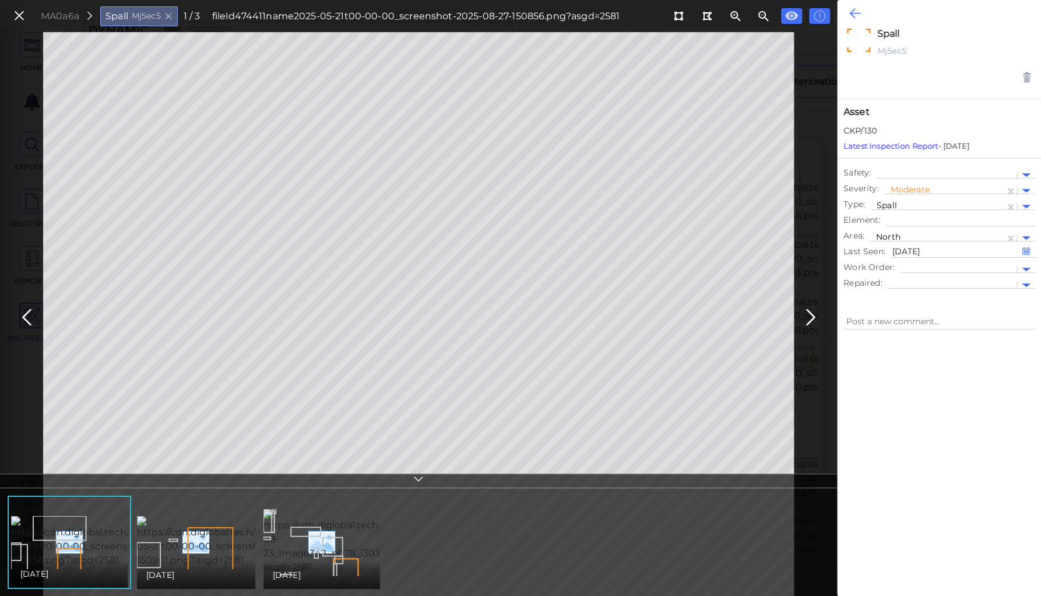
click at [856, 10] on icon at bounding box center [855, 13] width 11 height 14
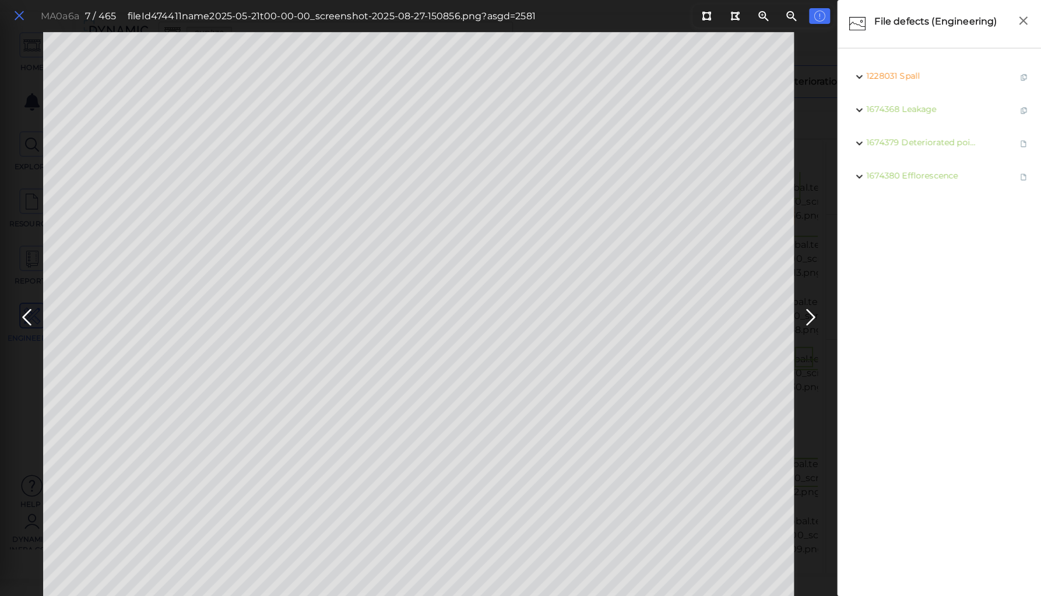
click at [17, 14] on icon at bounding box center [19, 16] width 13 height 16
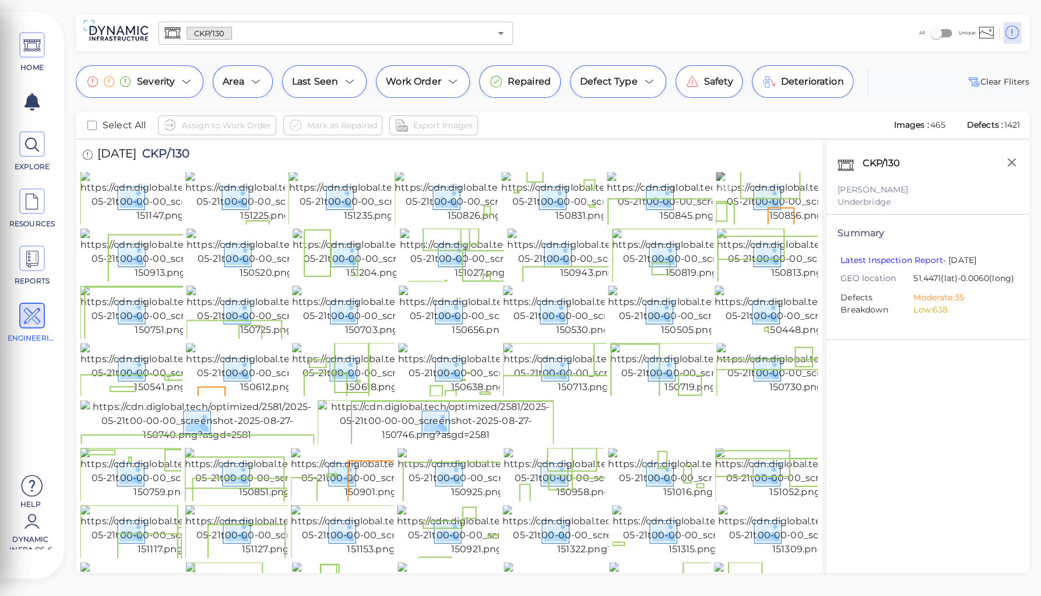
click at [749, 223] on img at bounding box center [823, 196] width 214 height 51
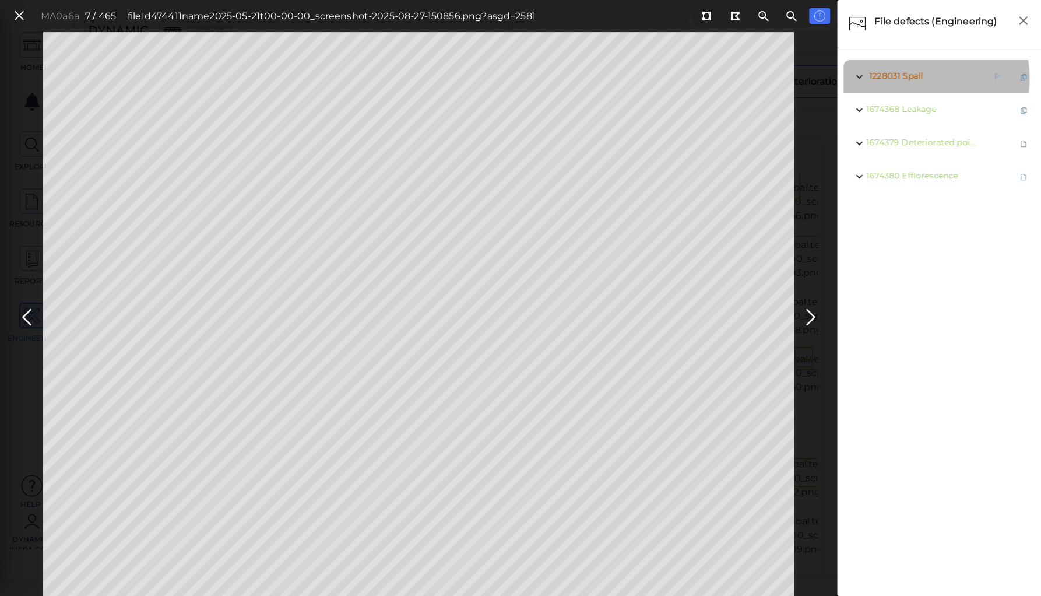
click at [908, 78] on span "Spall" at bounding box center [913, 76] width 20 height 10
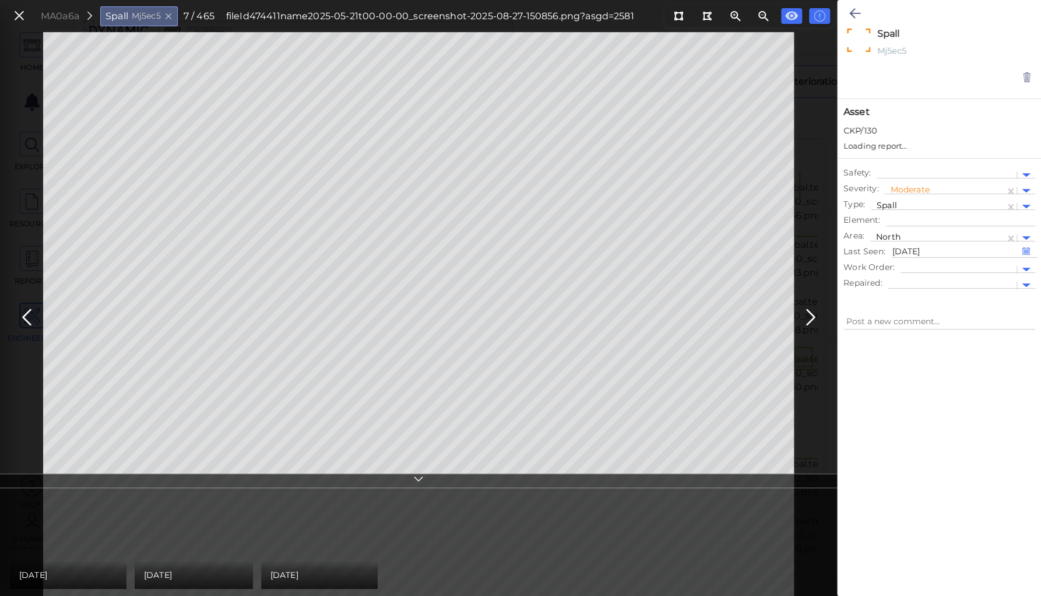
type textarea "x"
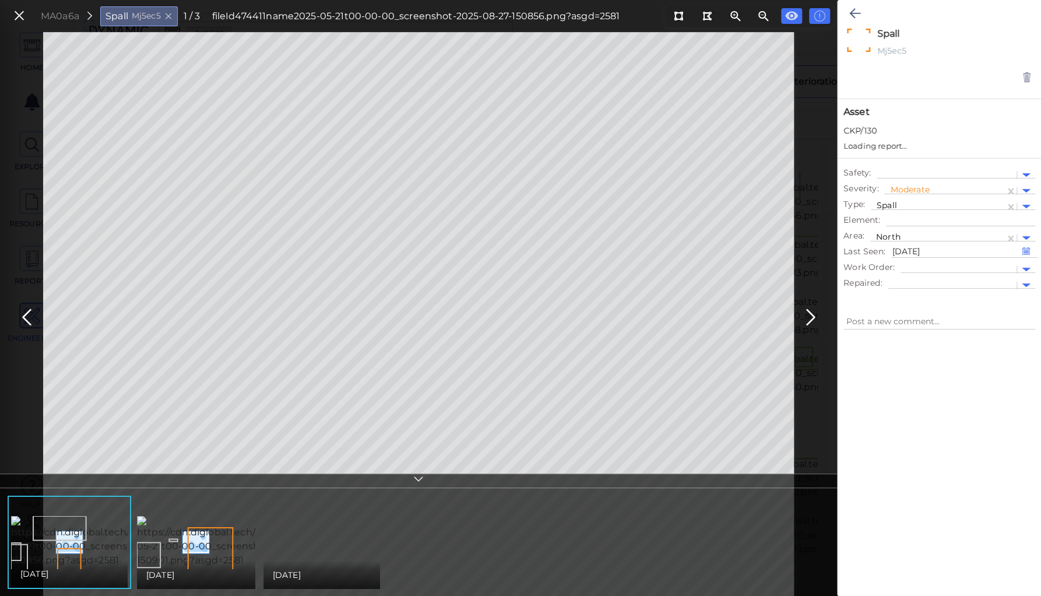
type textarea "x"
click at [185, 536] on img at bounding box center [244, 541] width 214 height 51
type textarea "x"
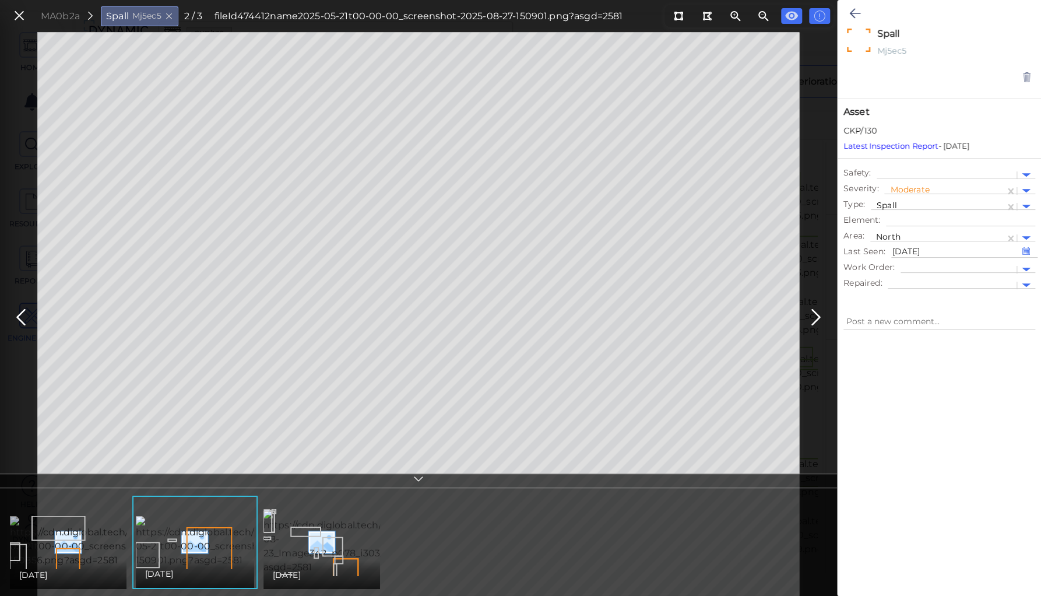
click at [89, 538] on img at bounding box center [117, 541] width 214 height 51
type textarea "x"
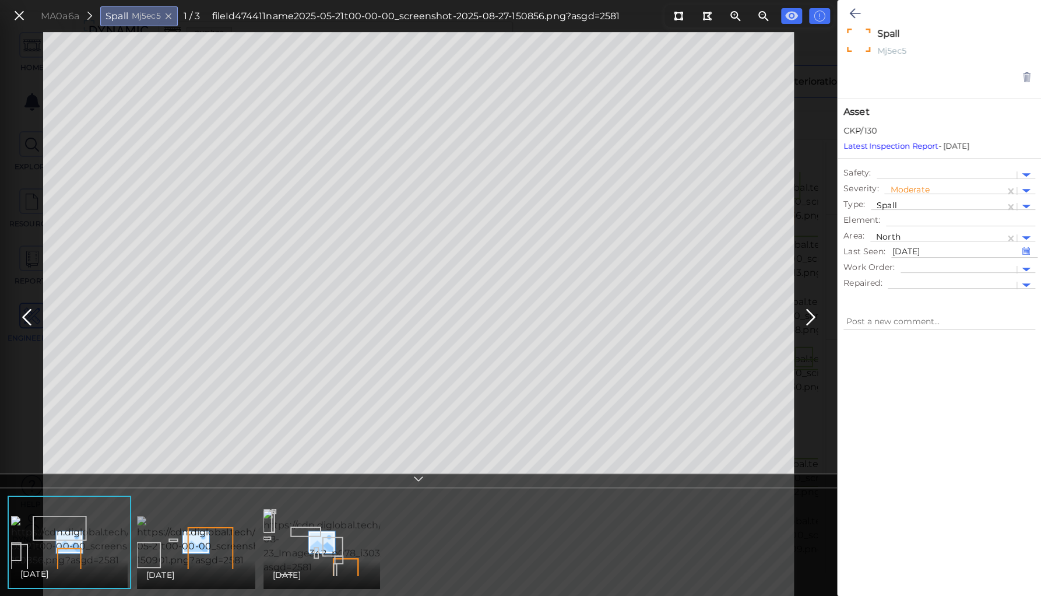
click at [208, 553] on img at bounding box center [244, 541] width 214 height 51
type textarea "x"
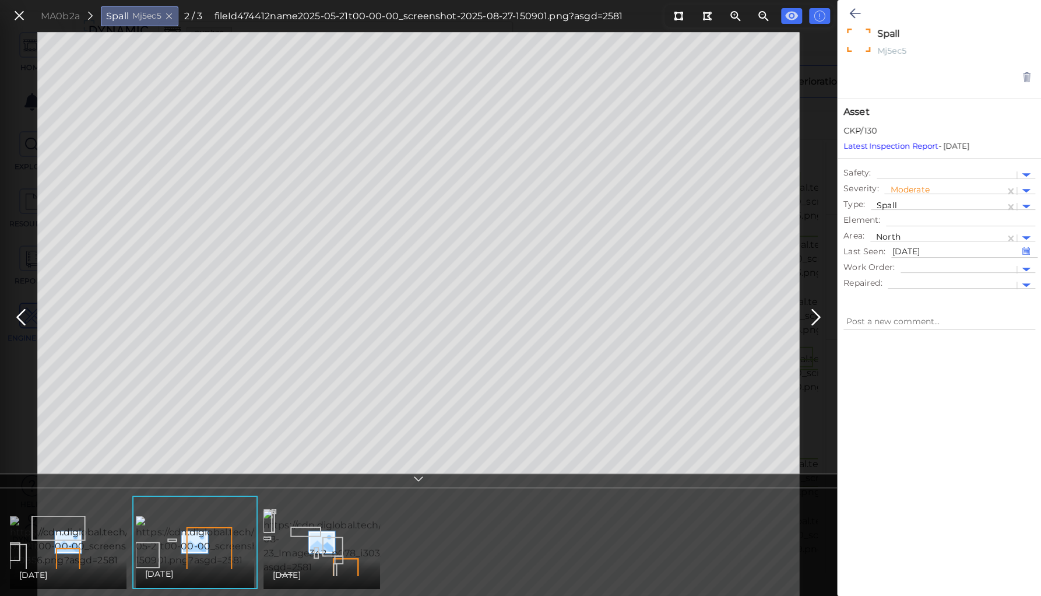
click at [67, 539] on img at bounding box center [117, 541] width 214 height 51
type textarea "x"
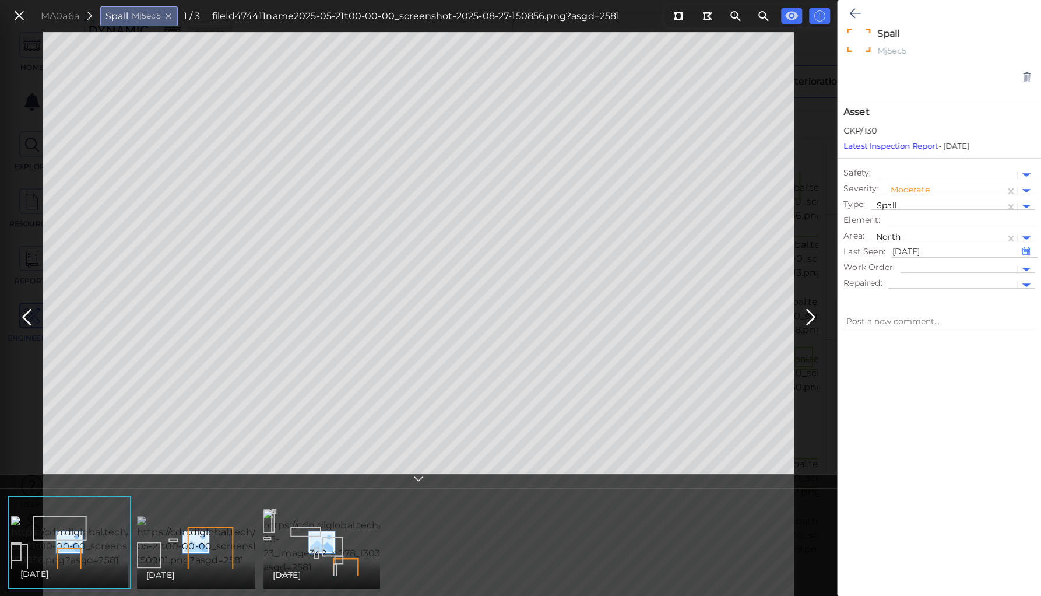
click at [213, 552] on img at bounding box center [244, 541] width 214 height 51
type textarea "x"
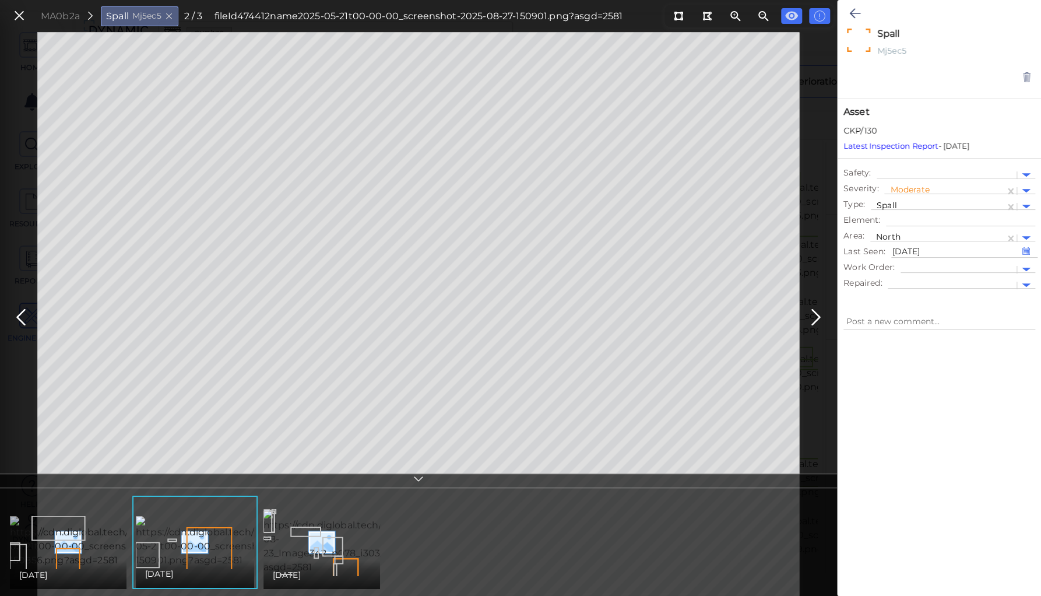
click at [80, 540] on img at bounding box center [117, 541] width 214 height 51
type textarea "x"
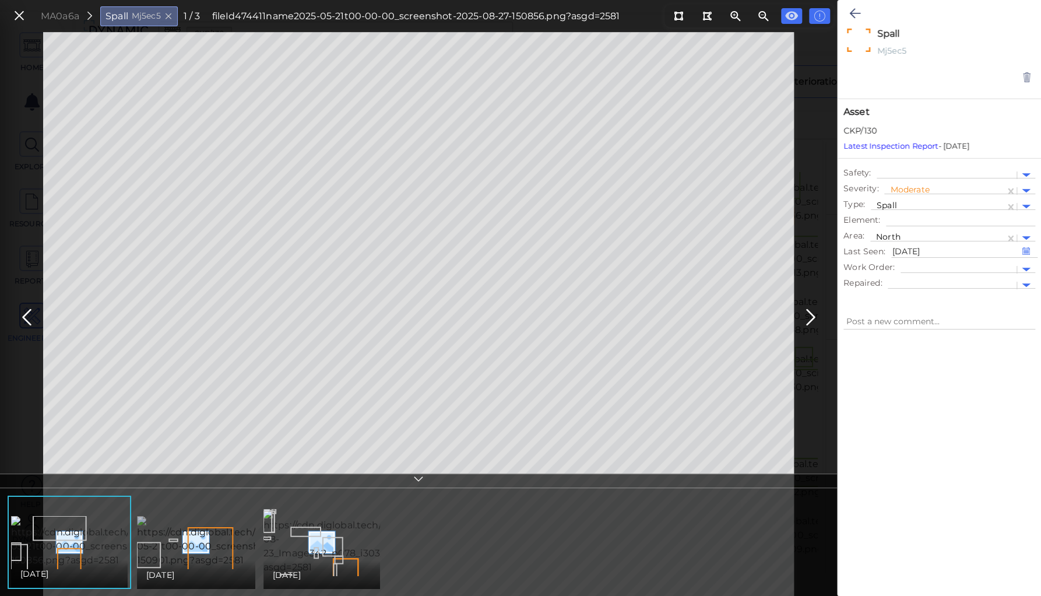
click at [191, 542] on img at bounding box center [244, 541] width 214 height 51
type textarea "x"
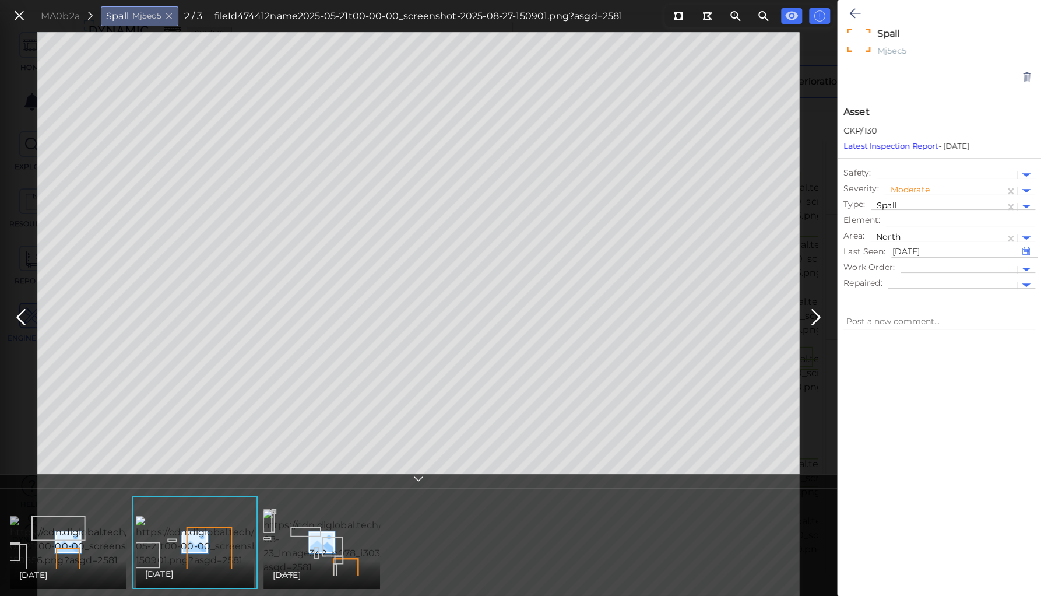
click at [89, 542] on img at bounding box center [117, 541] width 214 height 51
type textarea "x"
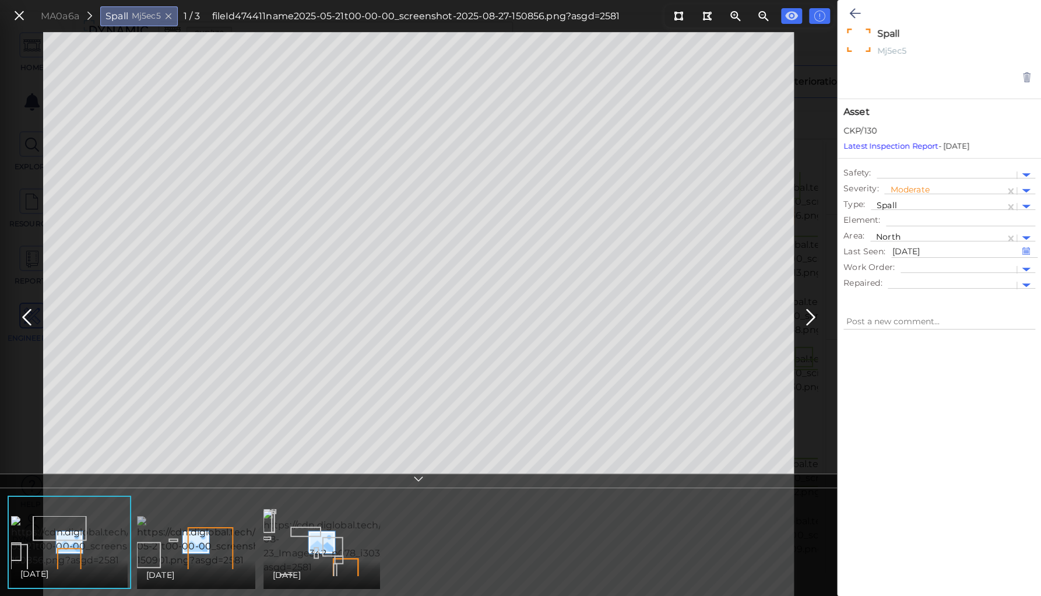
click at [191, 536] on img at bounding box center [244, 541] width 214 height 51
type textarea "x"
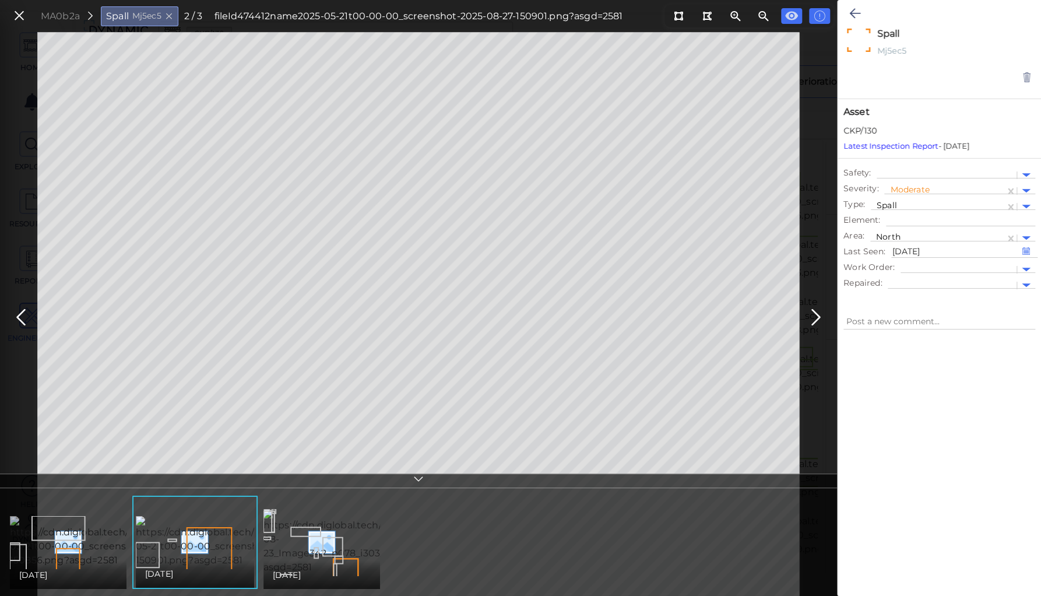
click at [71, 539] on img at bounding box center [117, 541] width 214 height 51
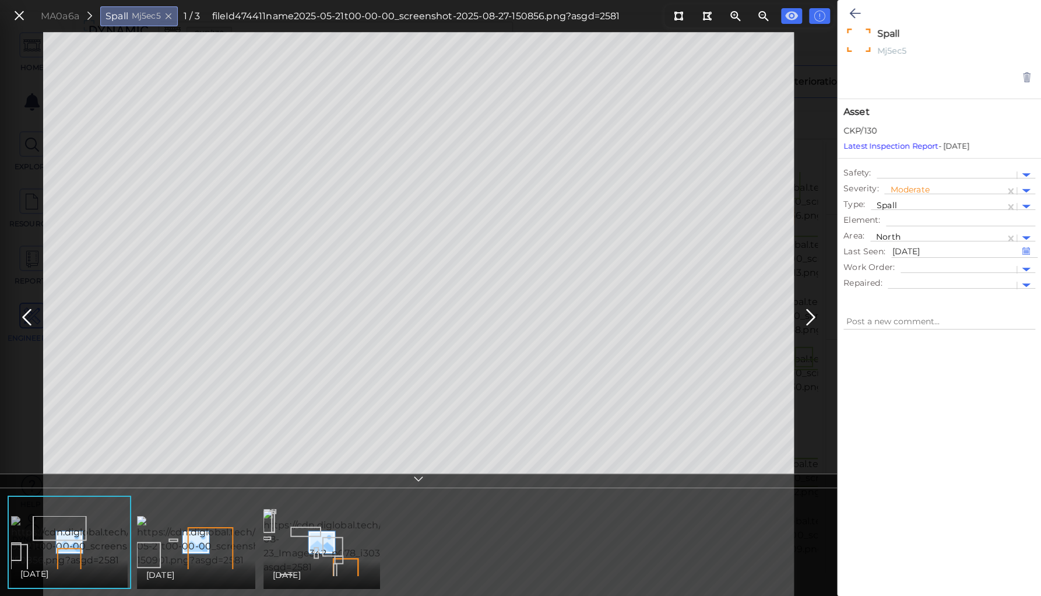
type textarea "x"
click at [208, 542] on img at bounding box center [244, 541] width 214 height 51
type textarea "x"
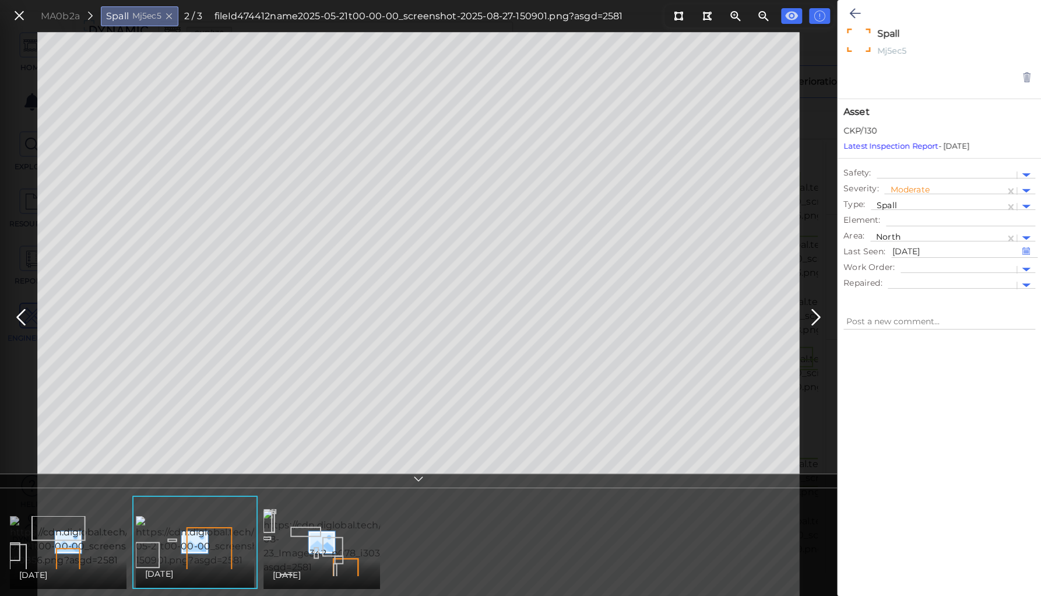
click at [98, 543] on img at bounding box center [117, 541] width 214 height 51
type textarea "x"
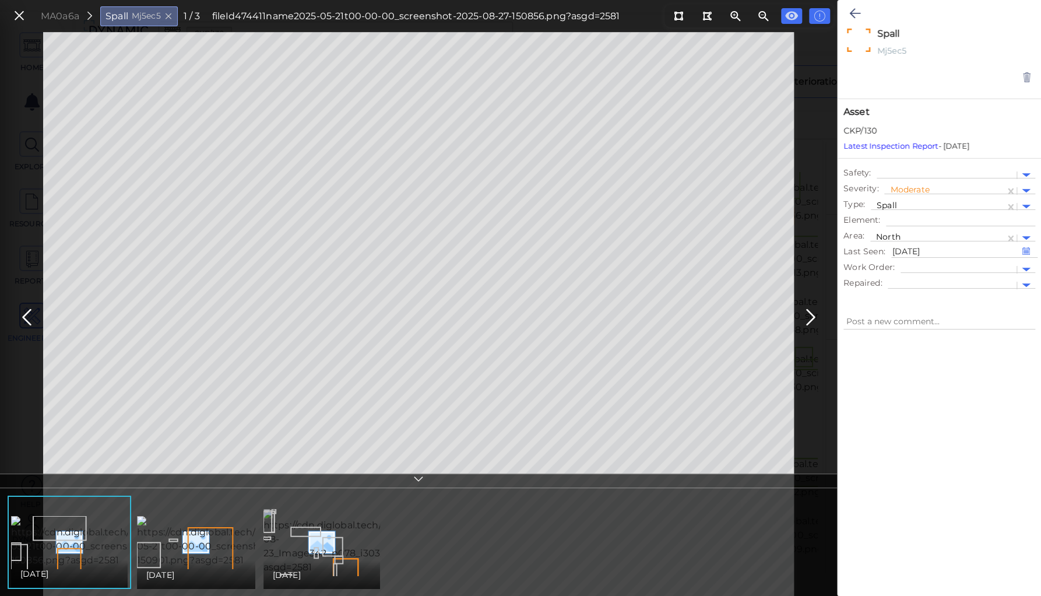
click at [319, 543] on img at bounding box center [375, 541] width 222 height 65
type textarea "x"
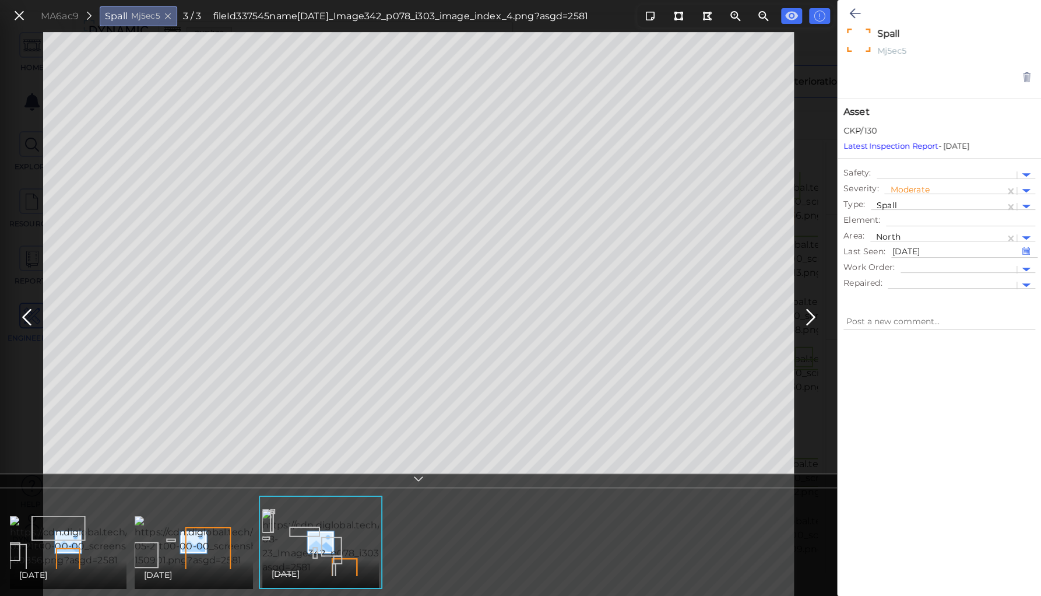
click at [416, 480] on icon at bounding box center [419, 480] width 12 height 13
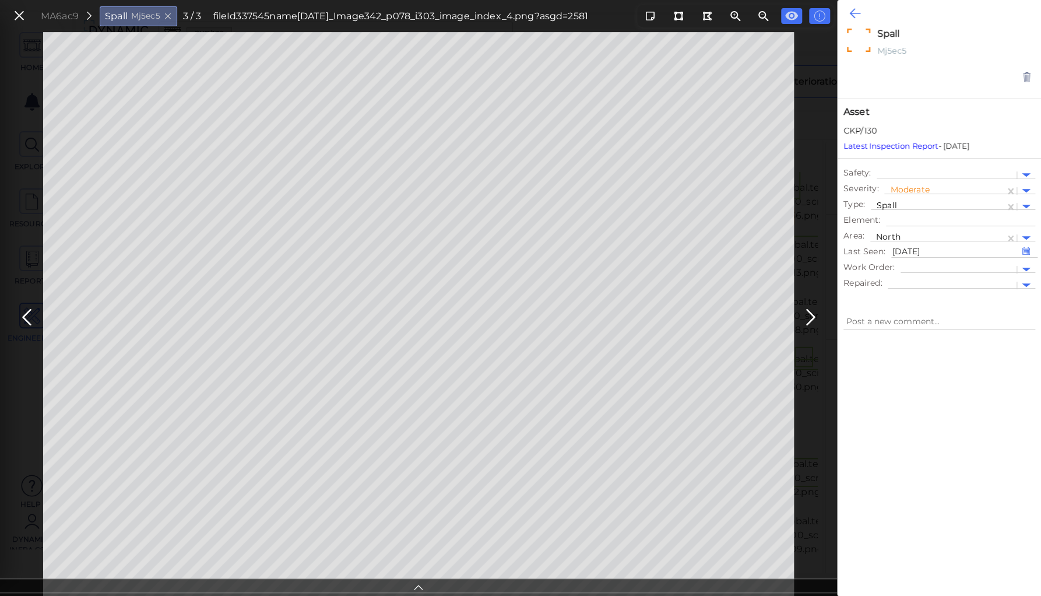
click at [852, 9] on icon at bounding box center [855, 13] width 11 height 14
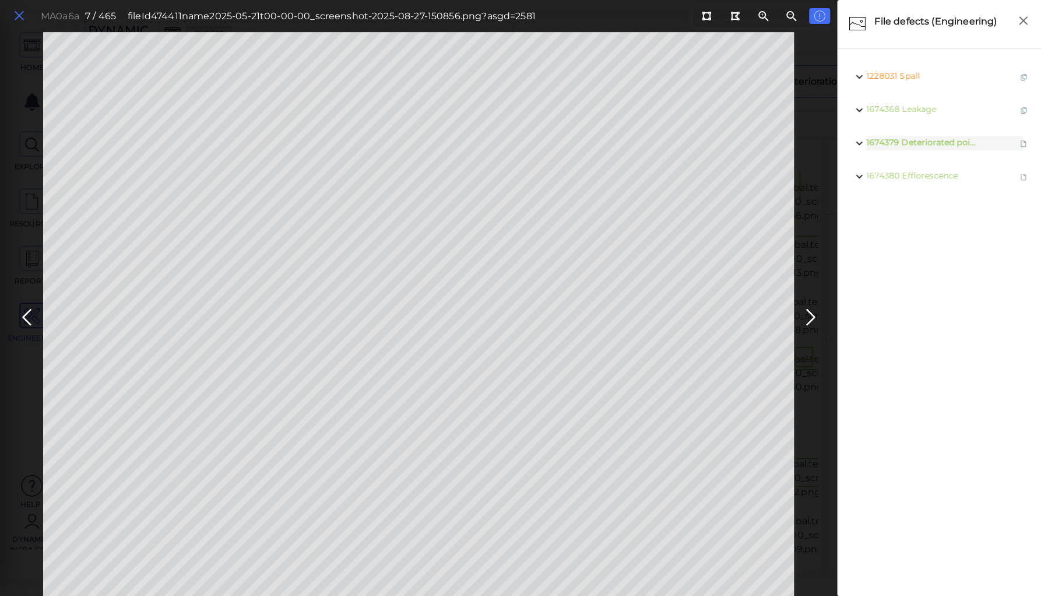
click at [20, 9] on icon at bounding box center [19, 16] width 13 height 16
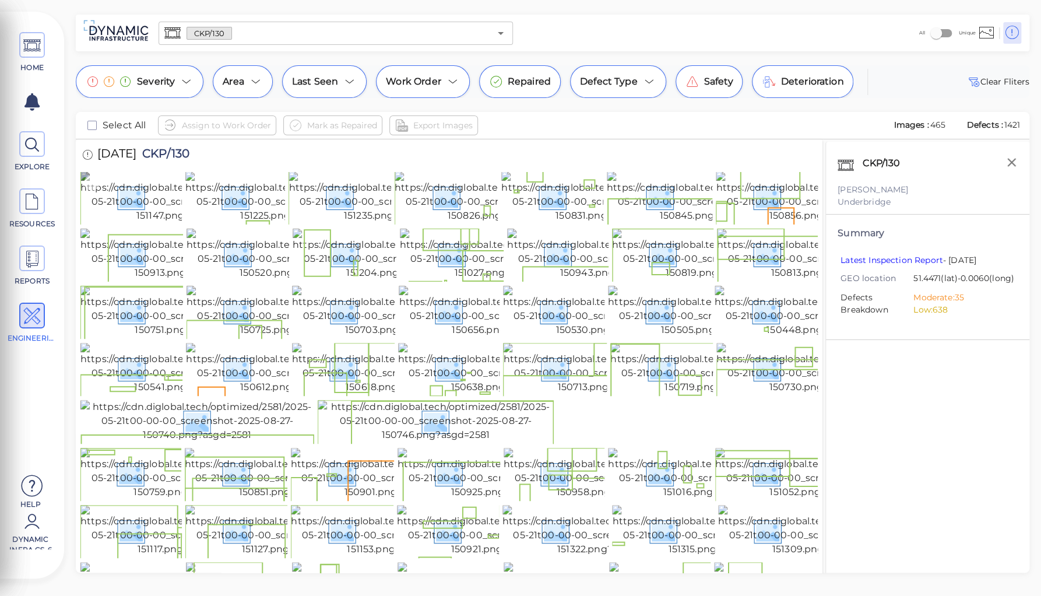
click at [144, 210] on img at bounding box center [187, 196] width 214 height 51
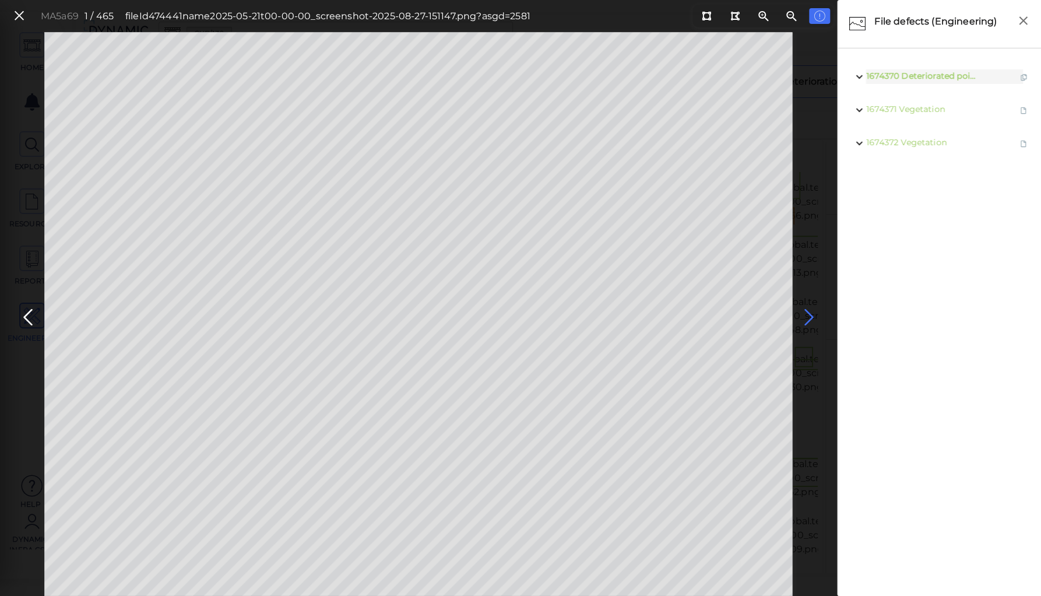
click at [809, 314] on icon at bounding box center [809, 317] width 19 height 23
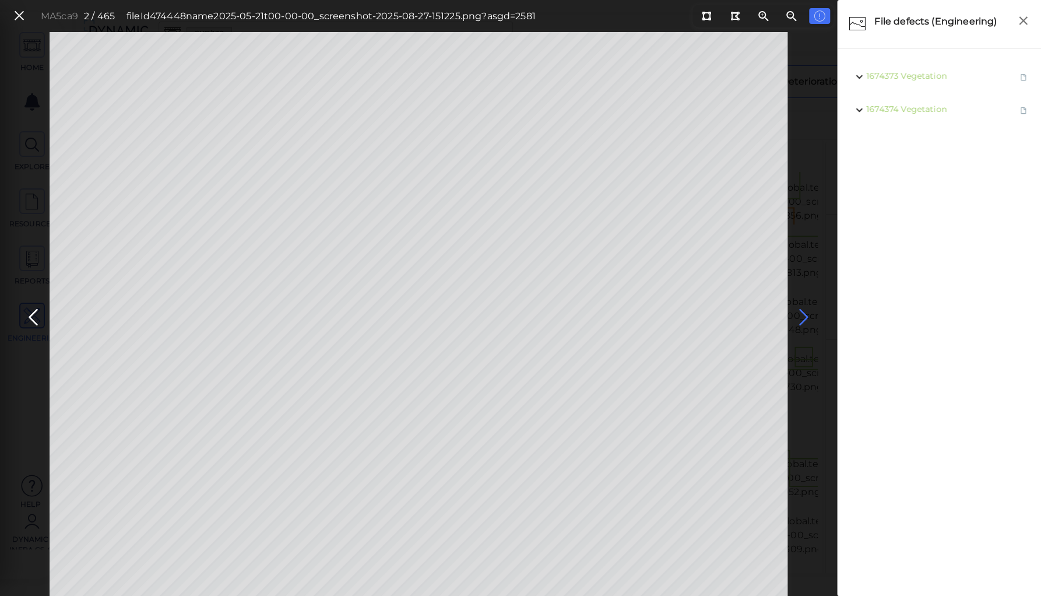
click at [809, 314] on icon at bounding box center [804, 317] width 19 height 23
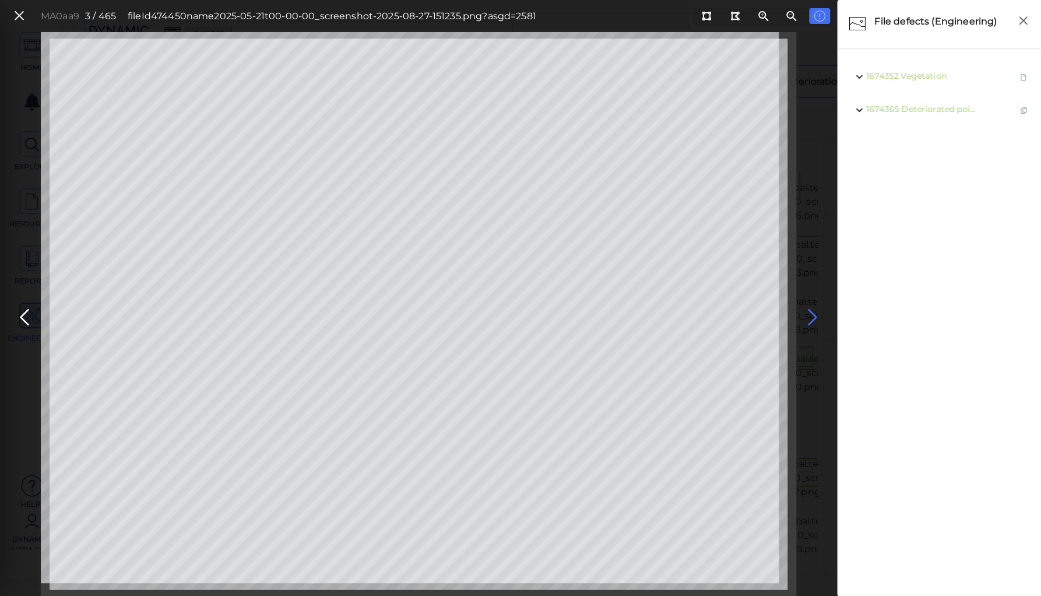
click at [809, 314] on icon at bounding box center [812, 317] width 19 height 23
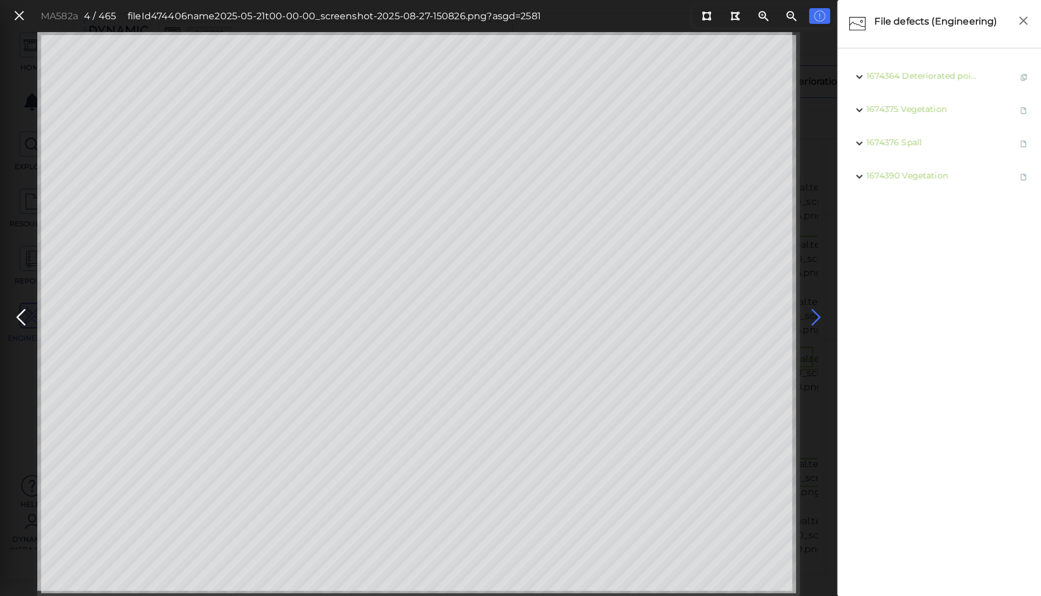
click at [809, 314] on icon at bounding box center [816, 317] width 19 height 23
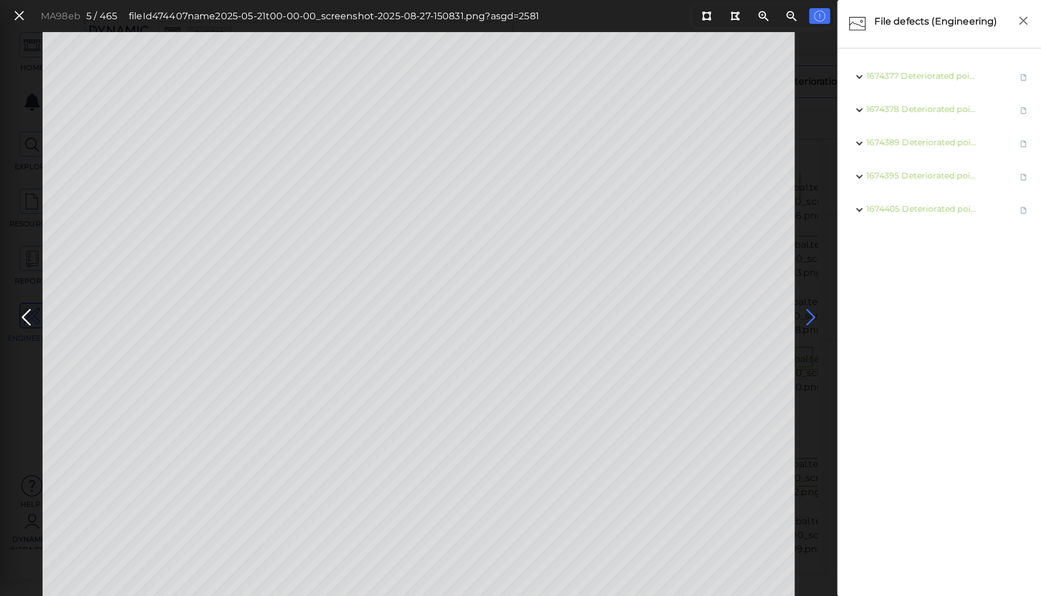
click at [810, 315] on icon at bounding box center [811, 317] width 19 height 23
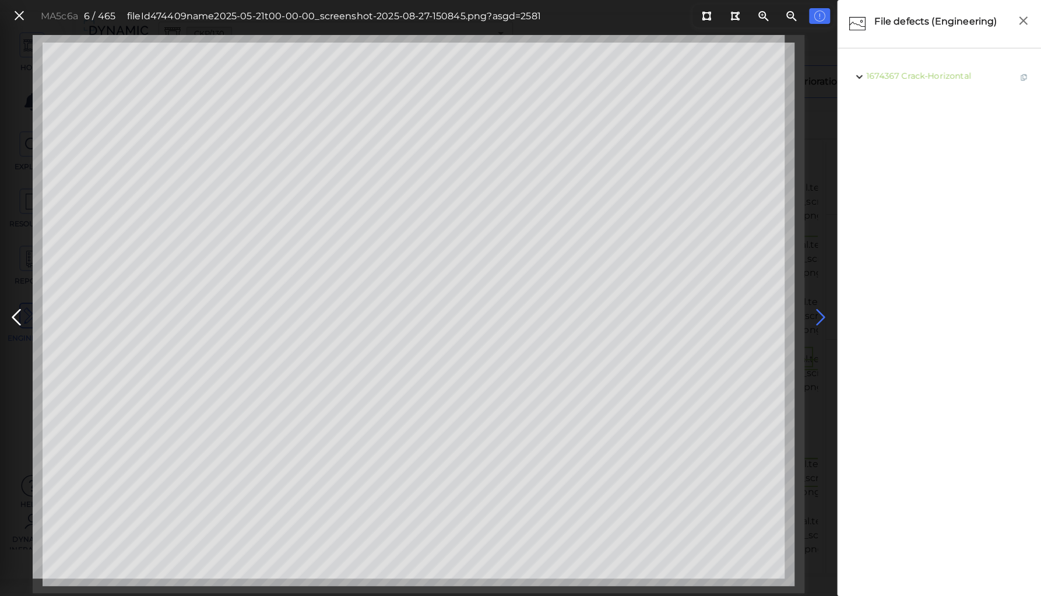
click at [821, 314] on icon at bounding box center [821, 317] width 19 height 23
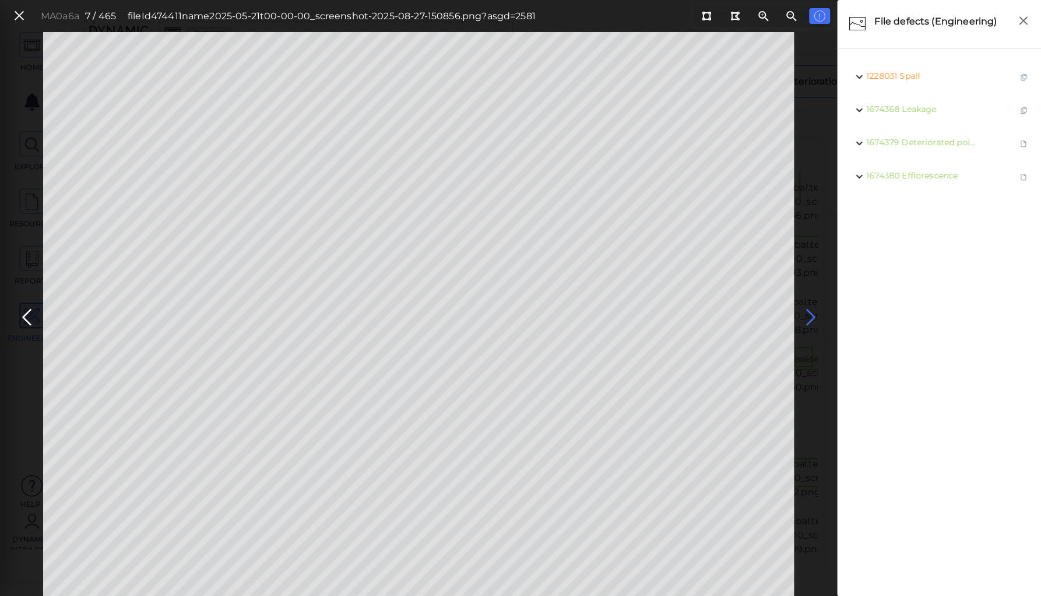
click at [802, 317] on icon at bounding box center [810, 317] width 19 height 23
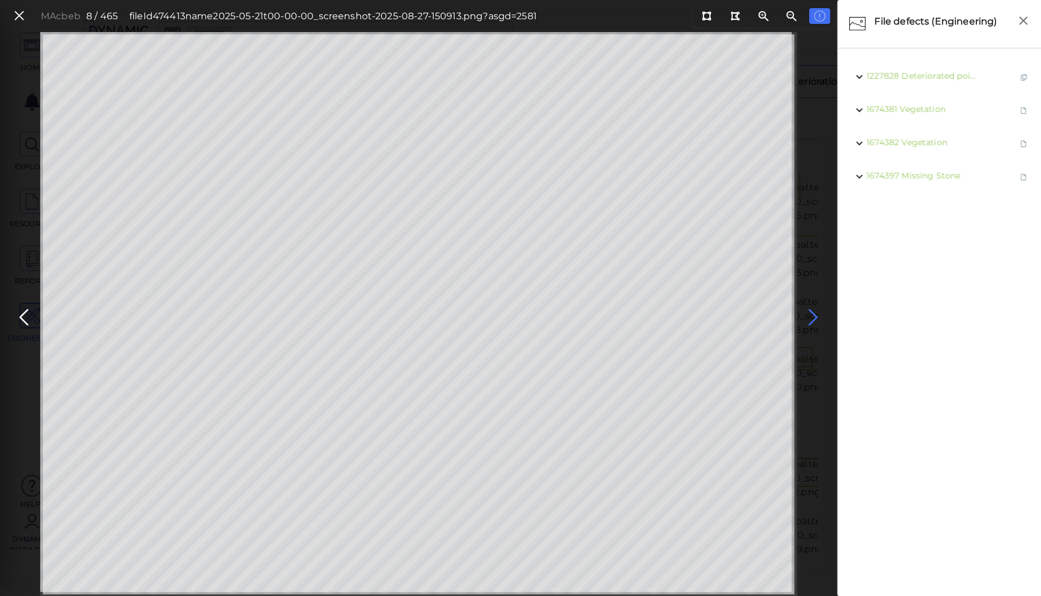
click at [812, 315] on icon at bounding box center [813, 317] width 19 height 23
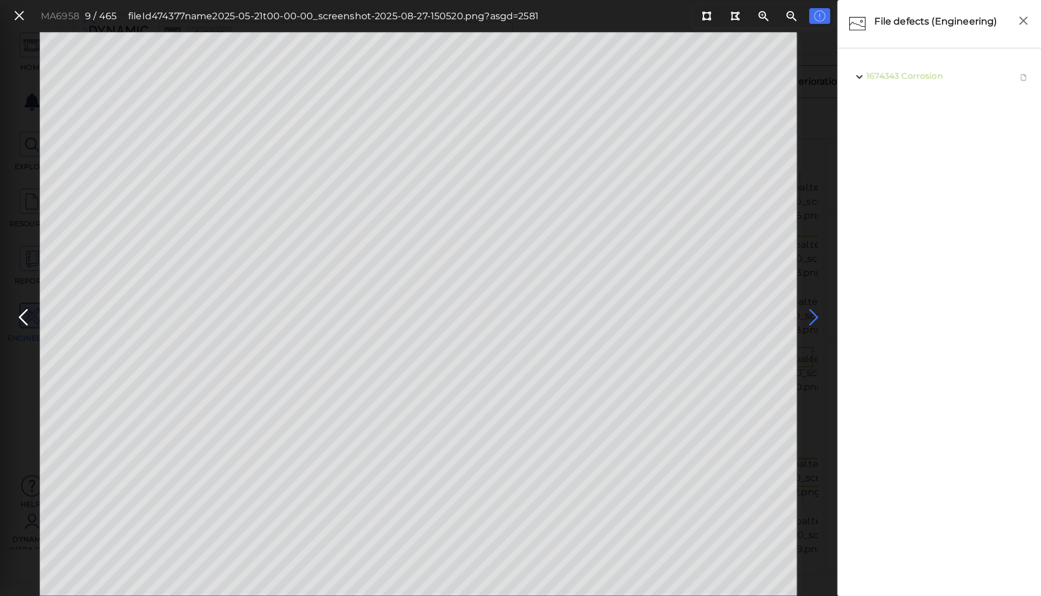
click at [812, 315] on icon at bounding box center [814, 317] width 19 height 23
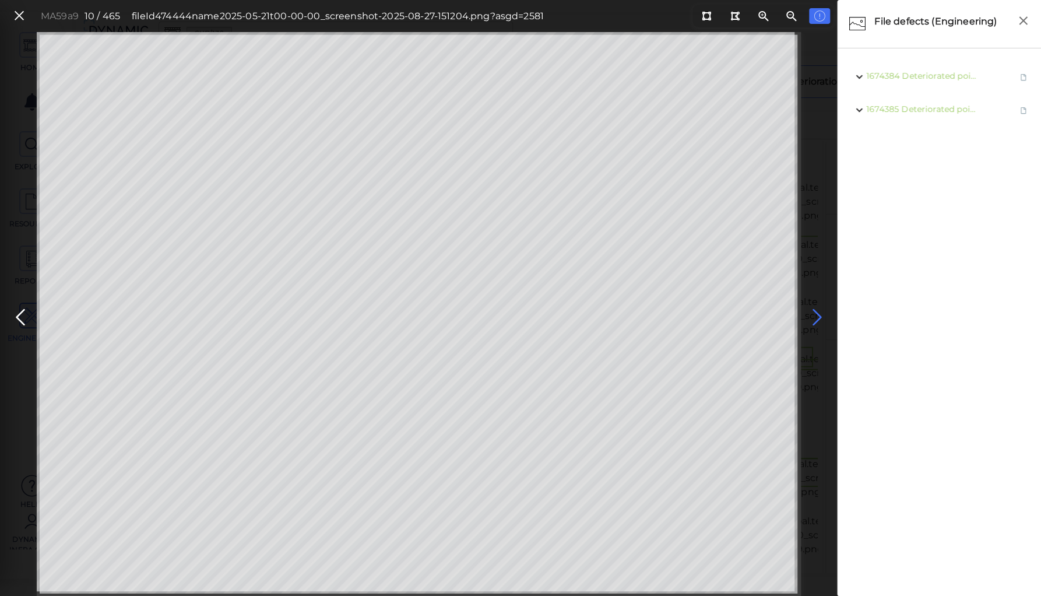
click at [812, 315] on icon at bounding box center [817, 317] width 19 height 23
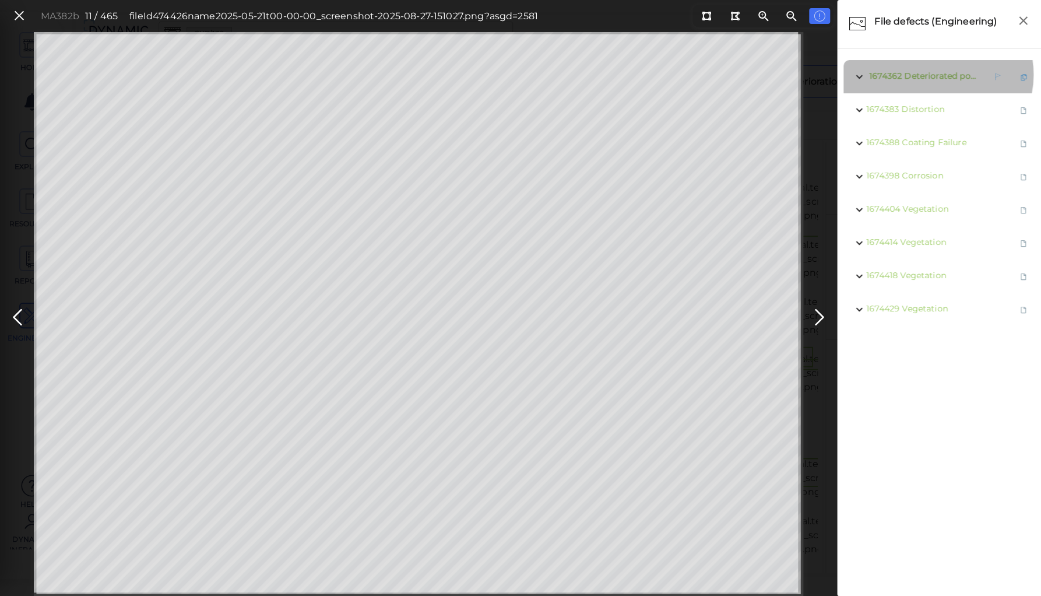
click at [937, 75] on span "Deteriorated pointing" at bounding box center [949, 76] width 91 height 10
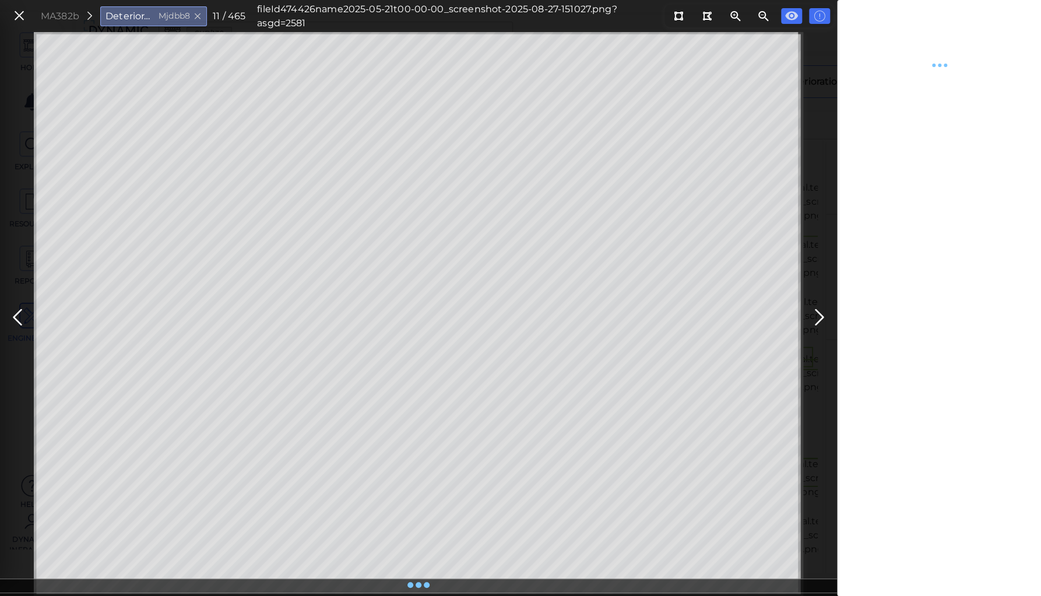
type textarea "x"
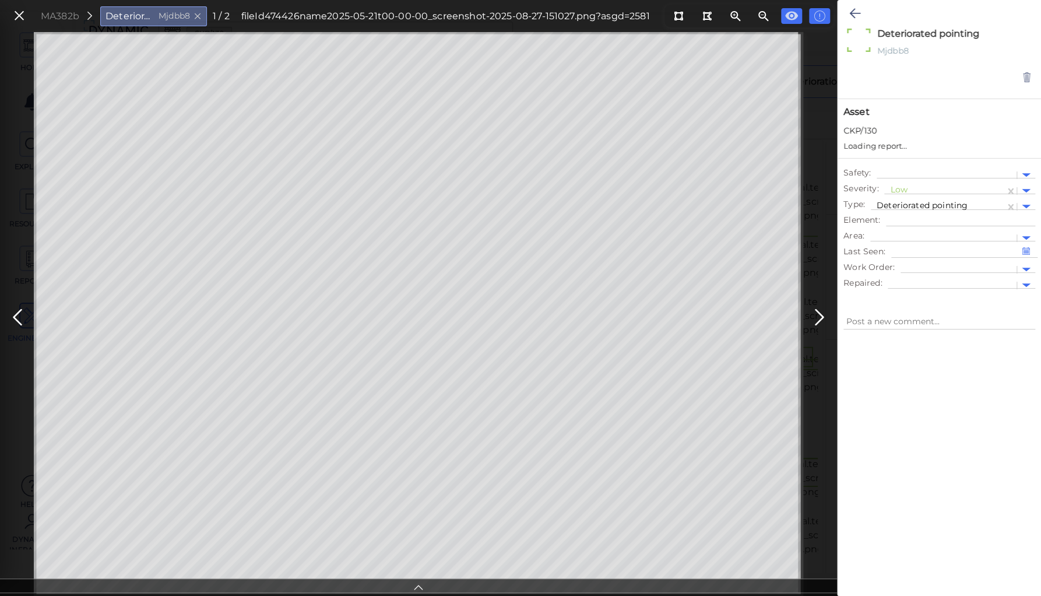
type textarea "x"
click at [416, 587] on icon at bounding box center [419, 585] width 12 height 13
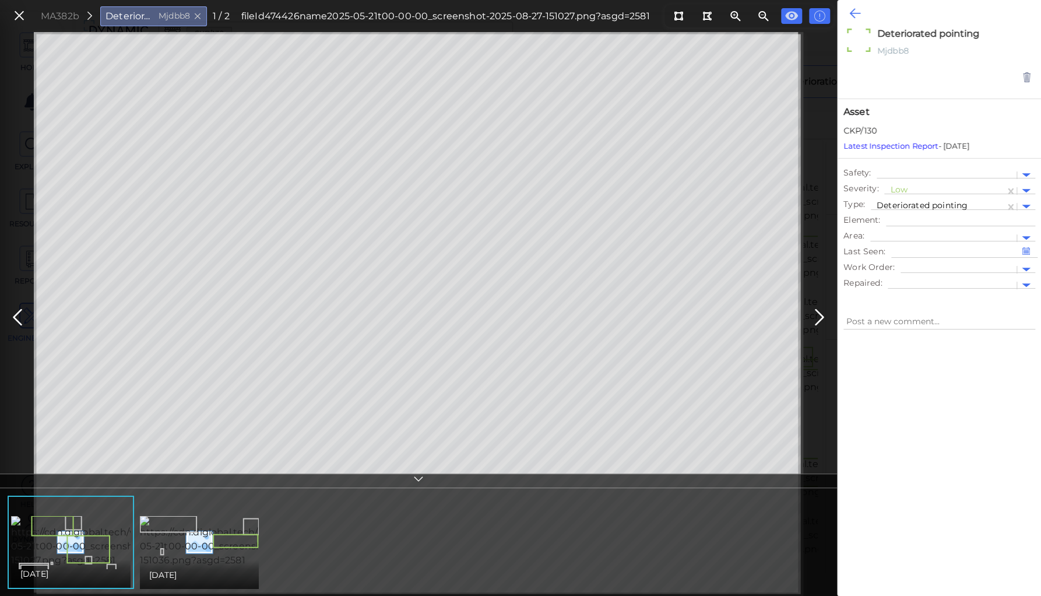
click at [858, 14] on icon at bounding box center [855, 13] width 11 height 14
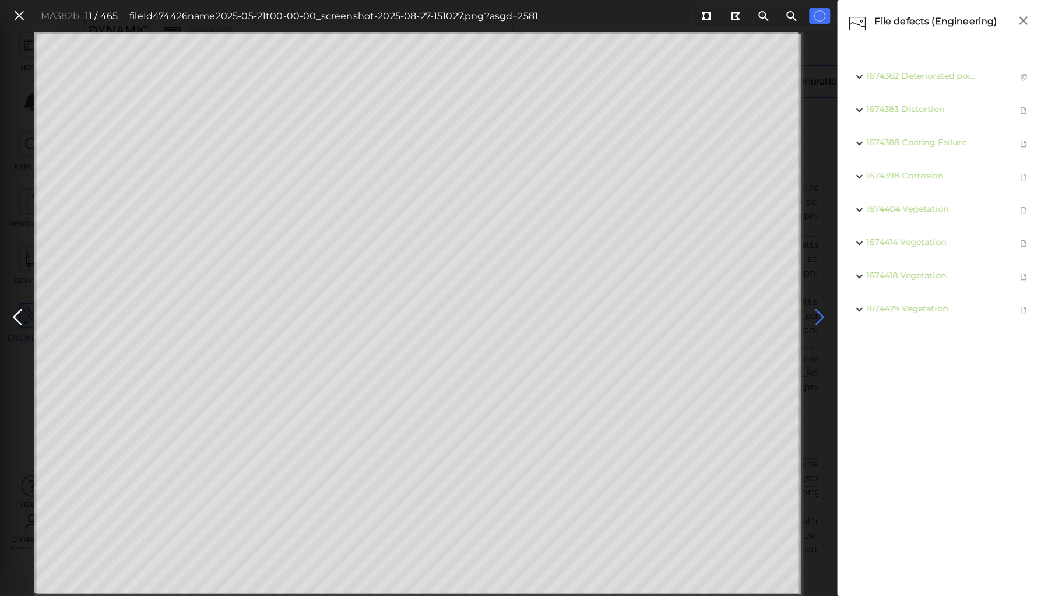
click at [817, 313] on icon at bounding box center [819, 317] width 19 height 23
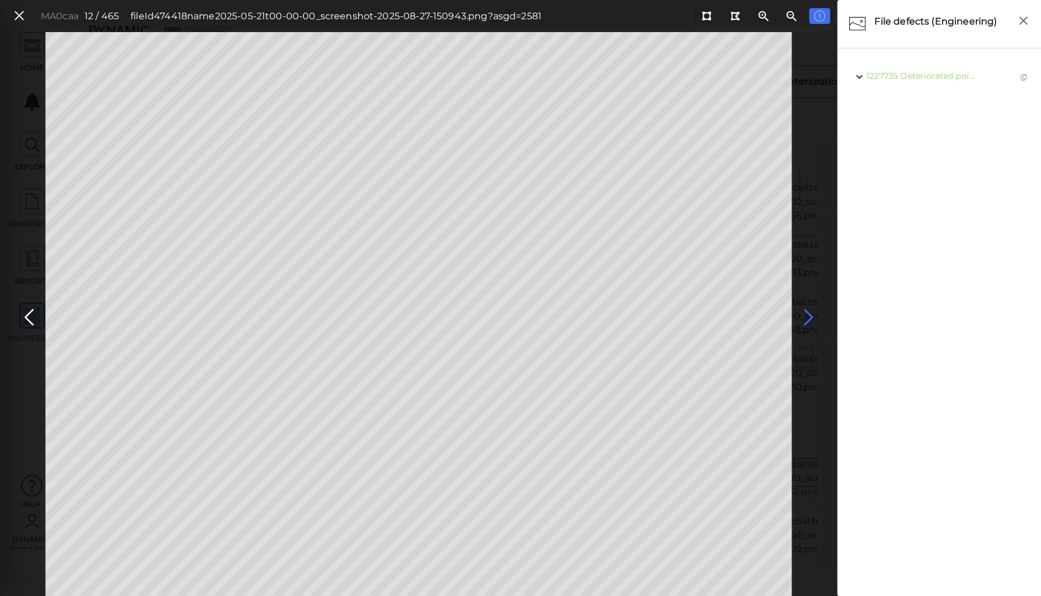
click at [806, 315] on icon at bounding box center [808, 317] width 19 height 23
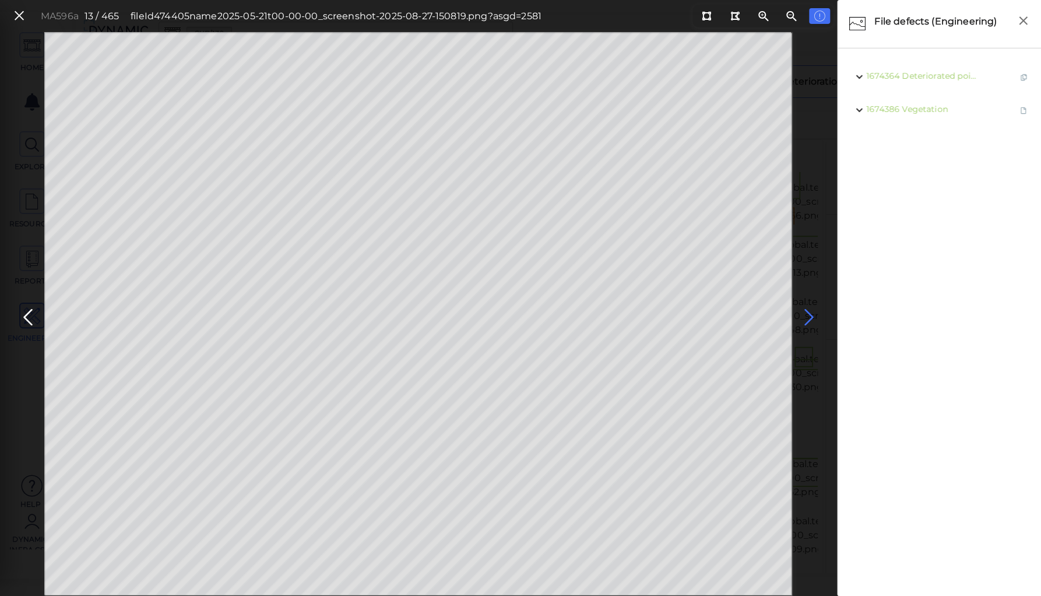
click at [809, 313] on icon at bounding box center [809, 317] width 19 height 23
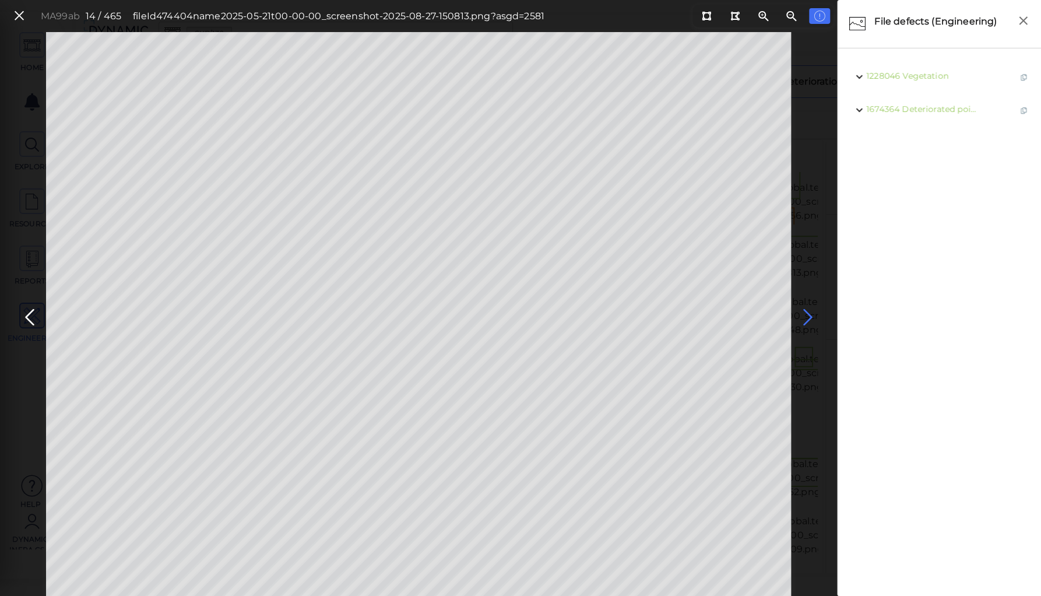
click at [809, 313] on icon at bounding box center [807, 317] width 19 height 23
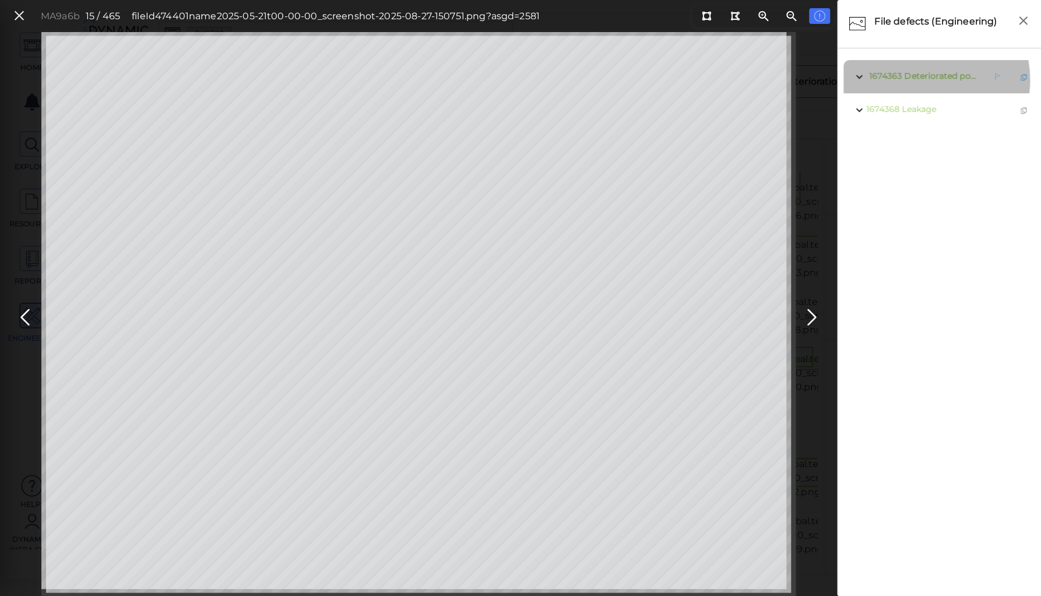
click at [919, 80] on span "Deteriorated pointing" at bounding box center [949, 76] width 91 height 10
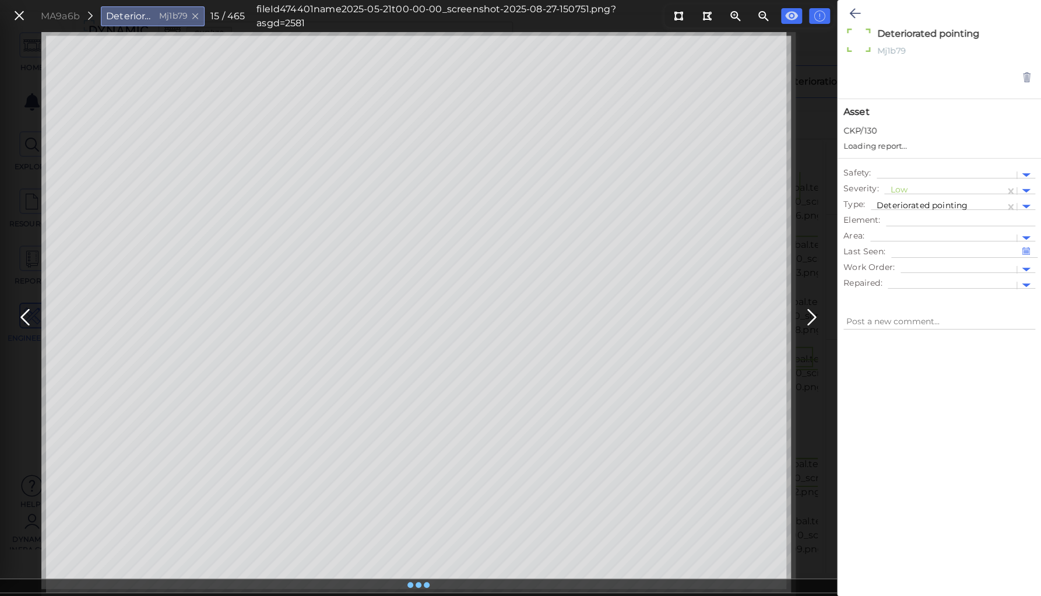
type textarea "x"
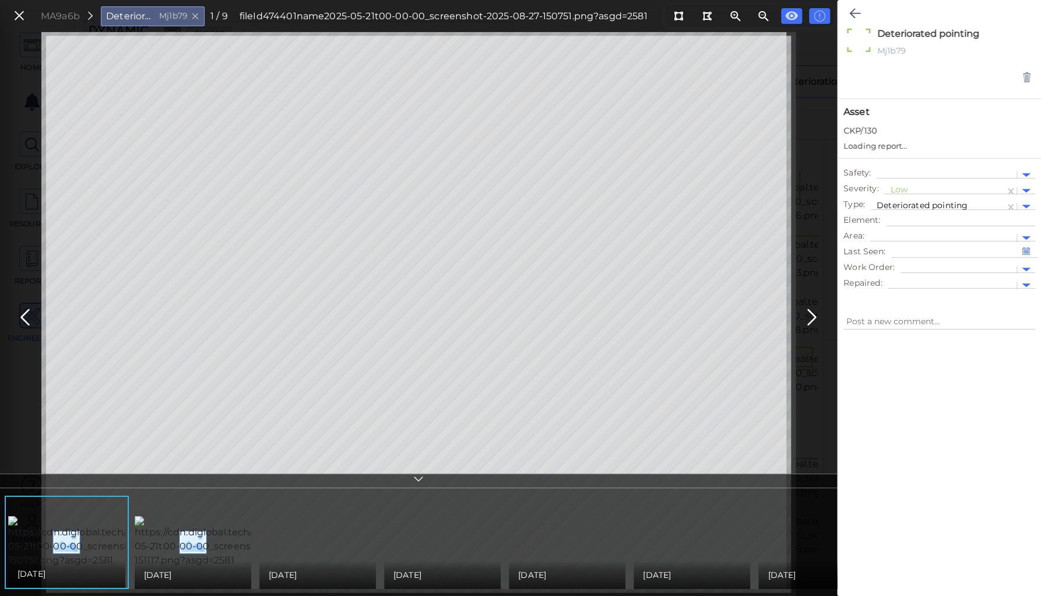
type textarea "x"
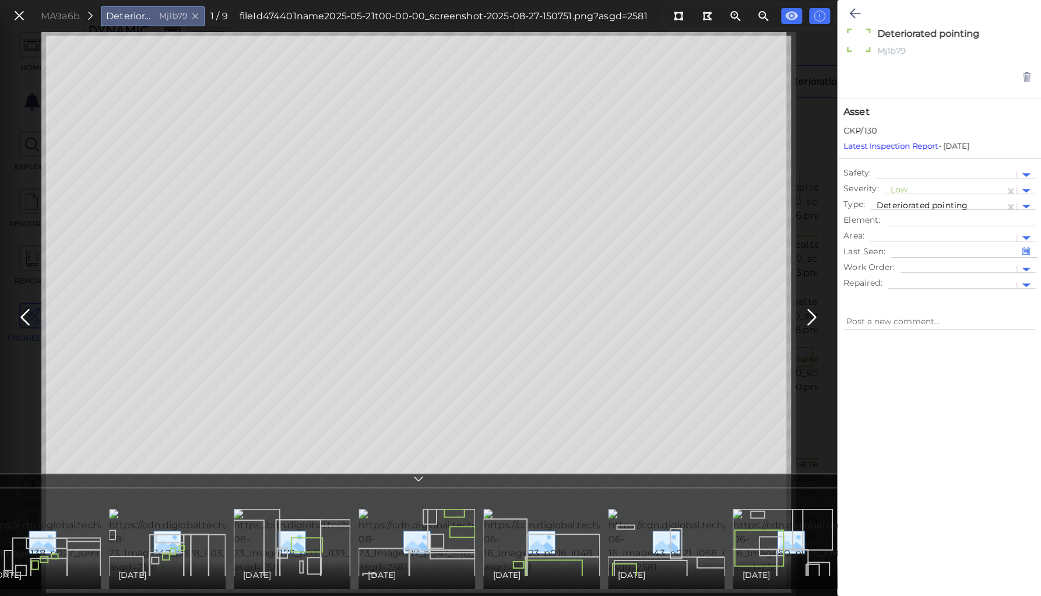
scroll to position [0, 295]
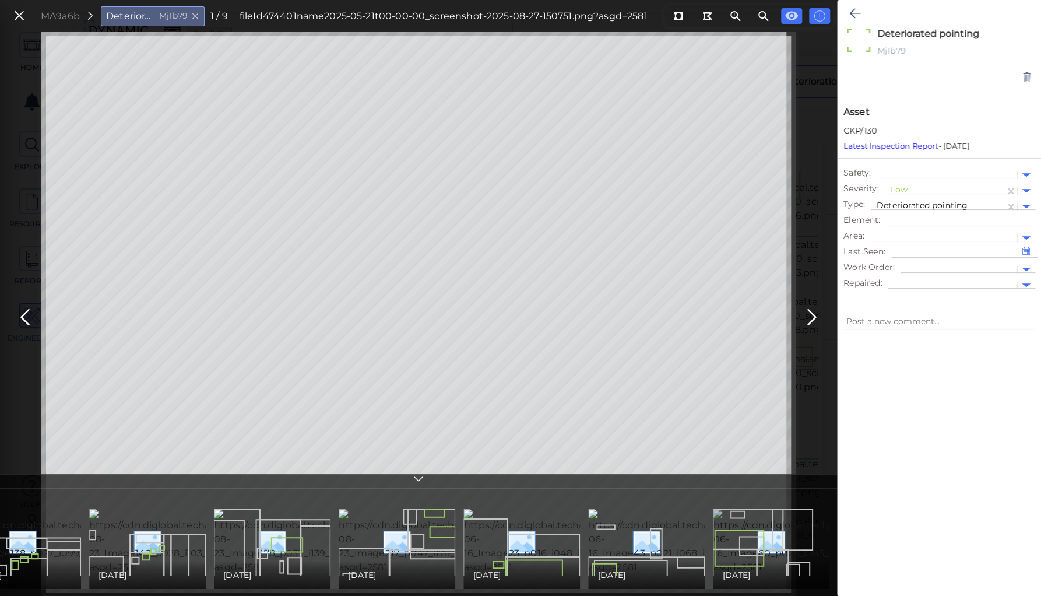
click at [756, 527] on img at bounding box center [820, 541] width 215 height 65
type textarea "x"
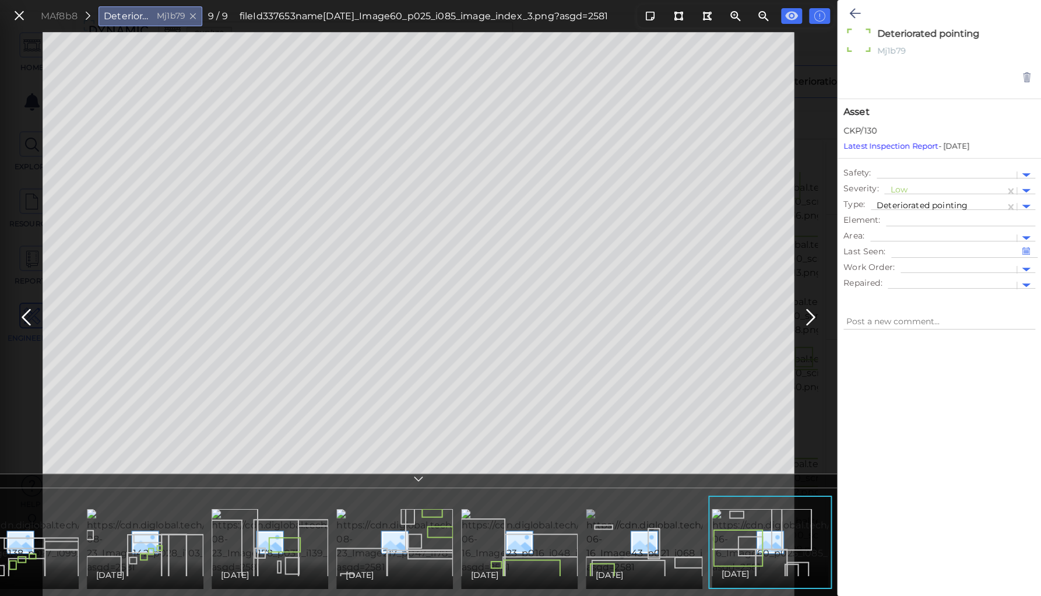
click at [605, 529] on img at bounding box center [692, 541] width 213 height 65
type textarea "x"
click at [424, 531] on img at bounding box center [444, 541] width 216 height 65
type textarea "x"
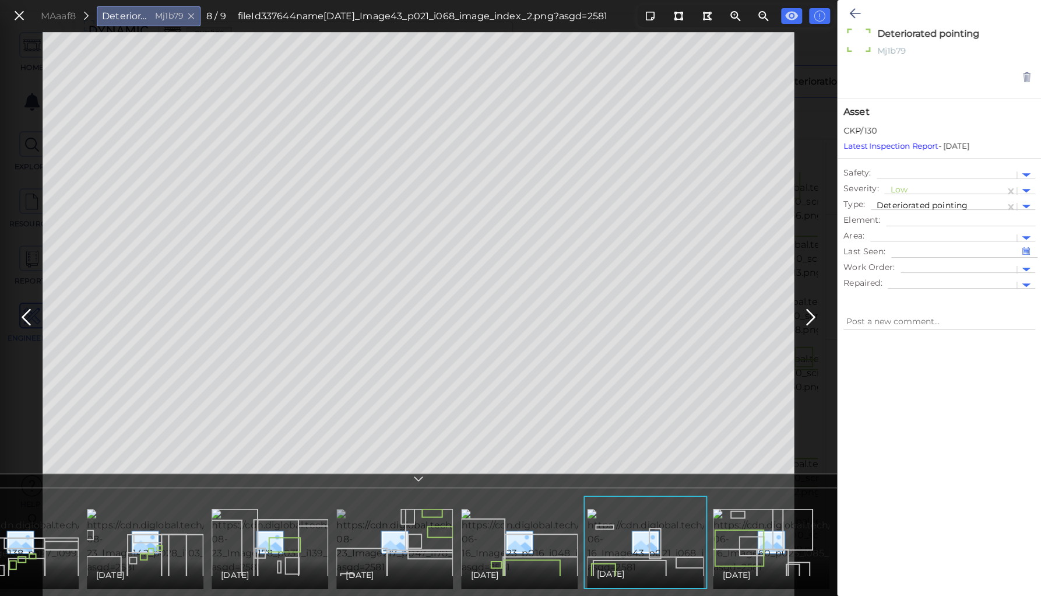
type textarea "x"
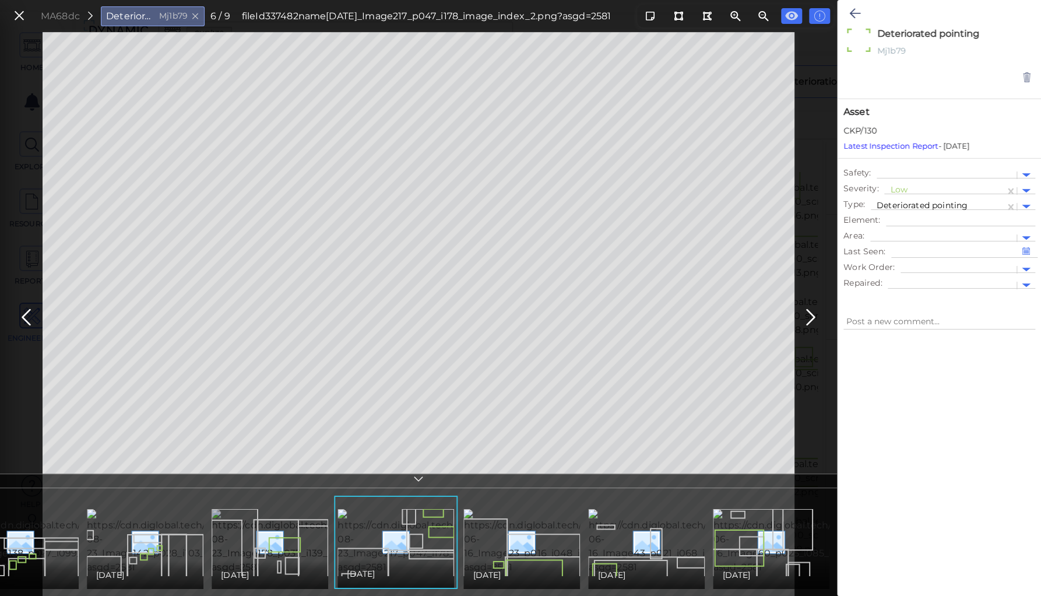
click at [282, 526] on img at bounding box center [319, 541] width 215 height 65
type textarea "x"
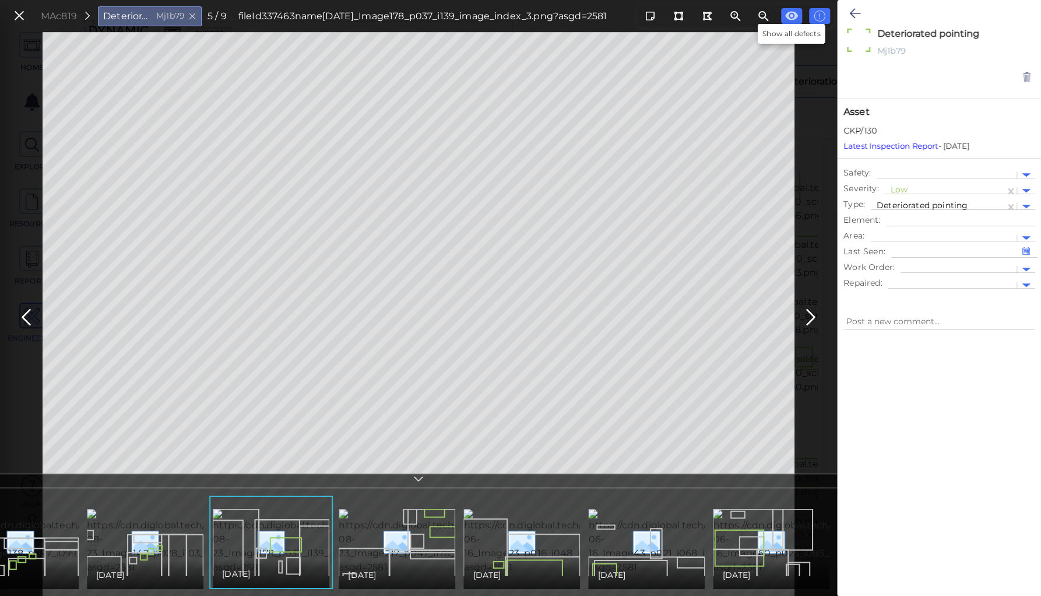
click at [791, 15] on icon at bounding box center [791, 16] width 13 height 9
type textarea "x"
click at [737, 521] on img at bounding box center [820, 541] width 215 height 65
type textarea "x"
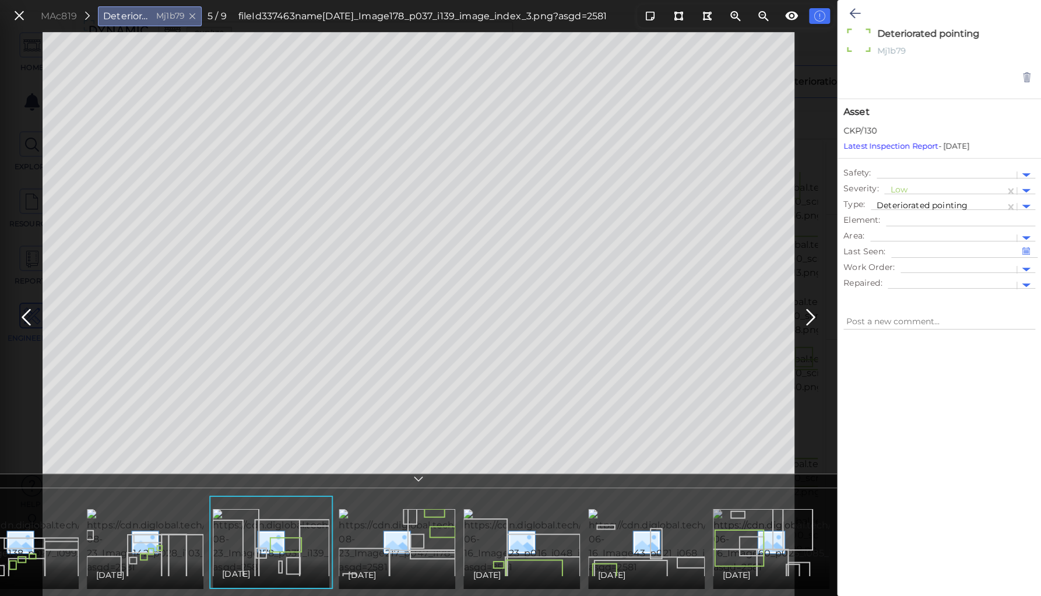
type textarea "x"
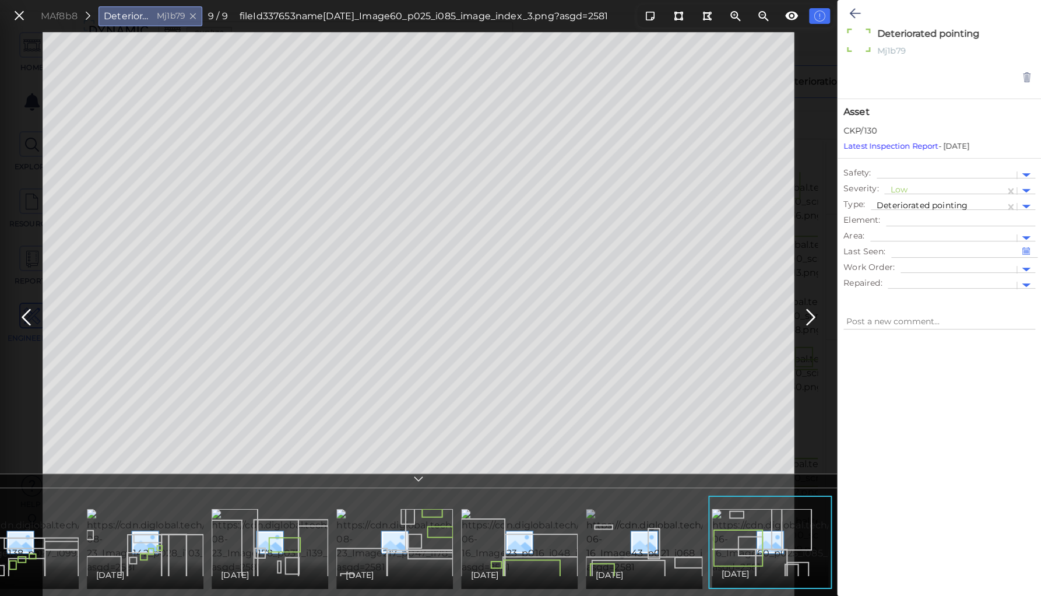
click at [702, 535] on img at bounding box center [692, 541] width 213 height 65
type textarea "x"
click at [639, 536] on img at bounding box center [693, 541] width 213 height 65
type textarea "x"
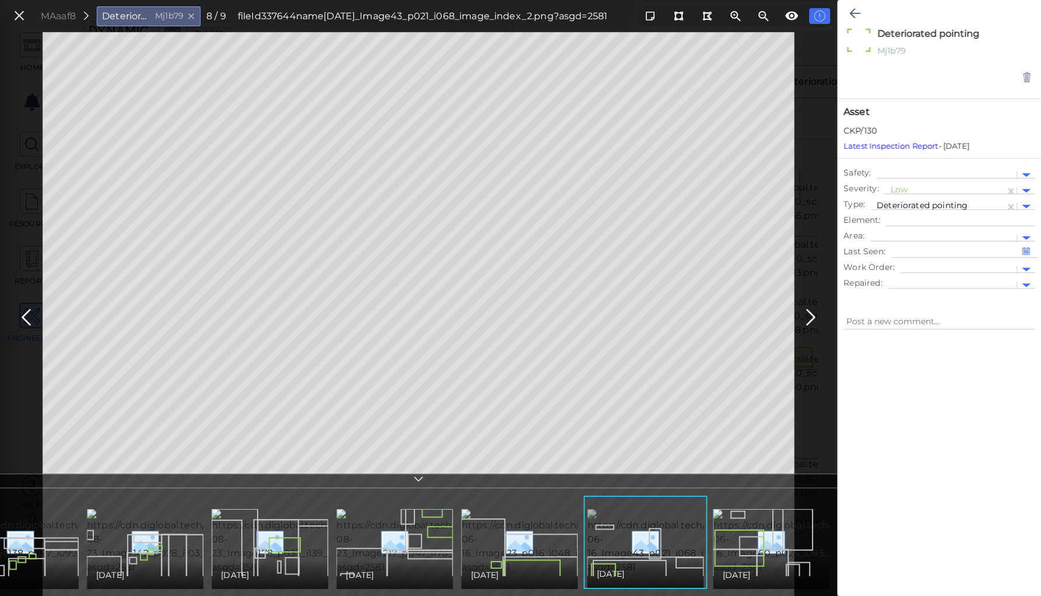
type textarea "x"
click at [551, 535] on img at bounding box center [567, 541] width 213 height 65
type textarea "x"
click at [399, 524] on img at bounding box center [444, 541] width 216 height 65
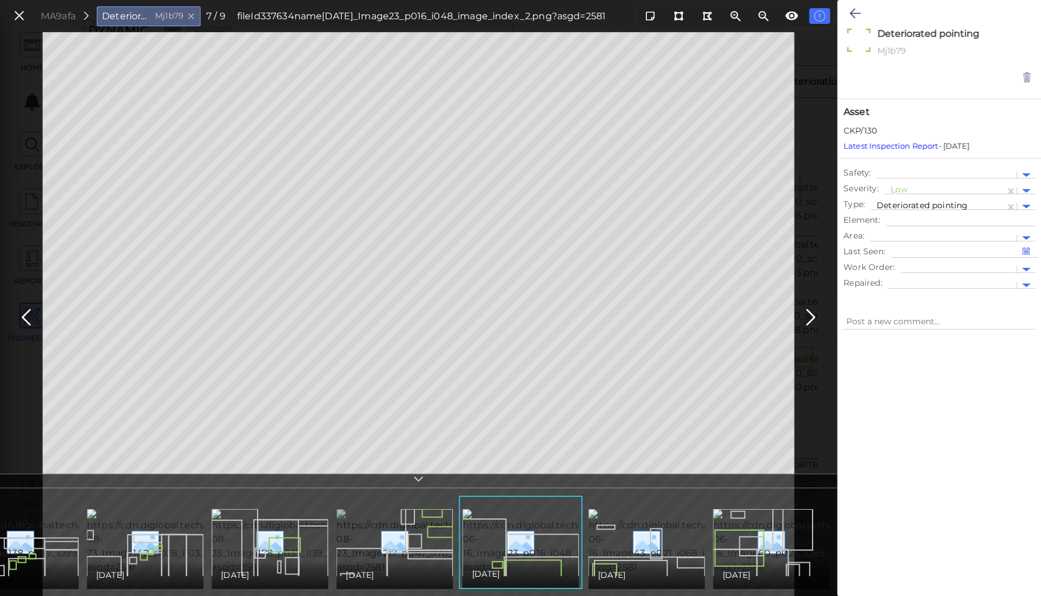
type textarea "x"
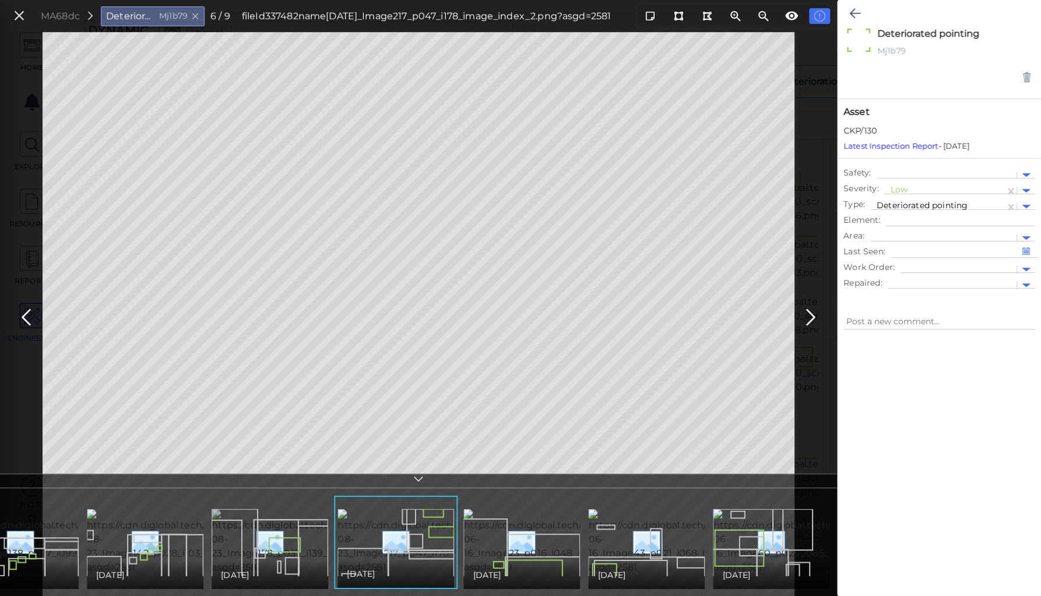
click at [285, 527] on img at bounding box center [319, 541] width 215 height 65
type textarea "x"
click at [145, 524] on img at bounding box center [194, 541] width 215 height 65
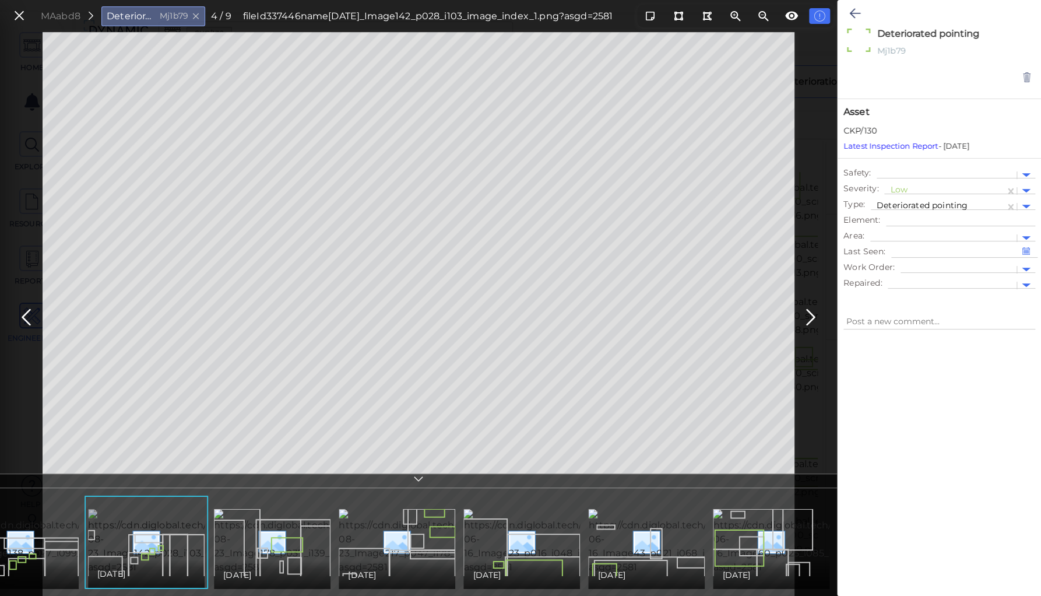
type textarea "x"
click at [44, 521] on img at bounding box center [70, 541] width 217 height 65
type textarea "x"
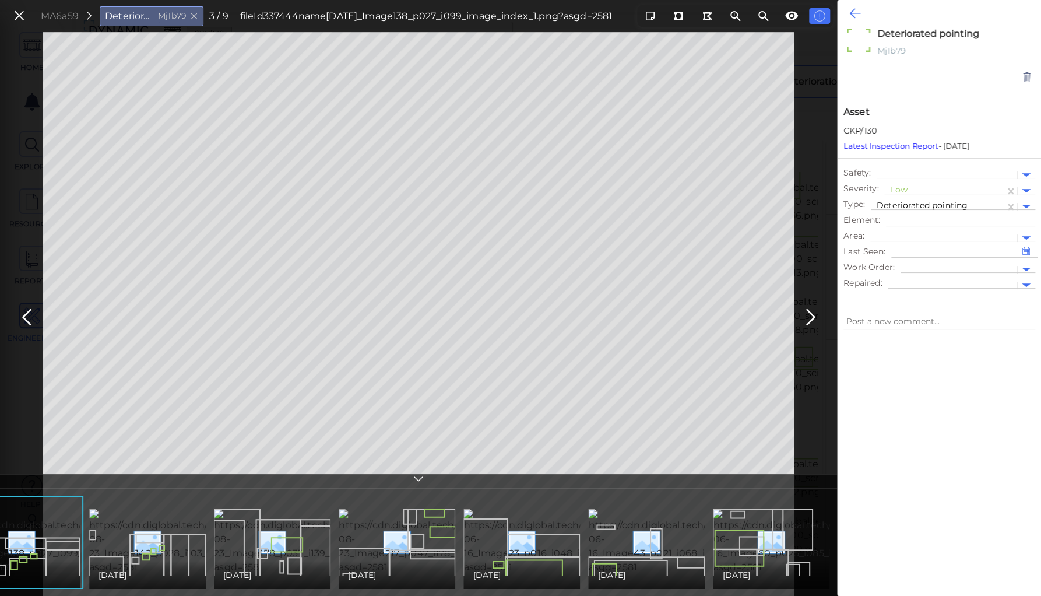
click at [850, 15] on icon at bounding box center [855, 13] width 11 height 14
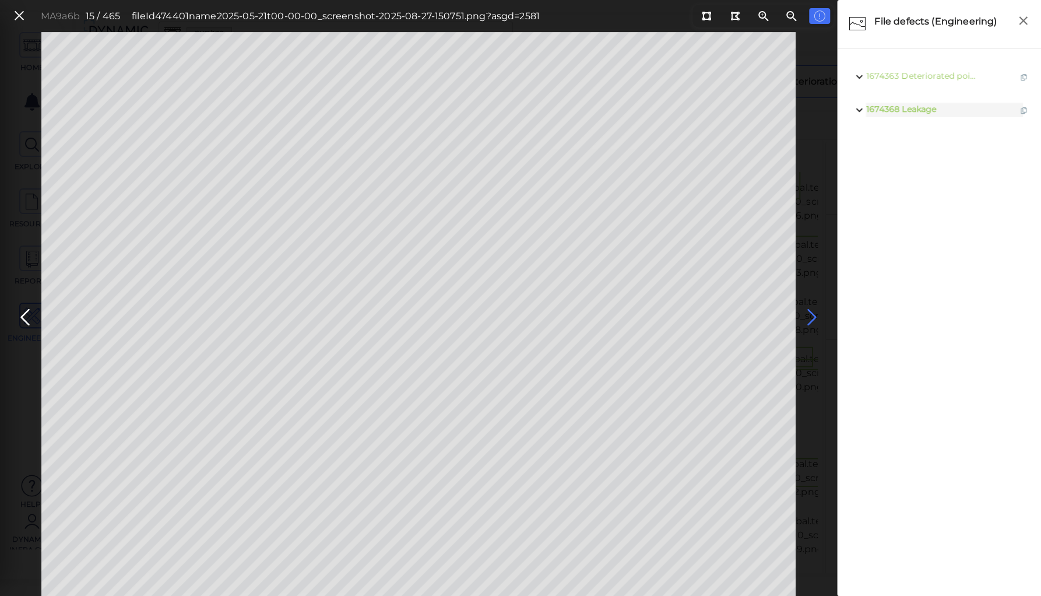
click at [812, 315] on icon at bounding box center [812, 317] width 19 height 23
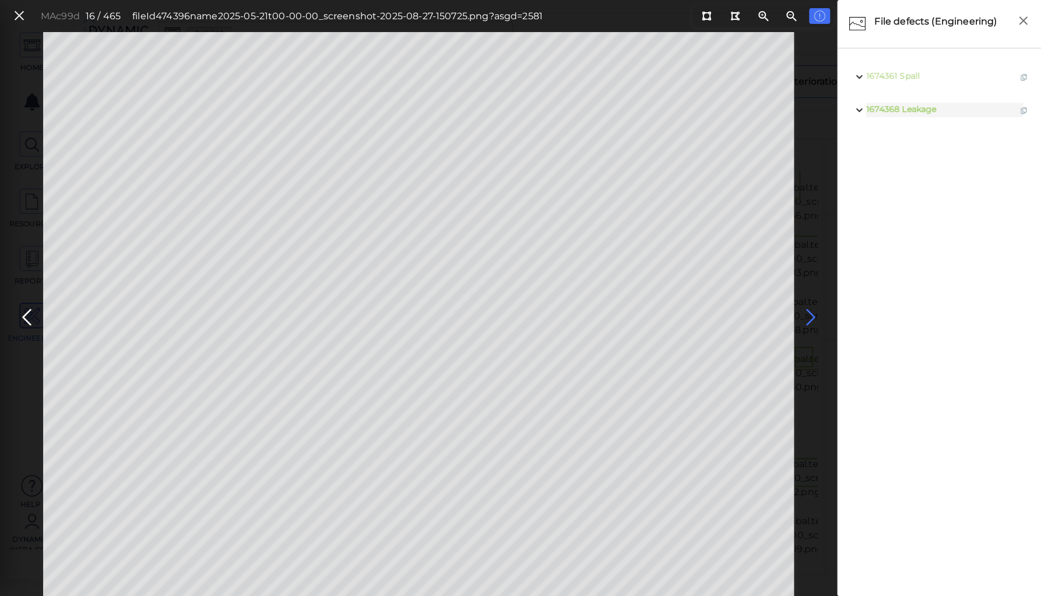
click at [812, 315] on icon at bounding box center [810, 317] width 19 height 23
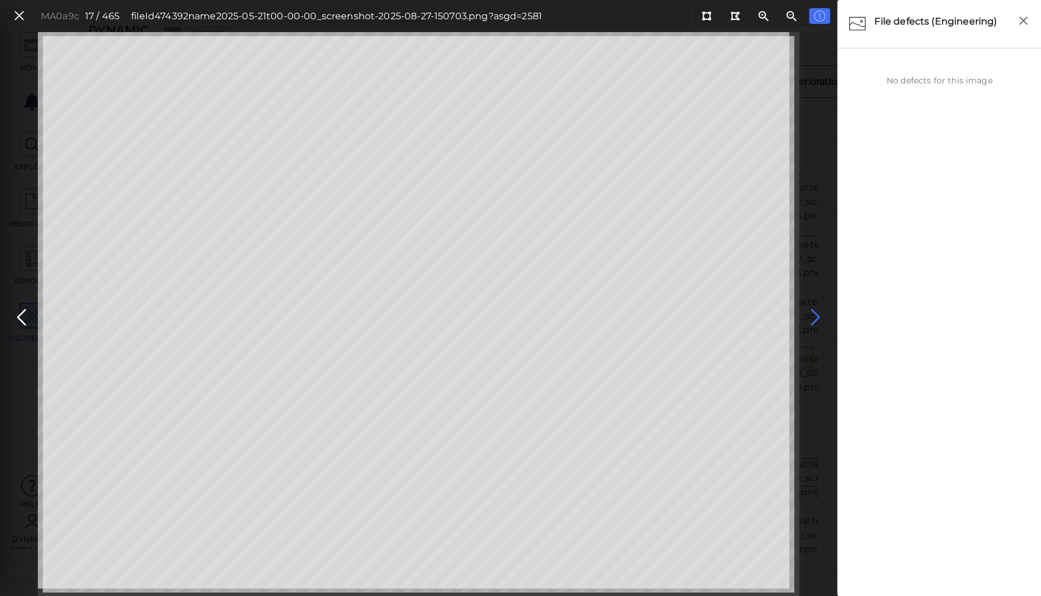
click at [812, 315] on icon at bounding box center [815, 317] width 19 height 23
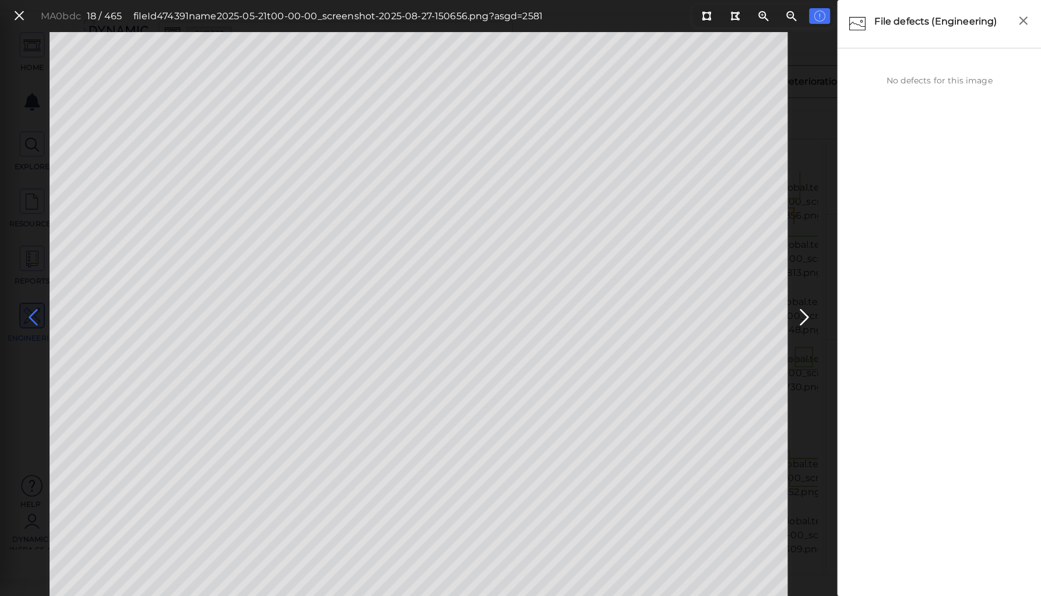
click at [37, 315] on icon at bounding box center [33, 317] width 19 height 23
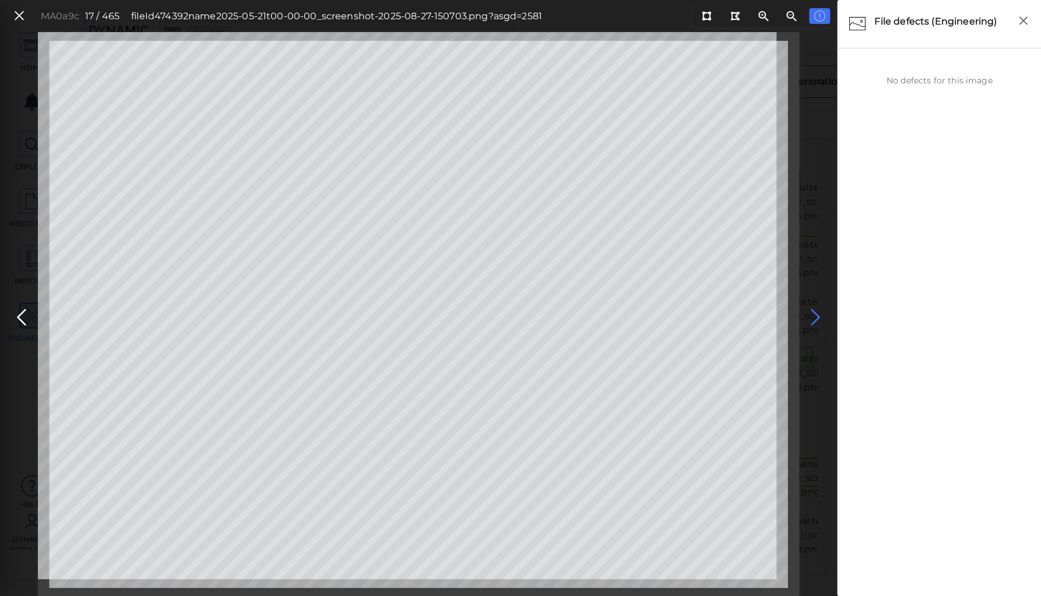
click at [813, 313] on icon at bounding box center [815, 317] width 19 height 23
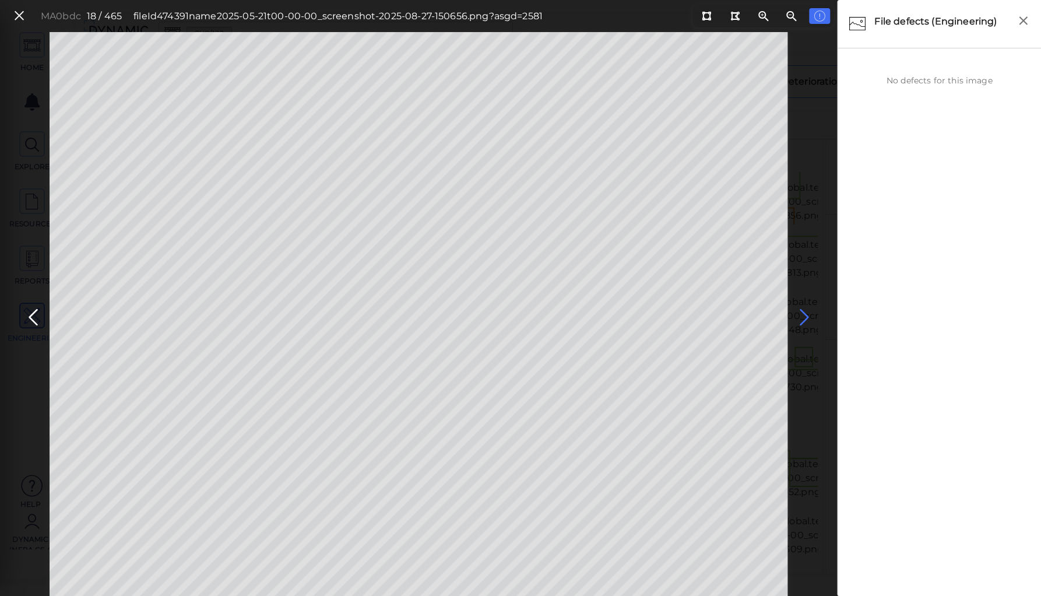
click at [813, 313] on icon at bounding box center [804, 317] width 19 height 23
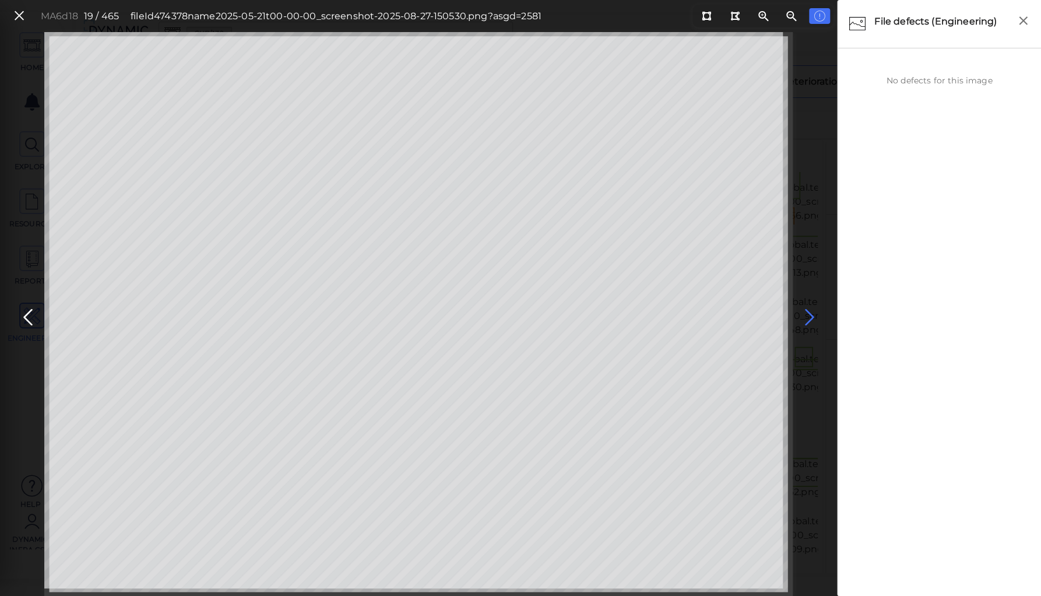
click at [808, 313] on icon at bounding box center [809, 317] width 19 height 23
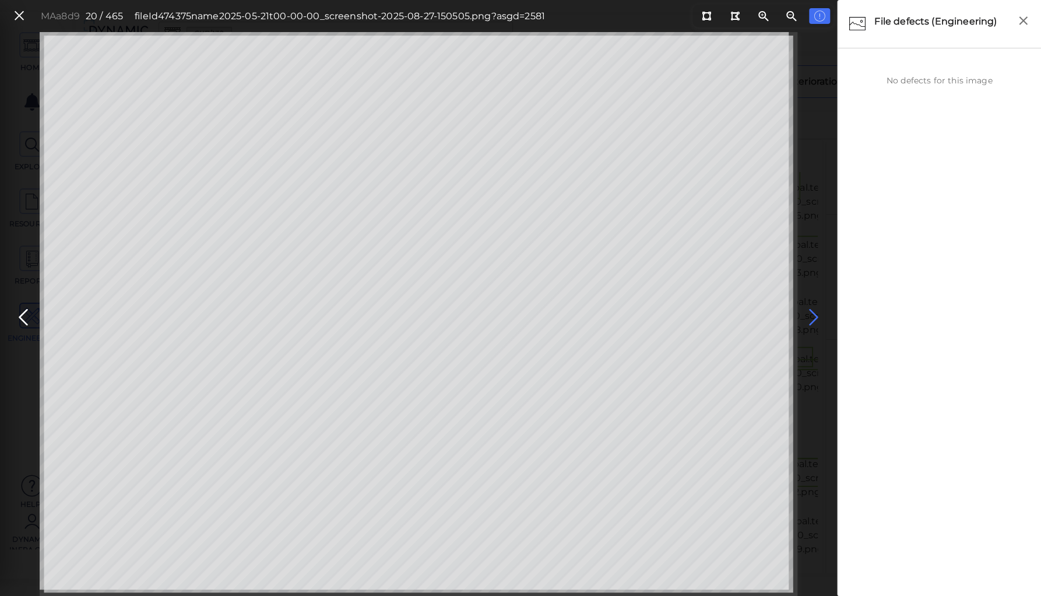
click at [808, 313] on icon at bounding box center [814, 317] width 19 height 23
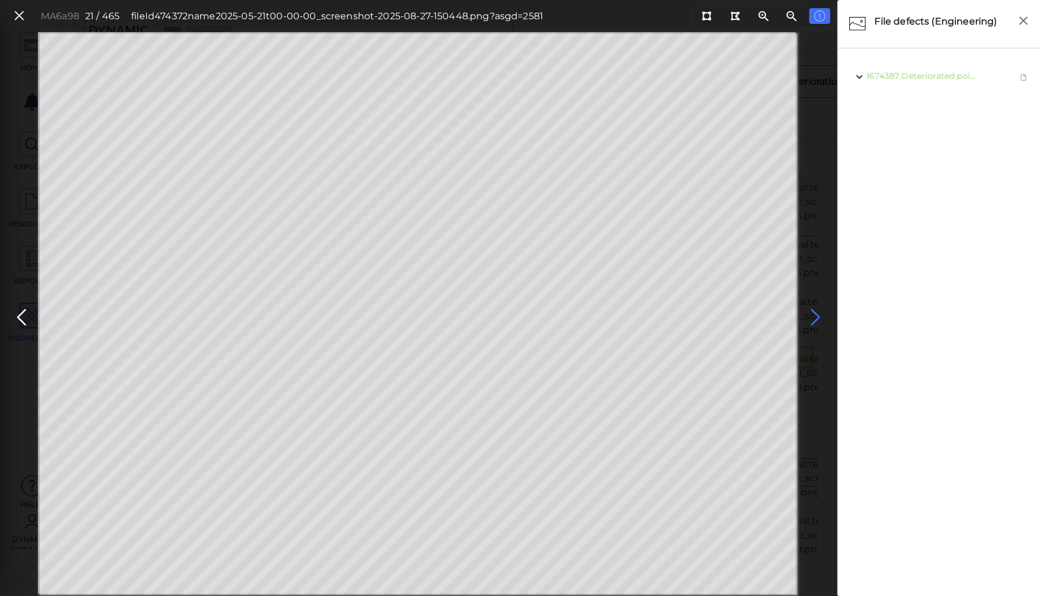
click at [810, 313] on icon at bounding box center [815, 317] width 19 height 23
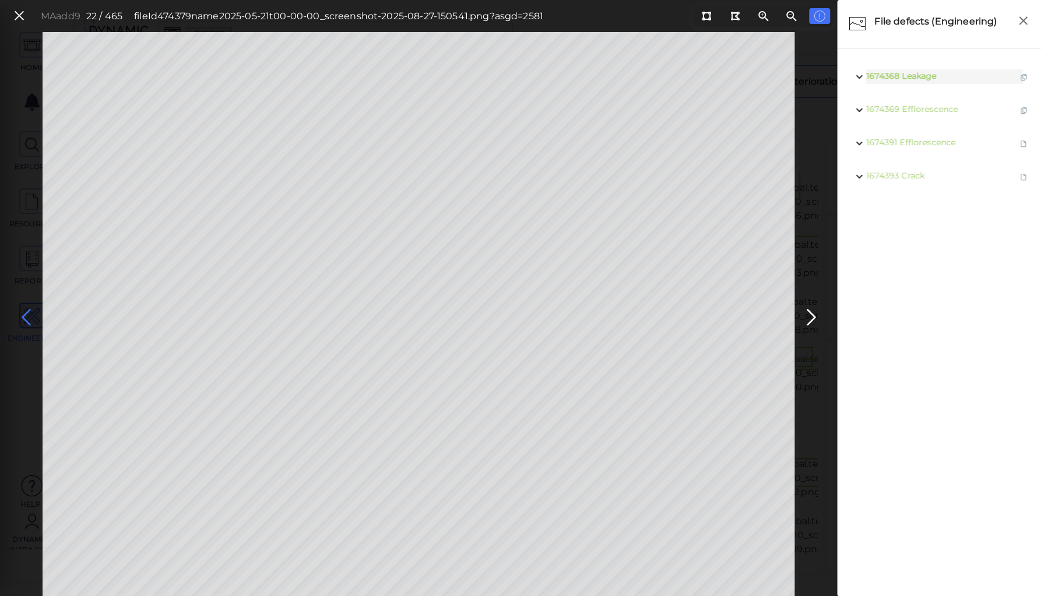
click at [29, 321] on icon at bounding box center [26, 317] width 19 height 23
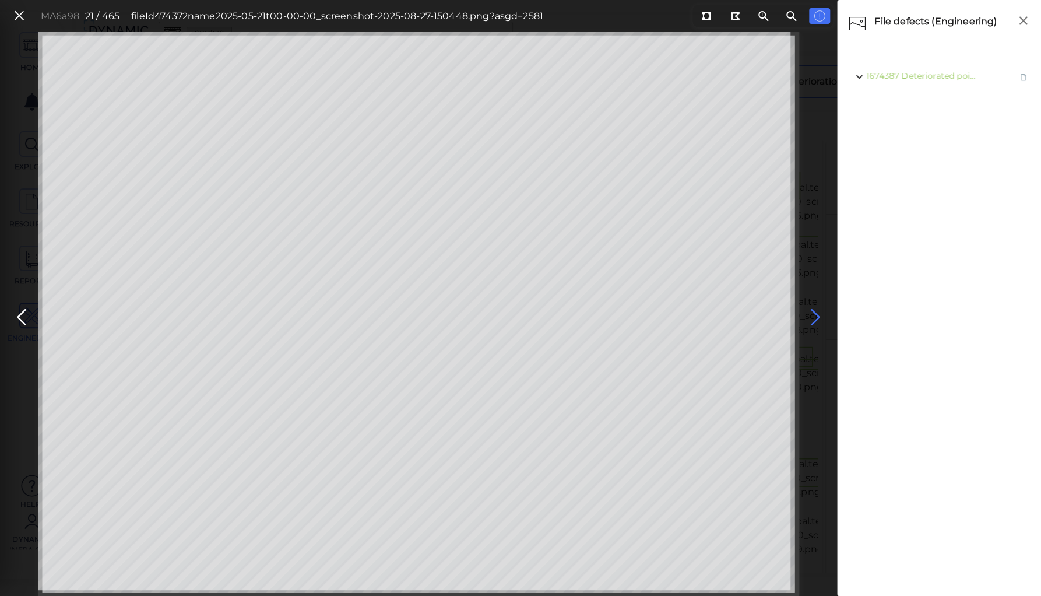
click at [812, 315] on icon at bounding box center [815, 317] width 19 height 23
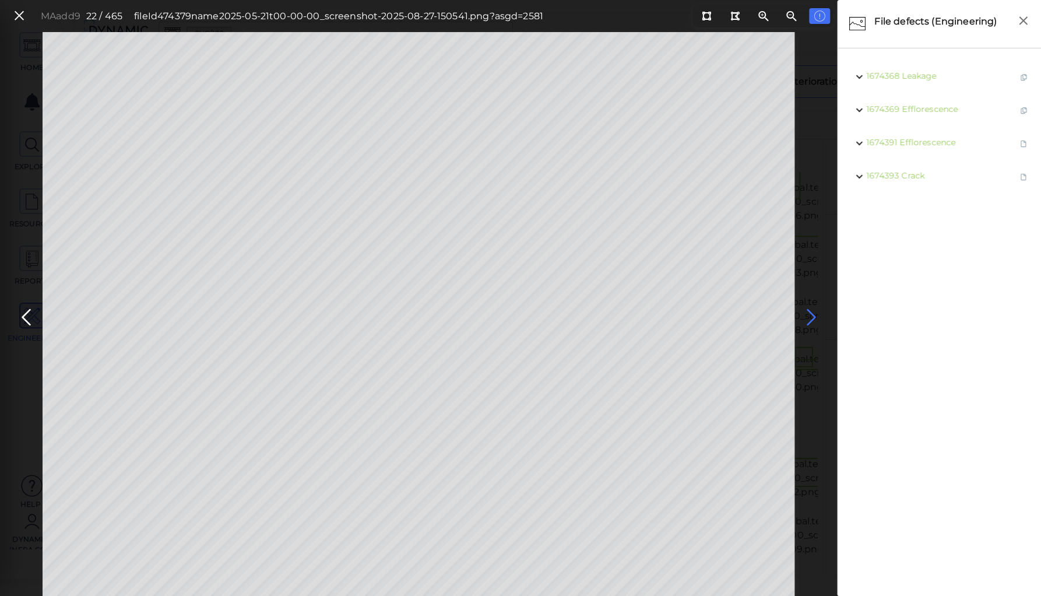
click at [812, 315] on icon at bounding box center [811, 317] width 19 height 23
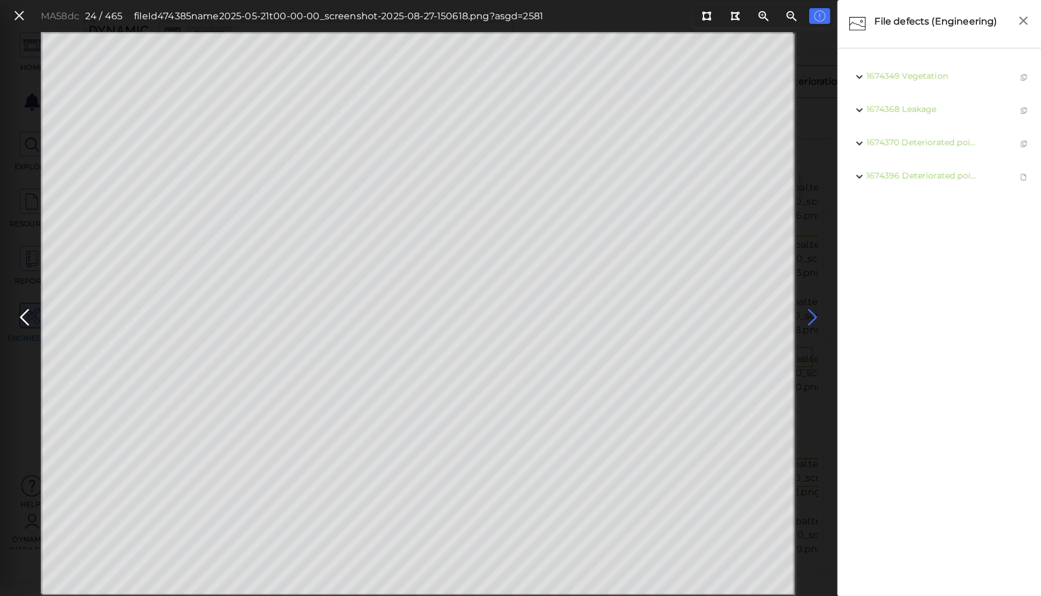
click at [812, 315] on icon at bounding box center [812, 317] width 19 height 23
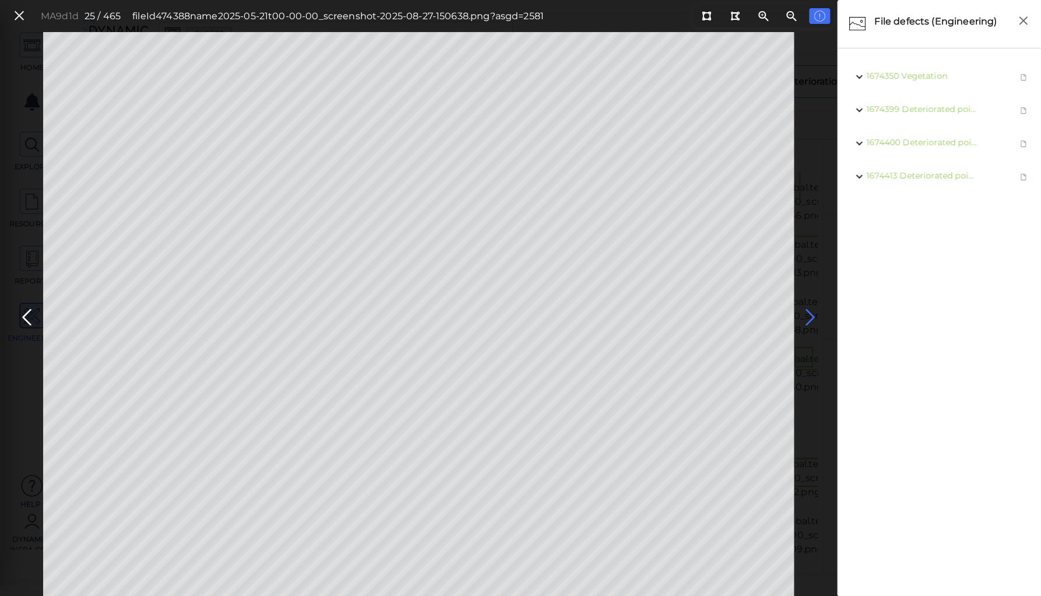
click at [812, 315] on icon at bounding box center [810, 317] width 19 height 23
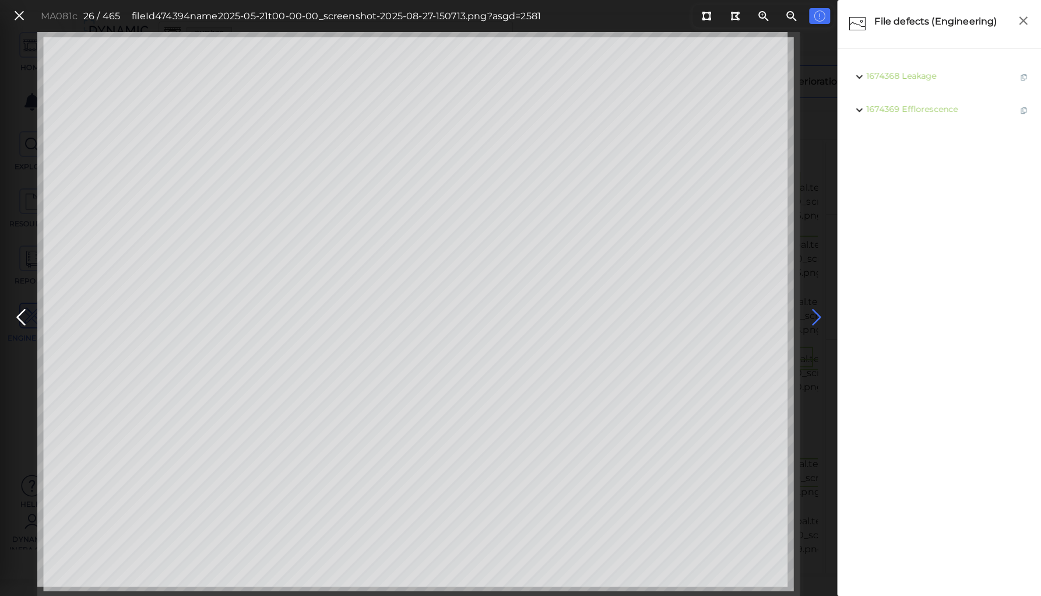
click at [815, 320] on icon at bounding box center [816, 317] width 19 height 23
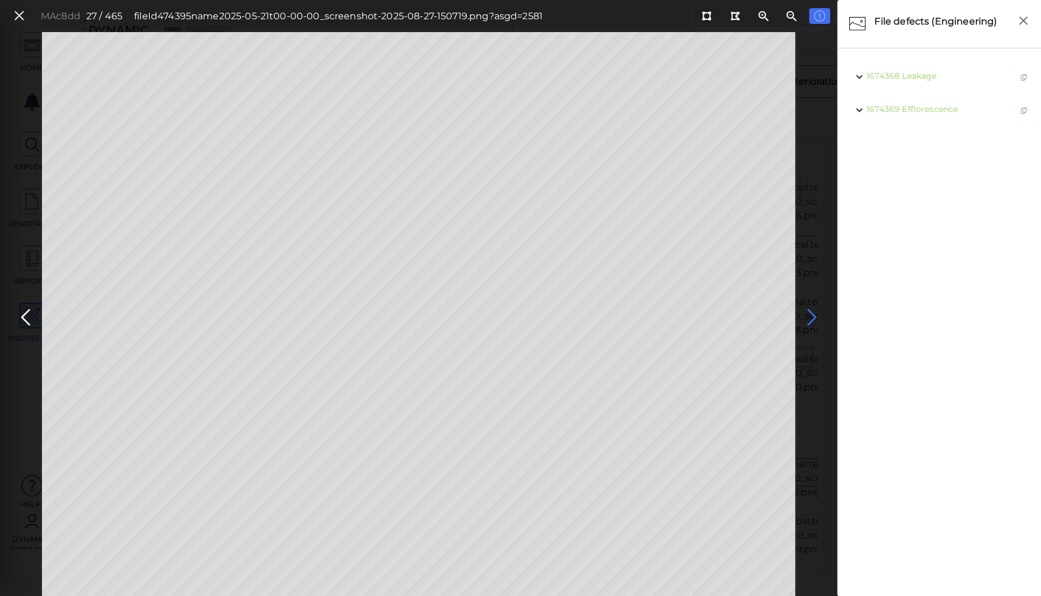
click at [815, 320] on icon at bounding box center [811, 317] width 19 height 23
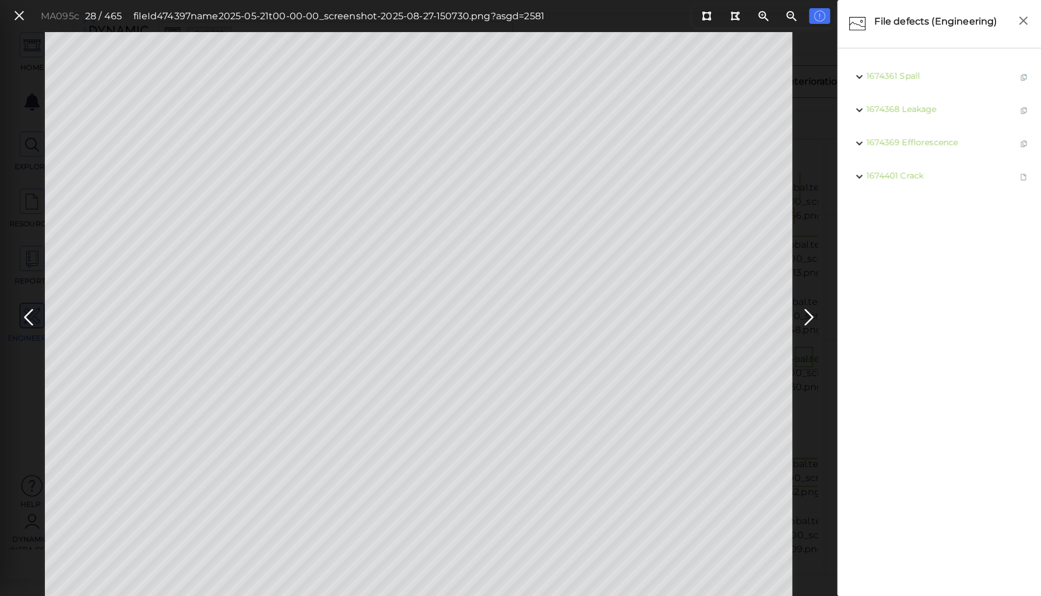
click at [807, 305] on button at bounding box center [809, 314] width 26 height 35
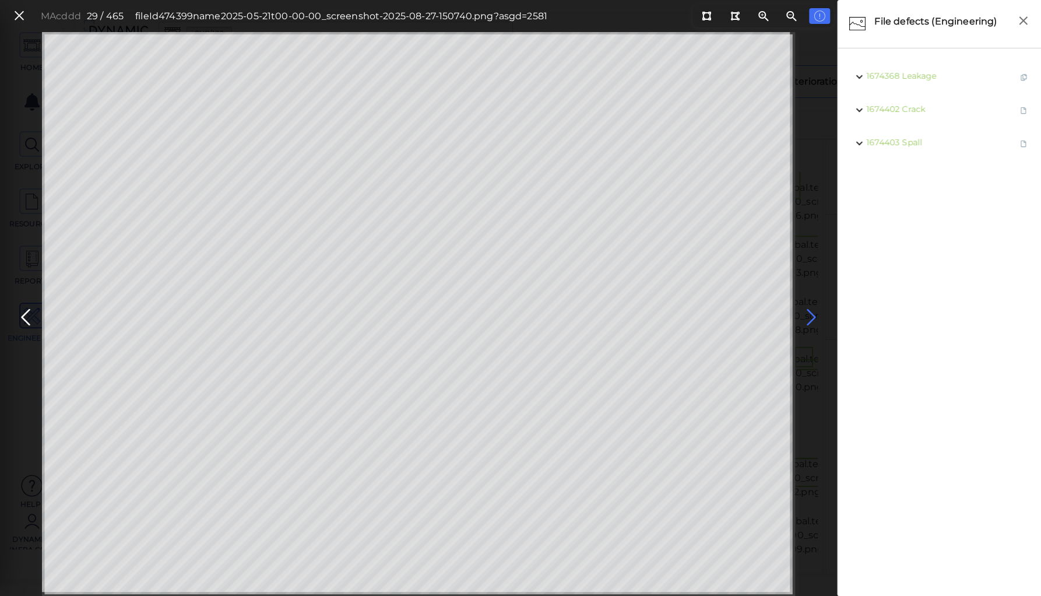
click at [807, 312] on icon at bounding box center [811, 317] width 19 height 23
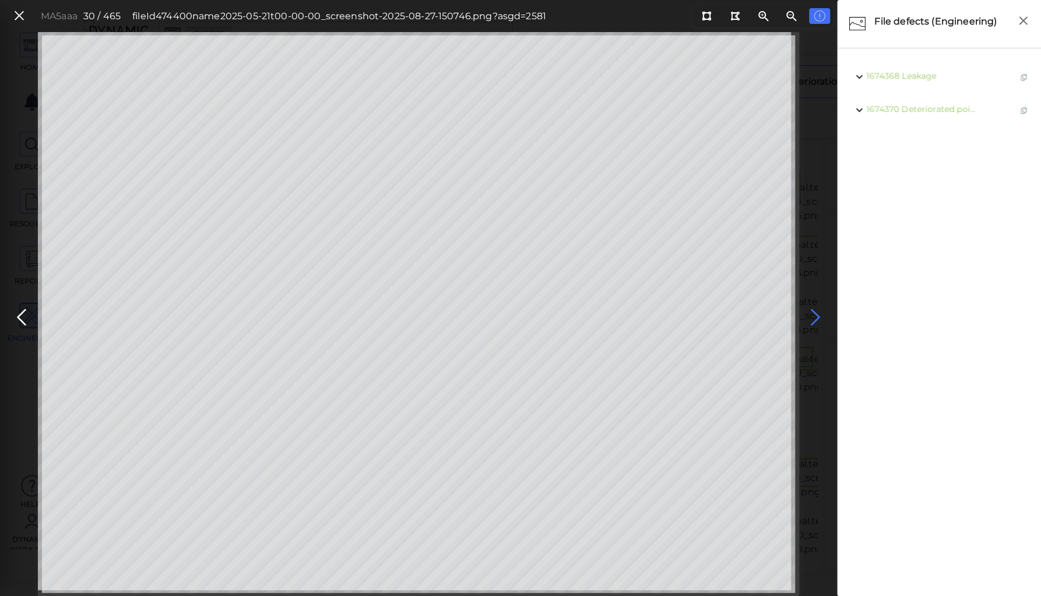
click at [811, 311] on icon at bounding box center [815, 317] width 19 height 23
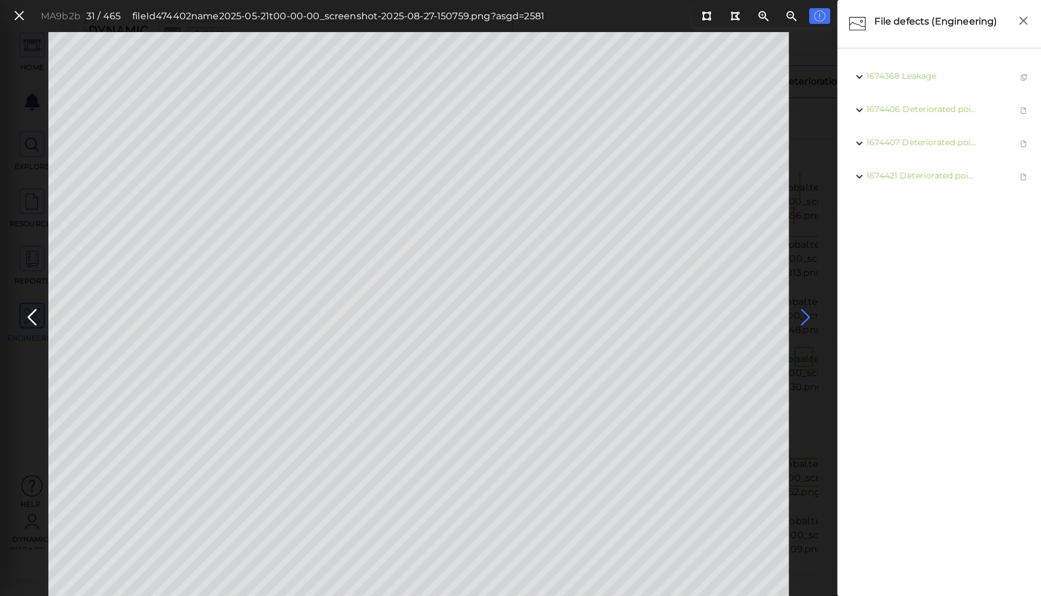
click at [801, 310] on icon at bounding box center [805, 317] width 19 height 23
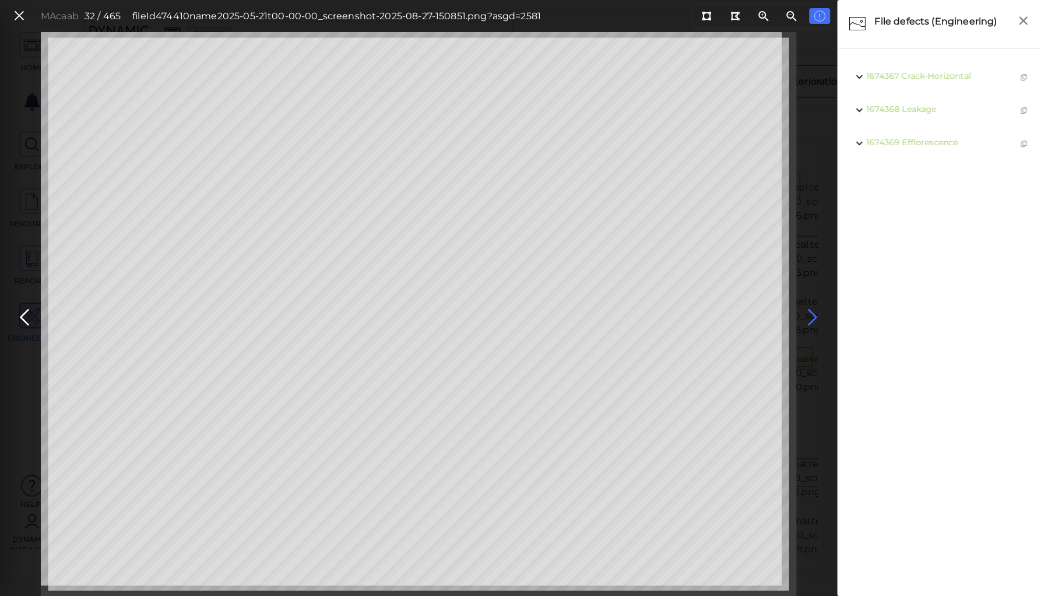
click at [809, 313] on icon at bounding box center [812, 317] width 19 height 23
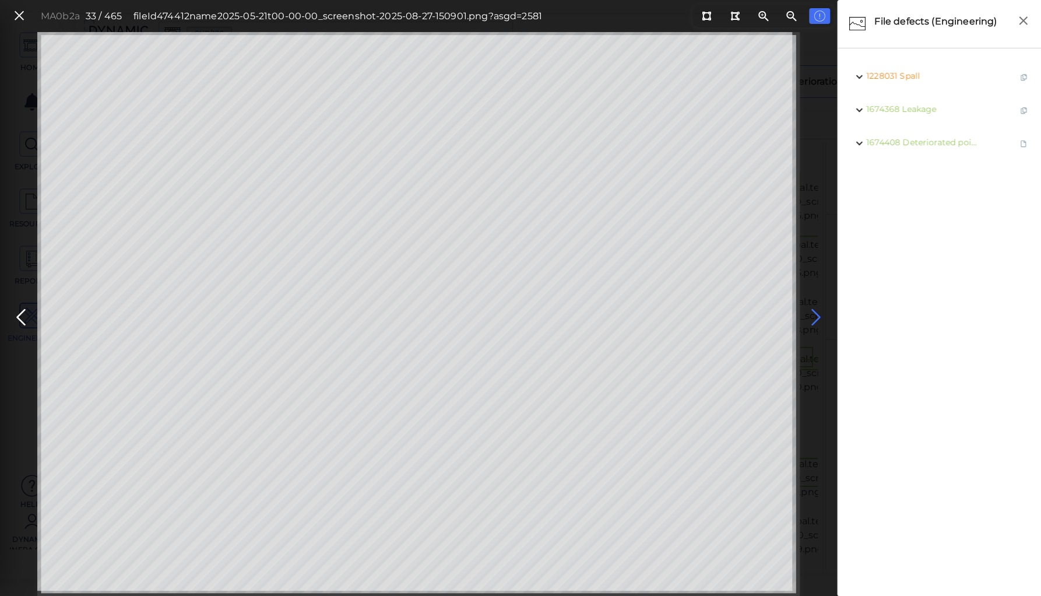
click at [809, 313] on icon at bounding box center [816, 317] width 19 height 23
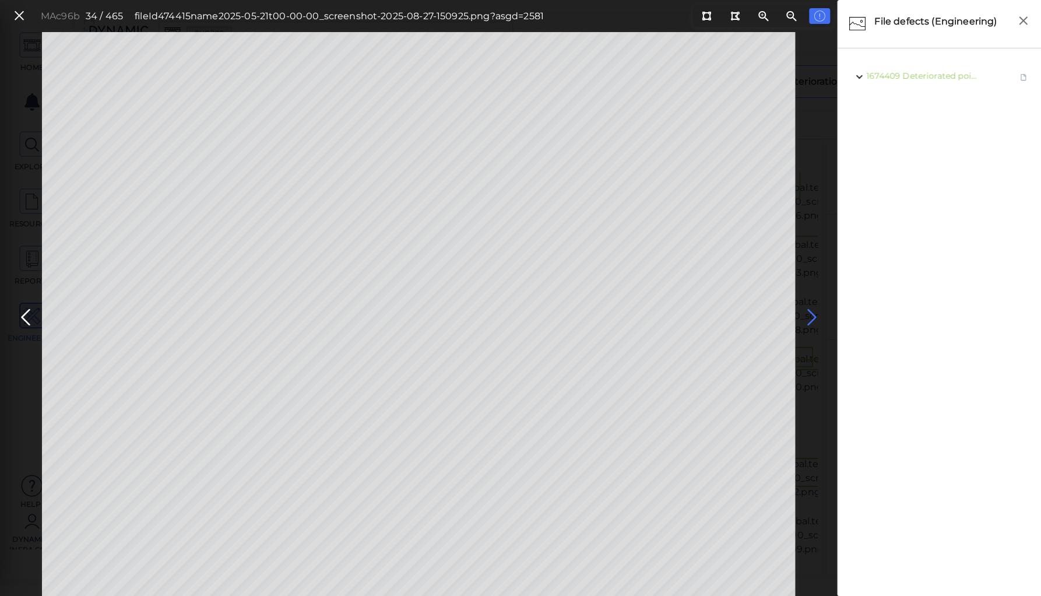
click at [809, 313] on icon at bounding box center [811, 317] width 19 height 23
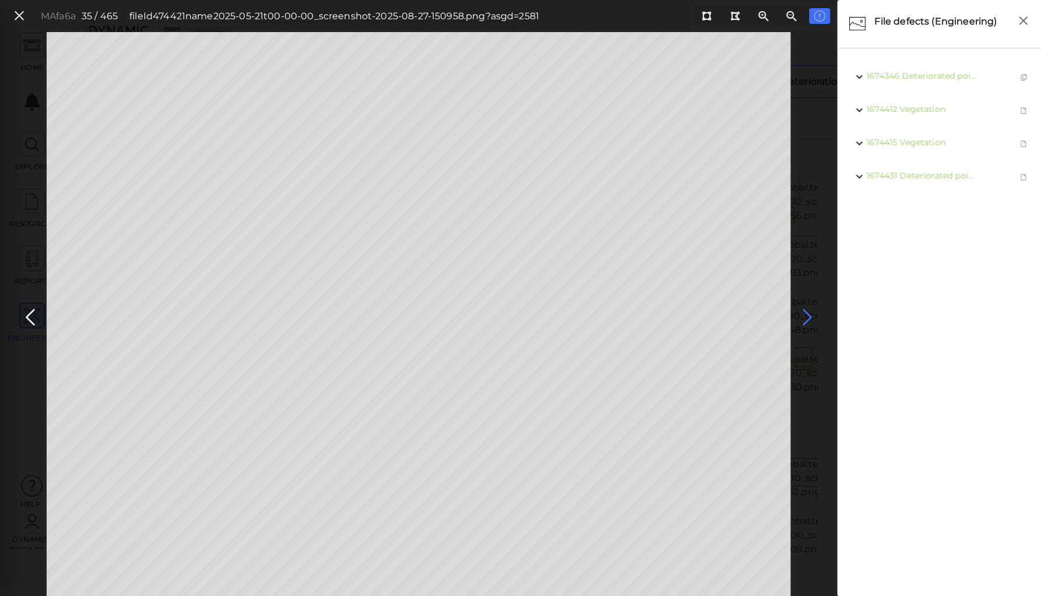
click at [809, 313] on icon at bounding box center [807, 317] width 19 height 23
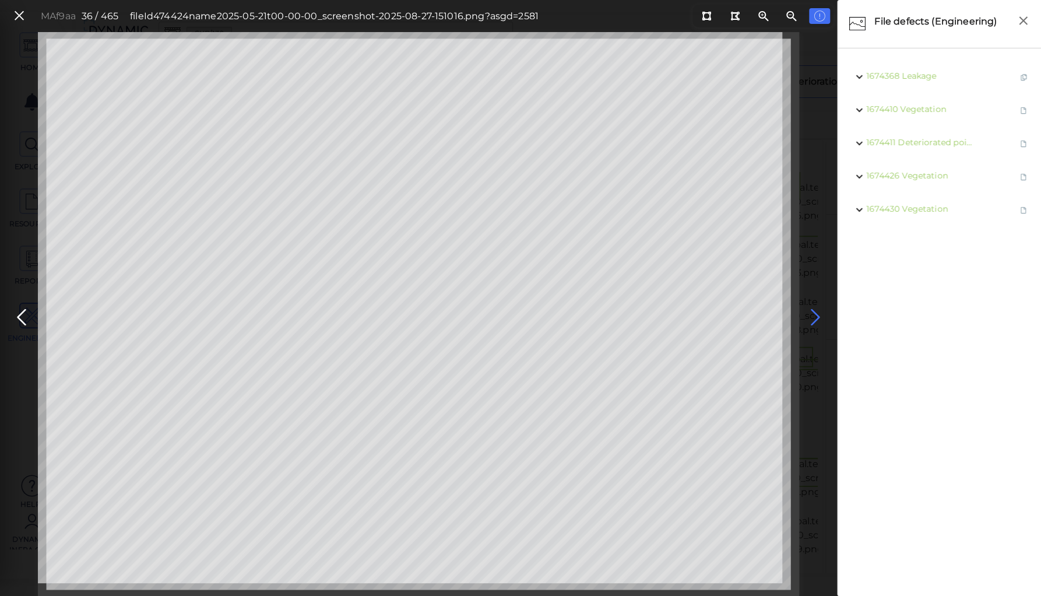
click at [811, 314] on icon at bounding box center [815, 317] width 19 height 23
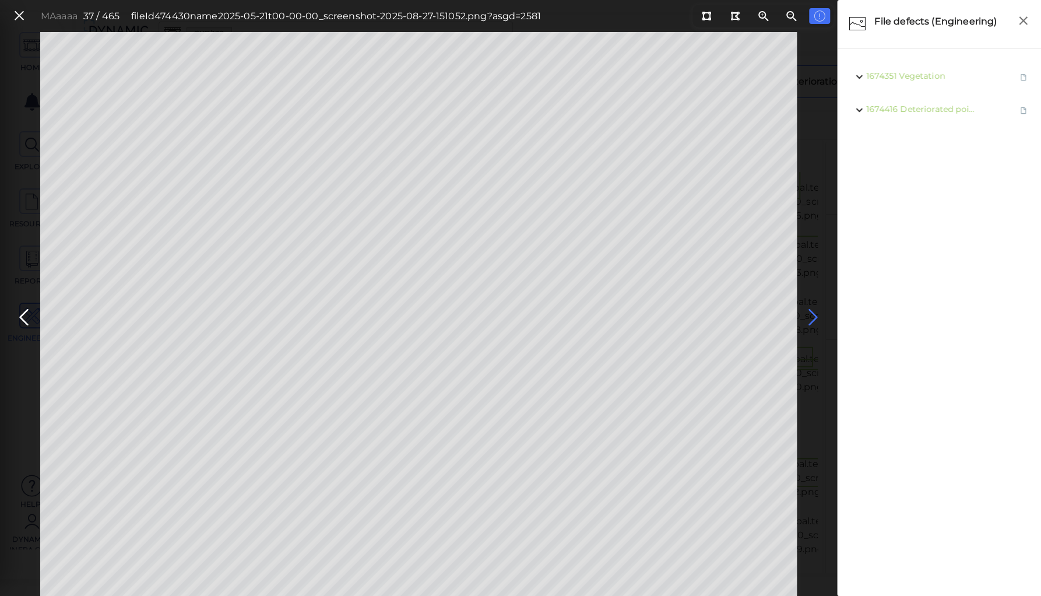
click at [811, 314] on icon at bounding box center [813, 317] width 19 height 23
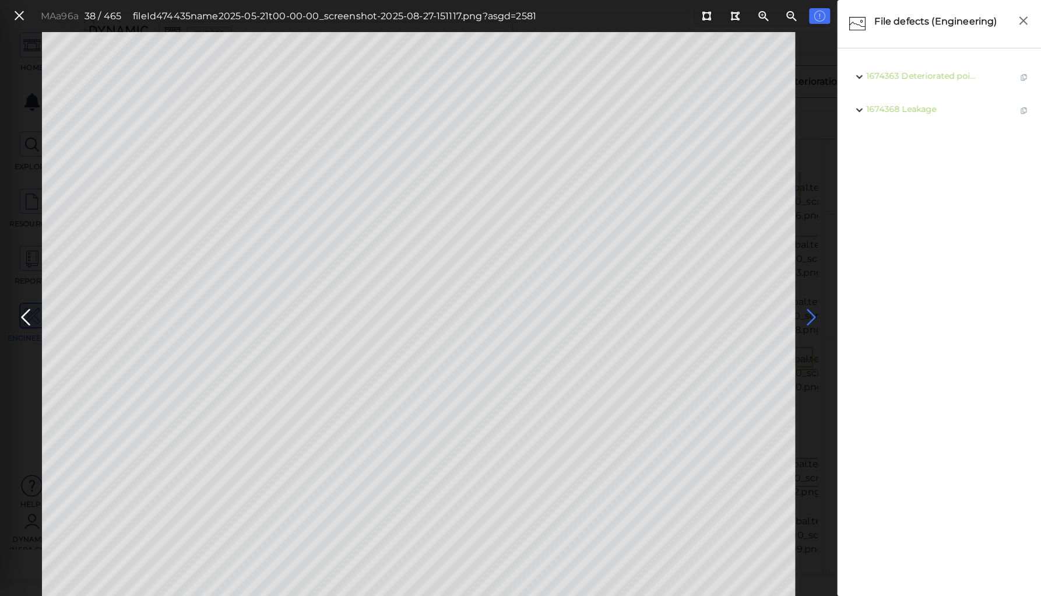
click at [809, 315] on icon at bounding box center [811, 317] width 19 height 23
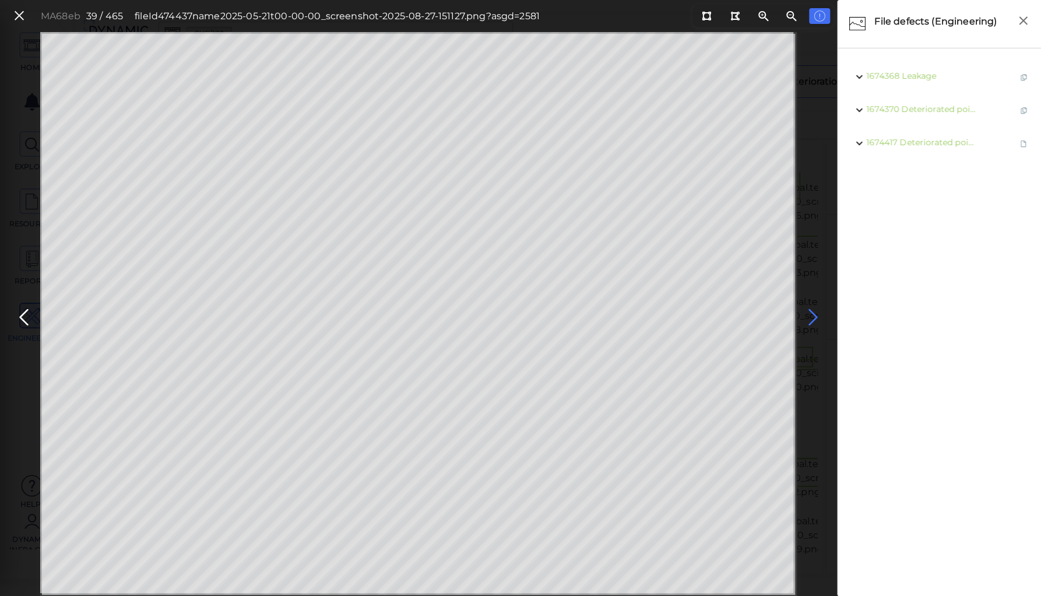
click at [809, 315] on icon at bounding box center [813, 317] width 19 height 23
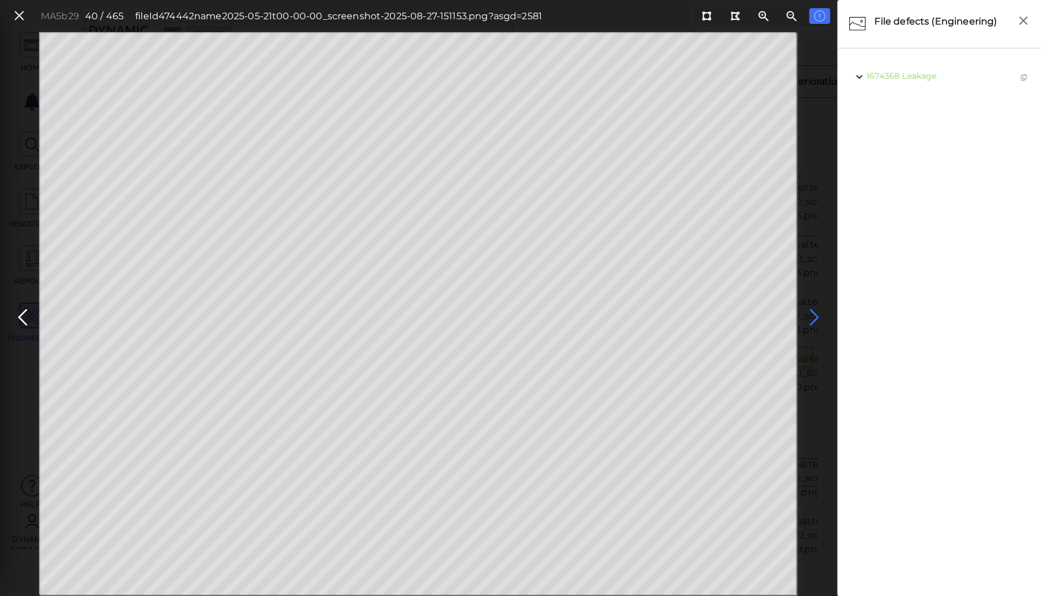
click at [810, 314] on icon at bounding box center [814, 317] width 19 height 23
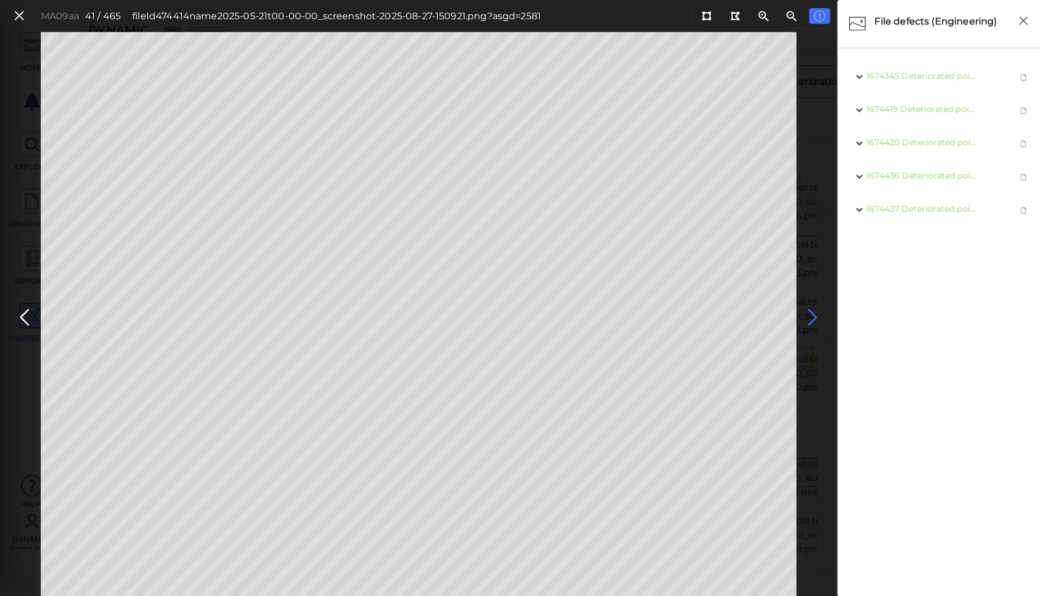
click at [810, 314] on icon at bounding box center [812, 317] width 19 height 23
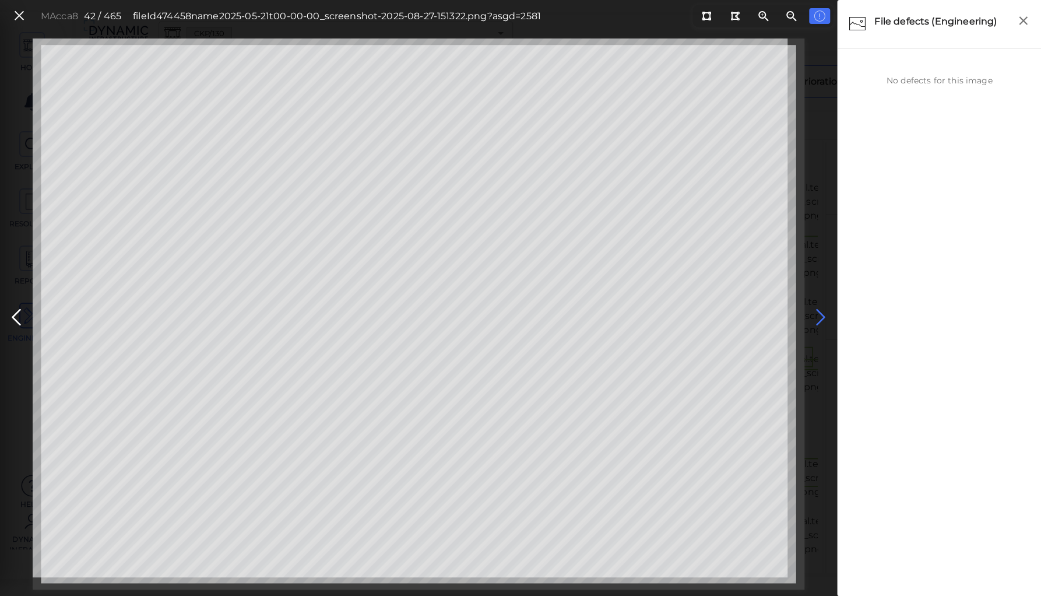
click at [810, 314] on button at bounding box center [821, 314] width 26 height 35
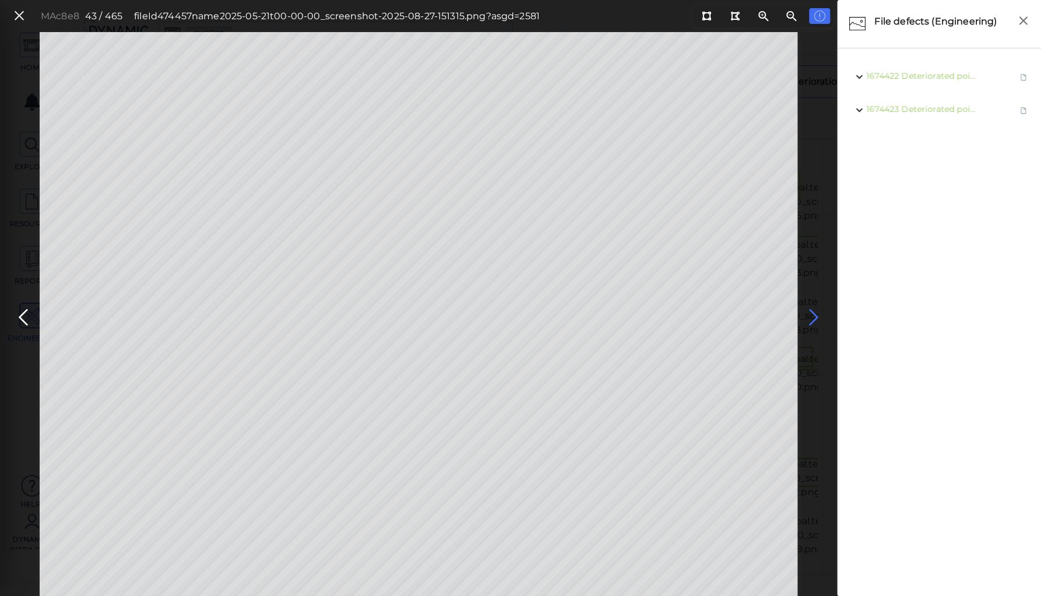
click at [810, 314] on icon at bounding box center [814, 317] width 19 height 23
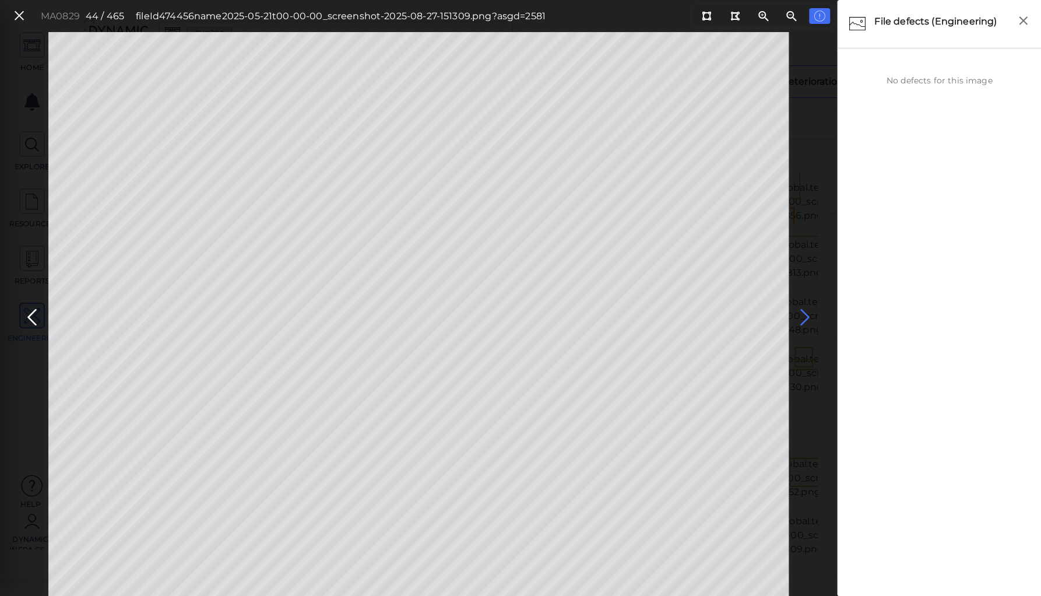
click at [810, 314] on icon at bounding box center [805, 317] width 19 height 23
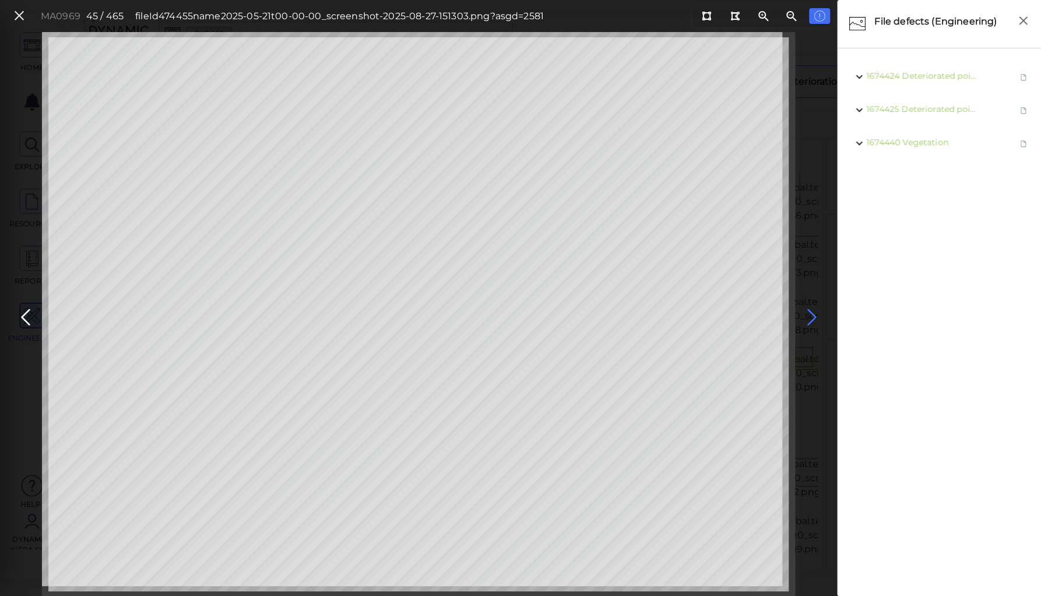
click at [808, 313] on icon at bounding box center [811, 317] width 19 height 23
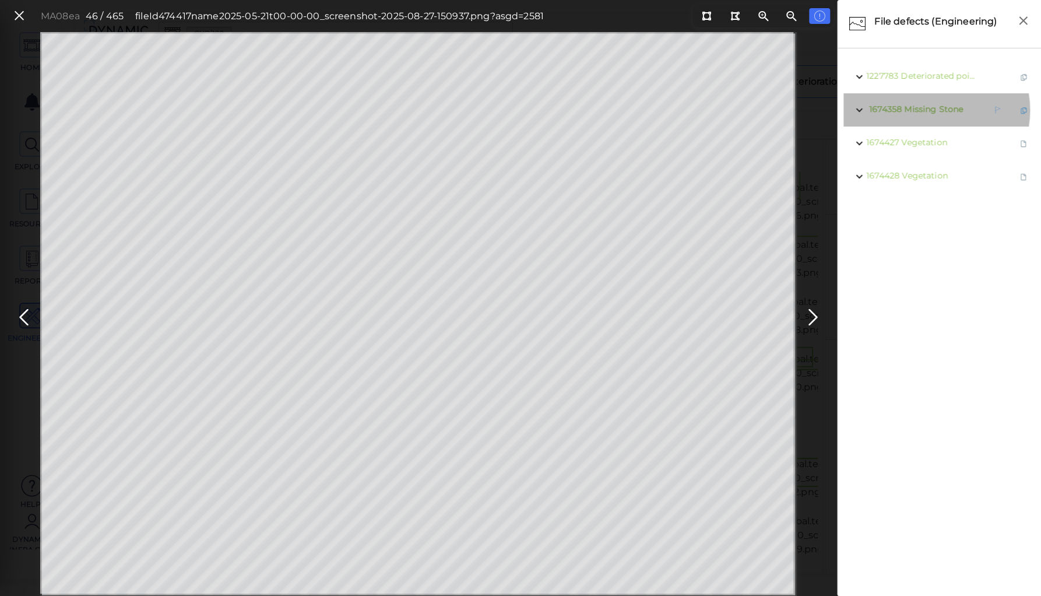
click at [931, 110] on span "Missing Stone" at bounding box center [933, 109] width 59 height 10
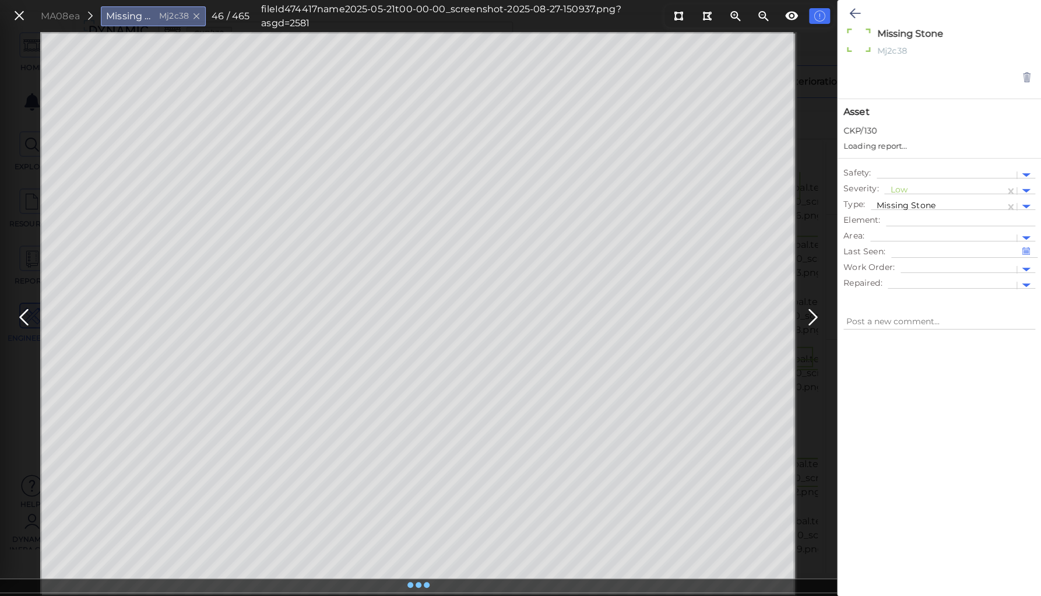
type textarea "x"
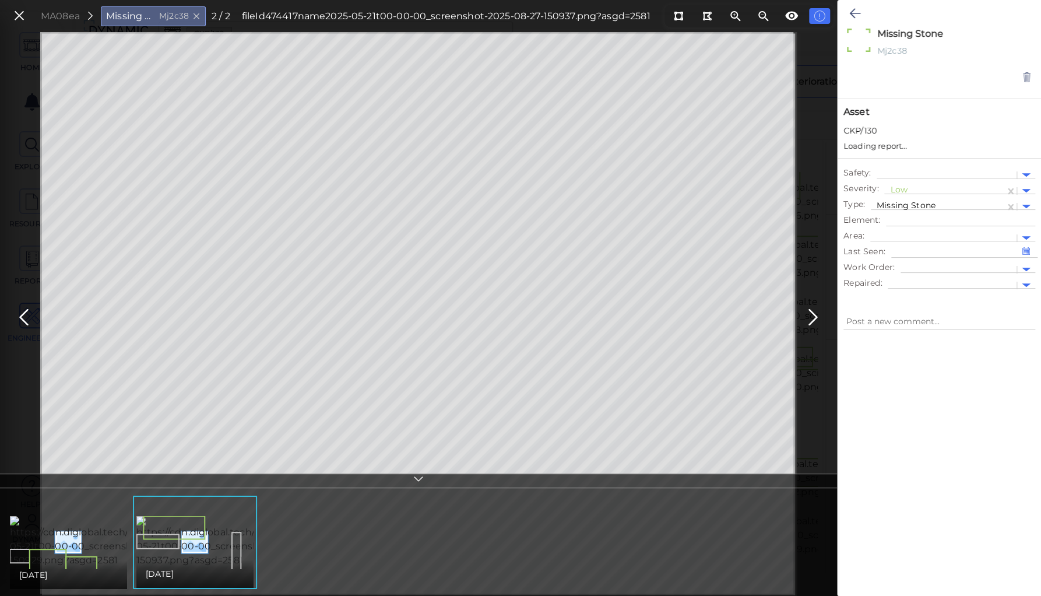
type textarea "x"
click at [181, 528] on img at bounding box center [243, 541] width 214 height 51
type textarea "x"
click at [79, 532] on img at bounding box center [117, 541] width 214 height 51
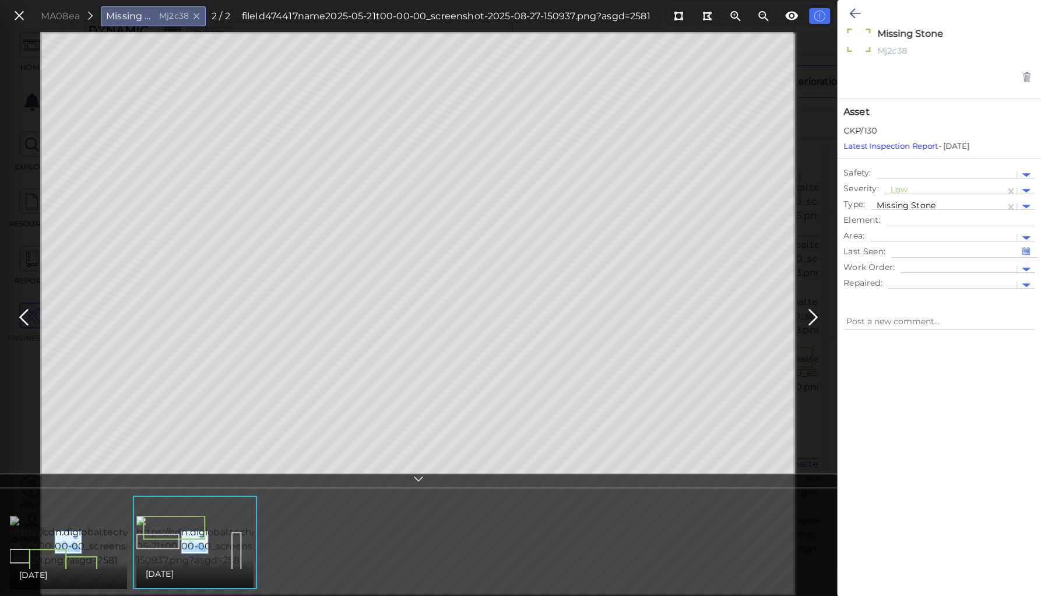
type textarea "x"
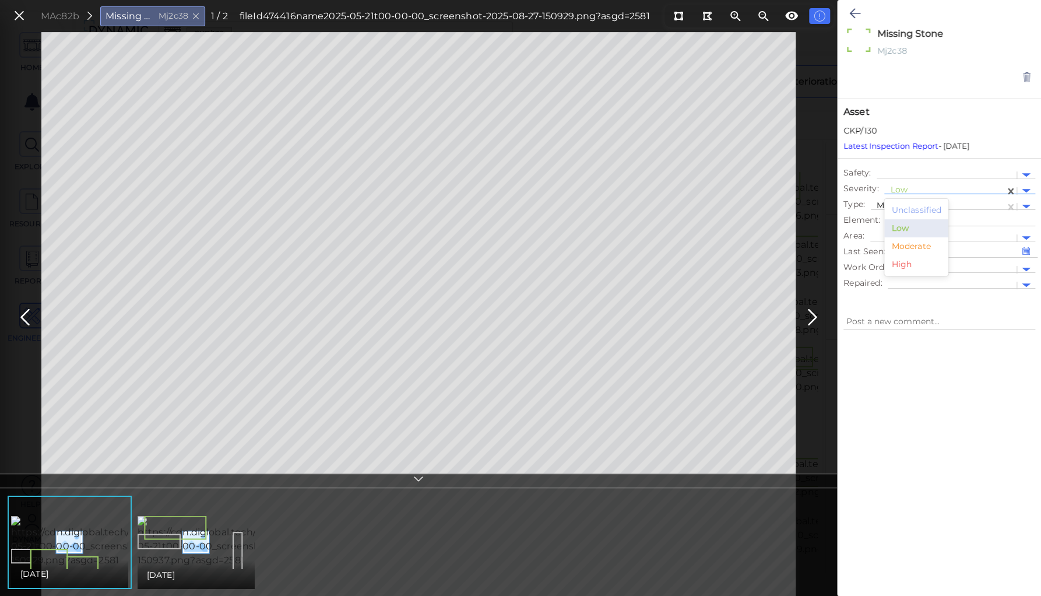
click at [897, 191] on div at bounding box center [944, 191] width 109 height 12
click at [900, 249] on div "Moderate" at bounding box center [917, 246] width 64 height 18
type textarea "x"
click at [851, 14] on icon at bounding box center [855, 13] width 11 height 14
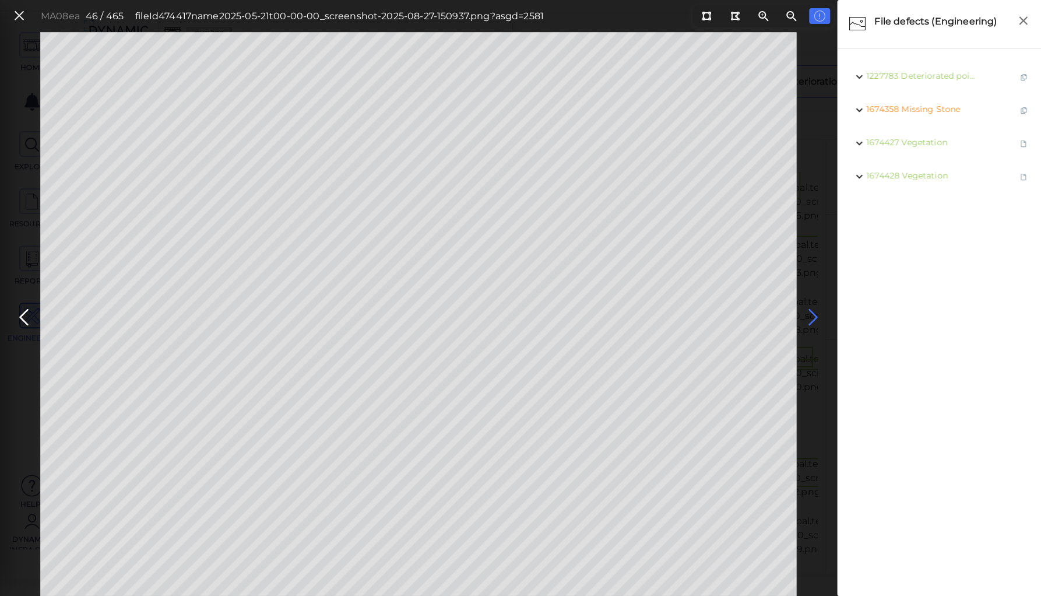
click at [814, 314] on icon at bounding box center [813, 317] width 19 height 23
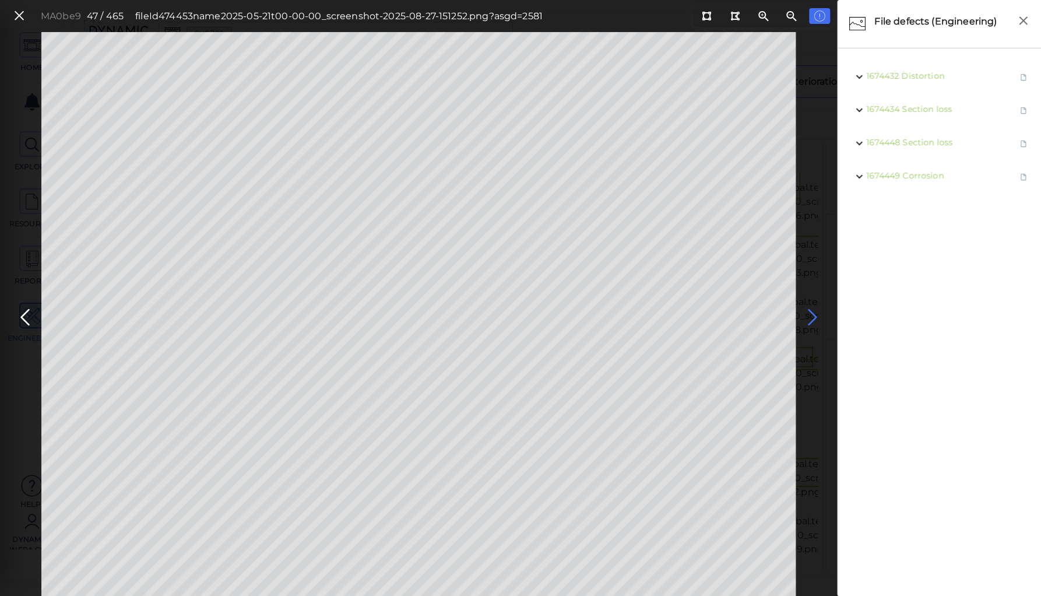
click at [810, 315] on icon at bounding box center [812, 317] width 19 height 23
click at [810, 315] on icon at bounding box center [813, 317] width 19 height 23
click at [810, 315] on icon at bounding box center [811, 317] width 19 height 23
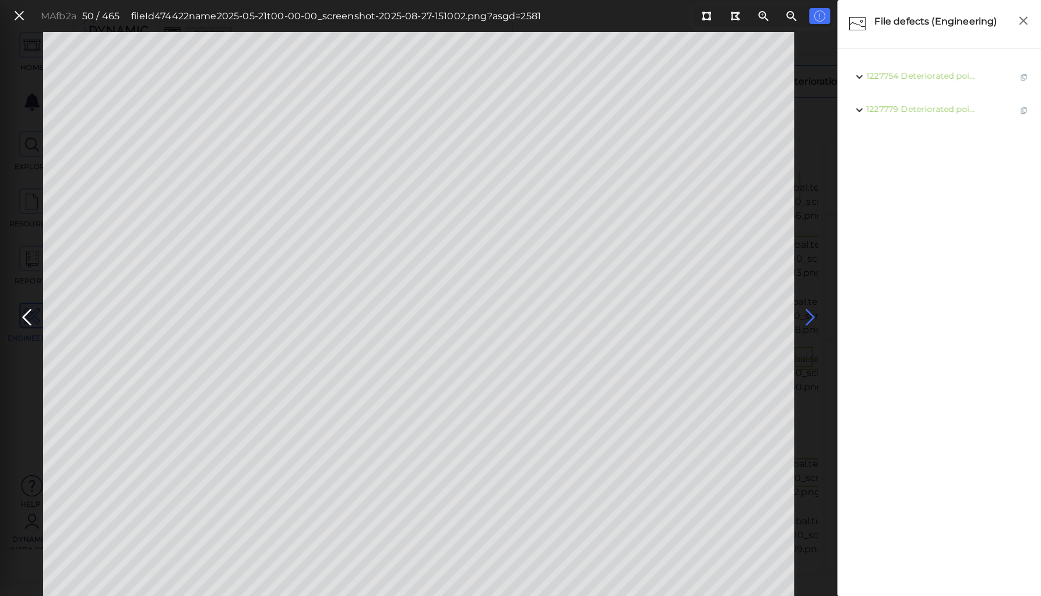
click at [810, 315] on icon at bounding box center [810, 317] width 19 height 23
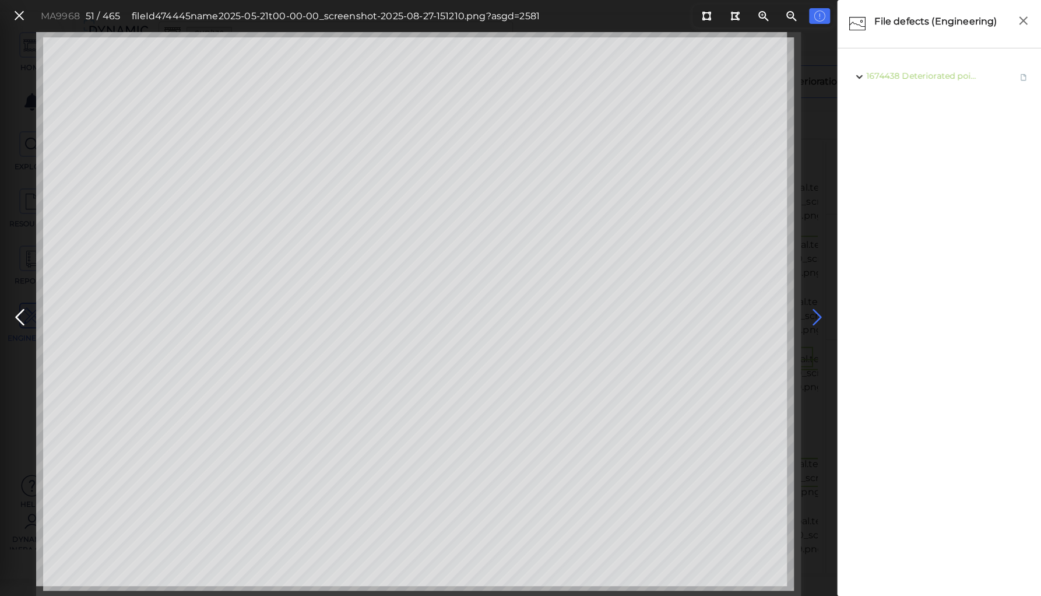
click at [811, 315] on icon at bounding box center [817, 317] width 19 height 23
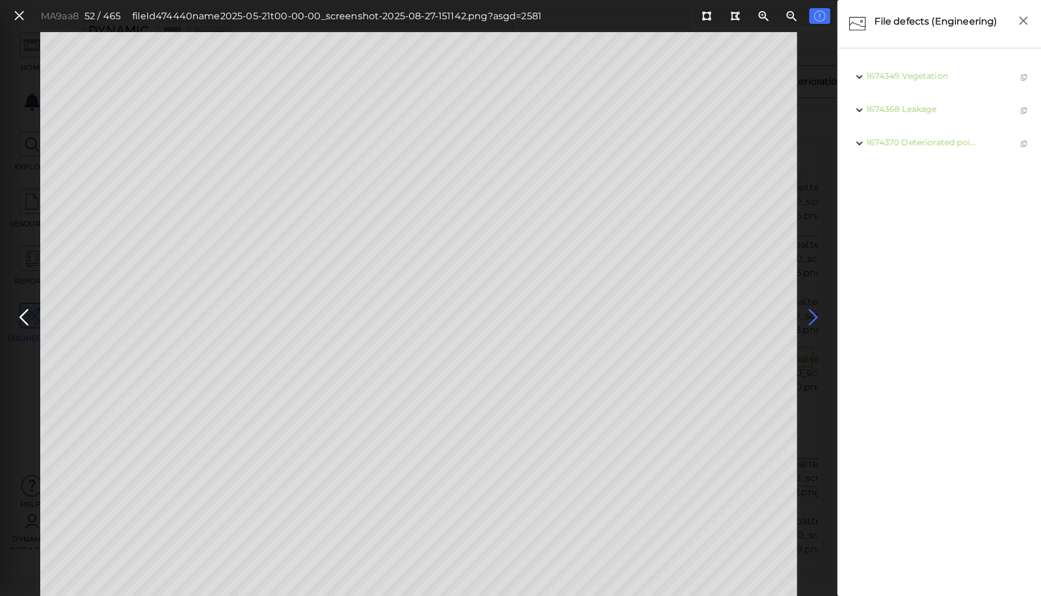
click at [811, 316] on icon at bounding box center [813, 317] width 19 height 23
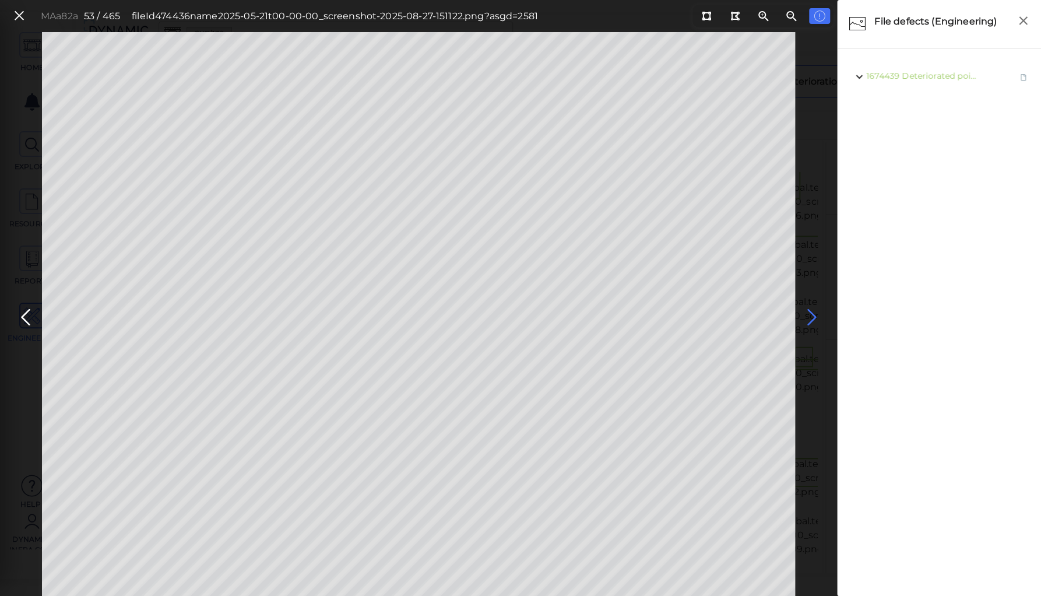
click at [811, 316] on icon at bounding box center [811, 317] width 19 height 23
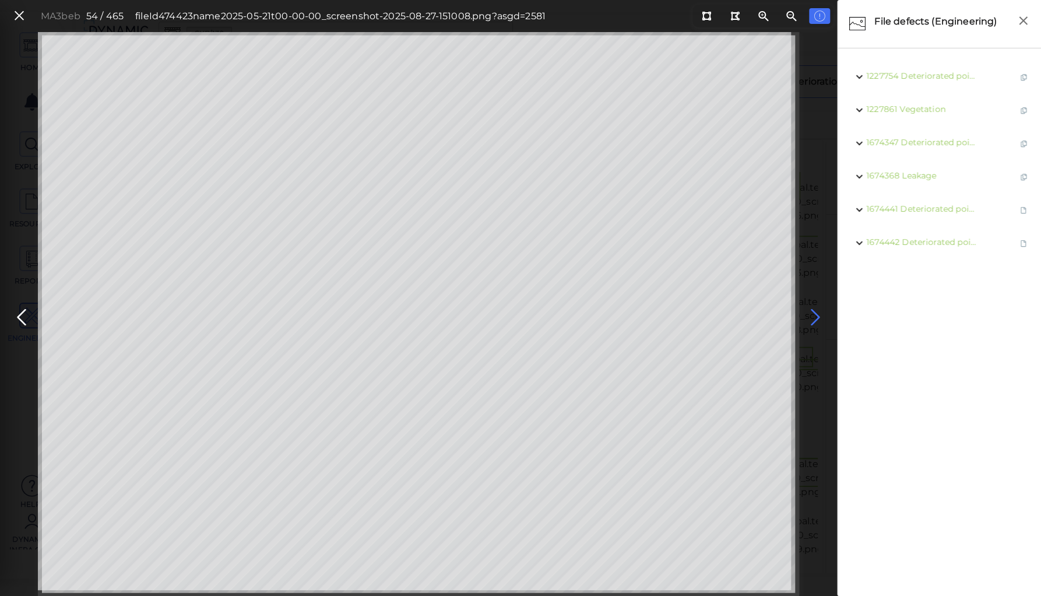
click at [811, 316] on icon at bounding box center [815, 317] width 19 height 23
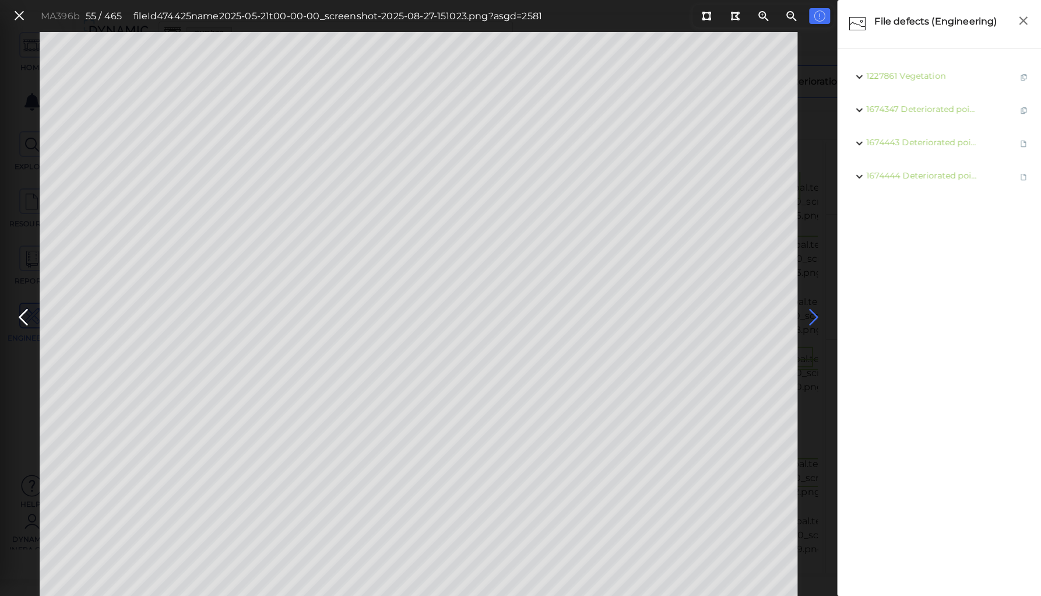
click at [811, 316] on icon at bounding box center [814, 317] width 19 height 23
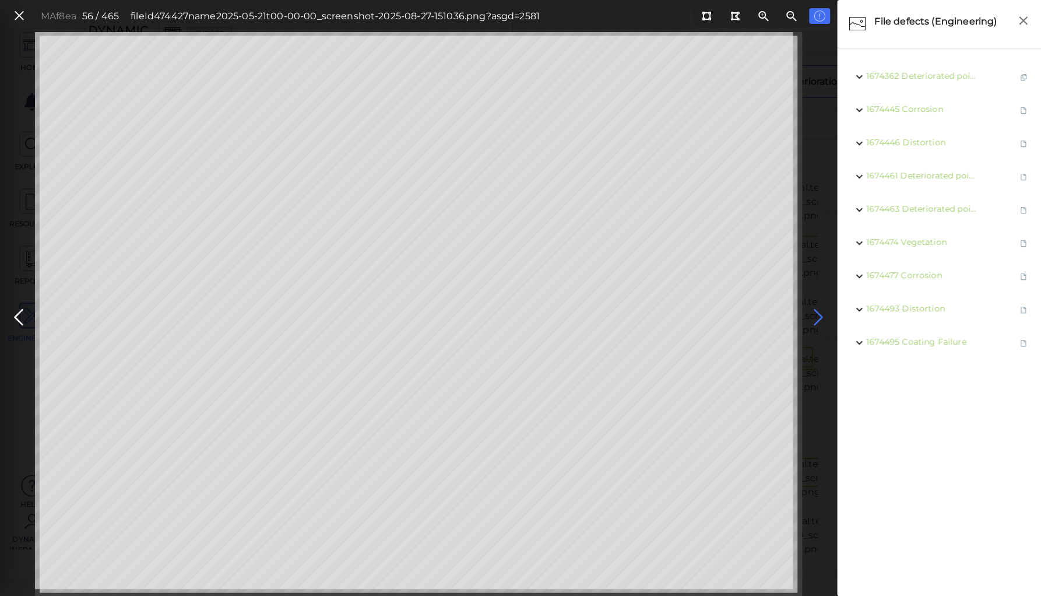
click at [820, 315] on icon at bounding box center [818, 317] width 19 height 23
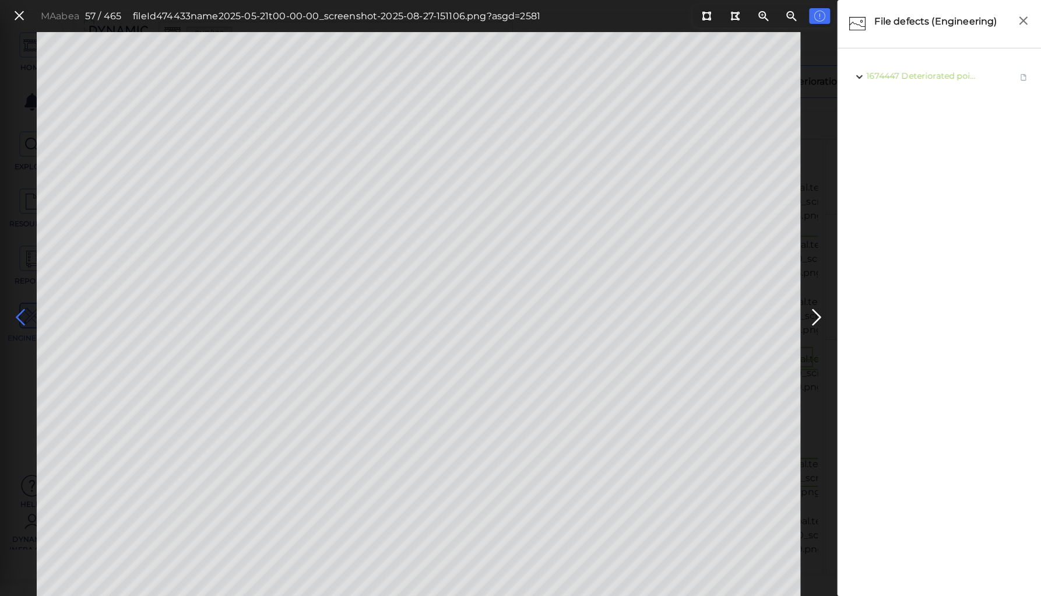
click at [22, 317] on icon at bounding box center [20, 317] width 19 height 23
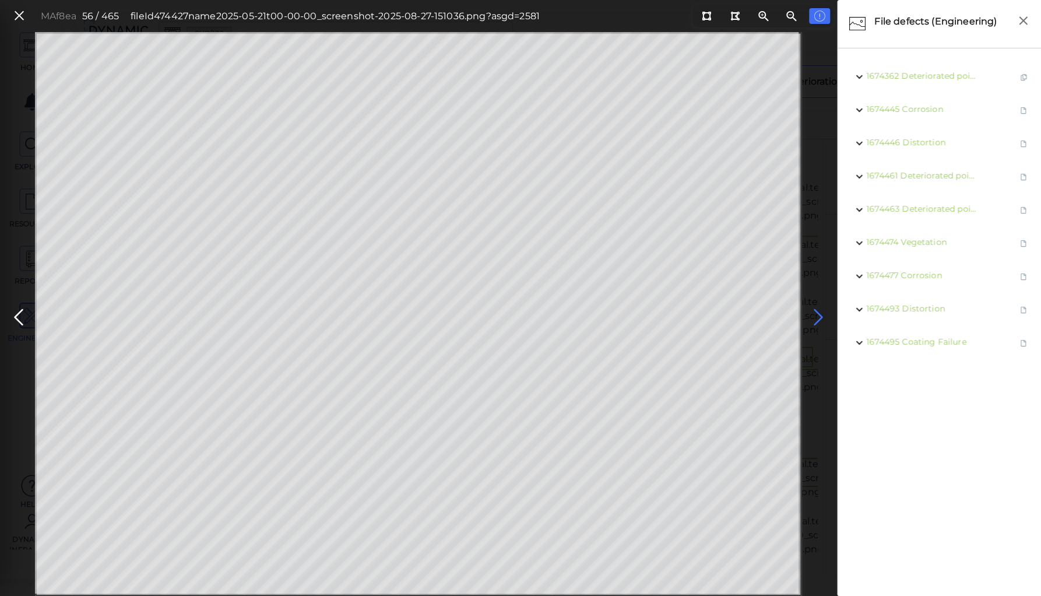
click at [815, 315] on icon at bounding box center [818, 317] width 19 height 23
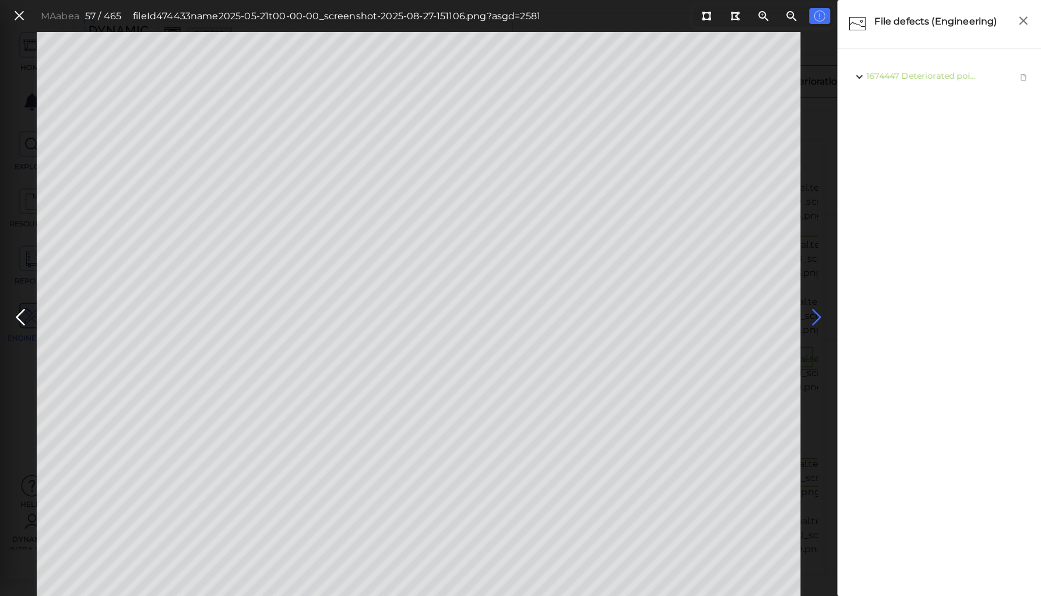
click at [815, 315] on icon at bounding box center [817, 317] width 19 height 23
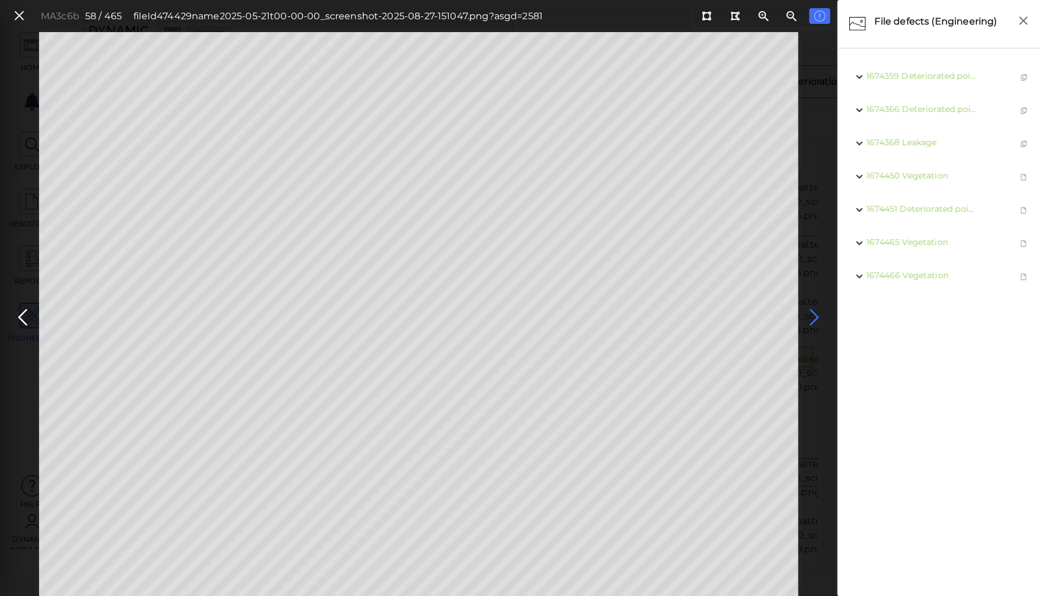
click at [815, 315] on icon at bounding box center [814, 317] width 19 height 23
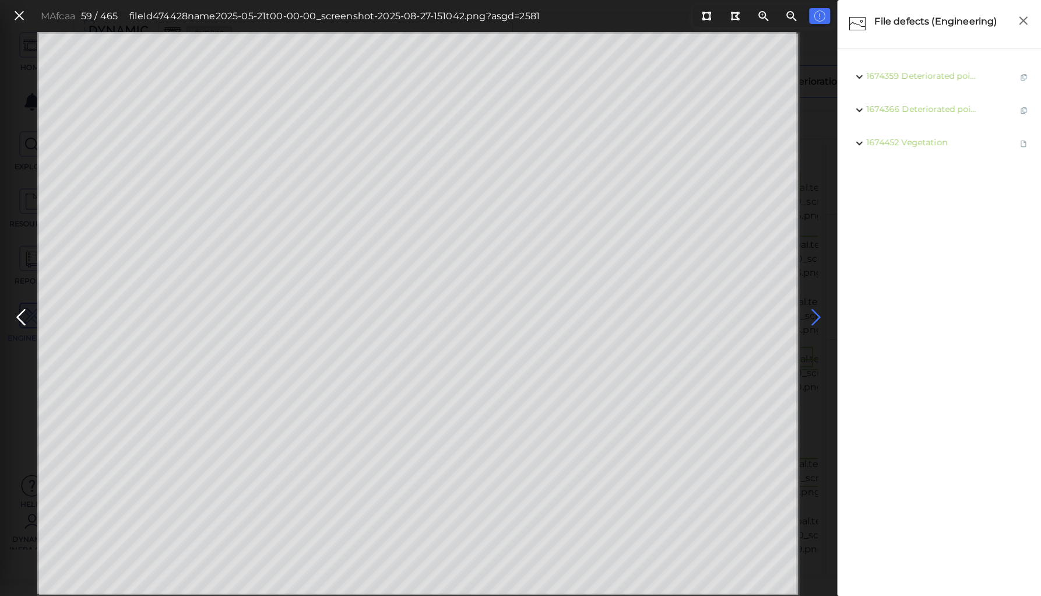
click at [815, 315] on icon at bounding box center [816, 317] width 19 height 23
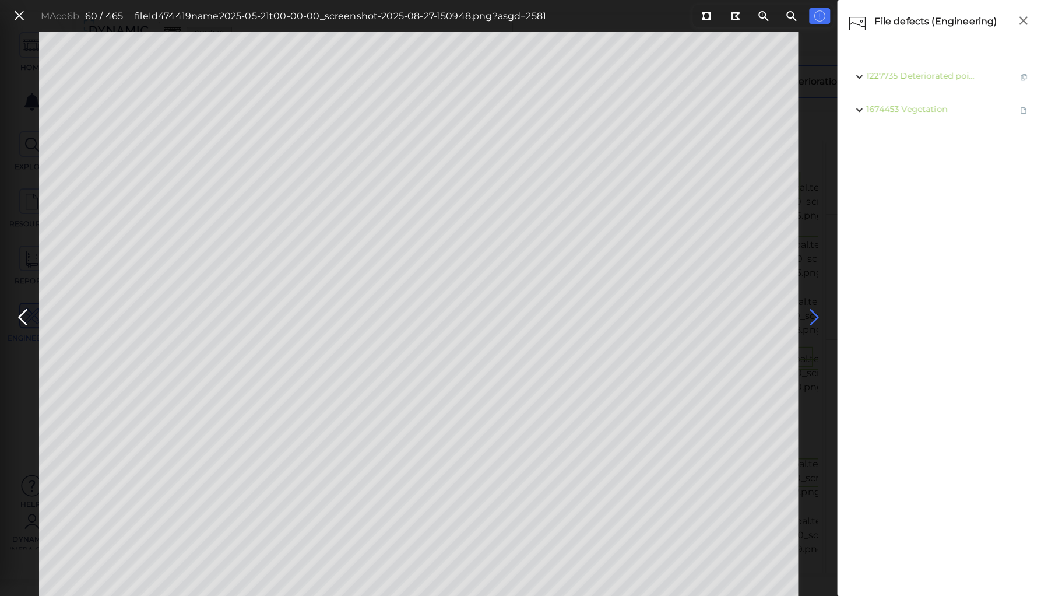
click at [812, 314] on icon at bounding box center [814, 317] width 19 height 23
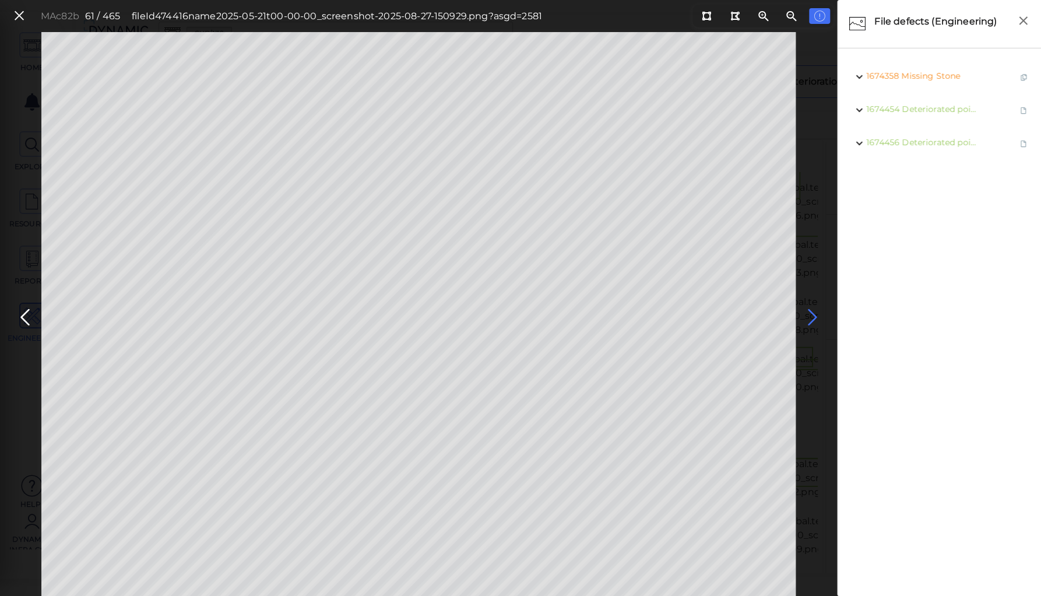
click at [812, 314] on icon at bounding box center [812, 317] width 19 height 23
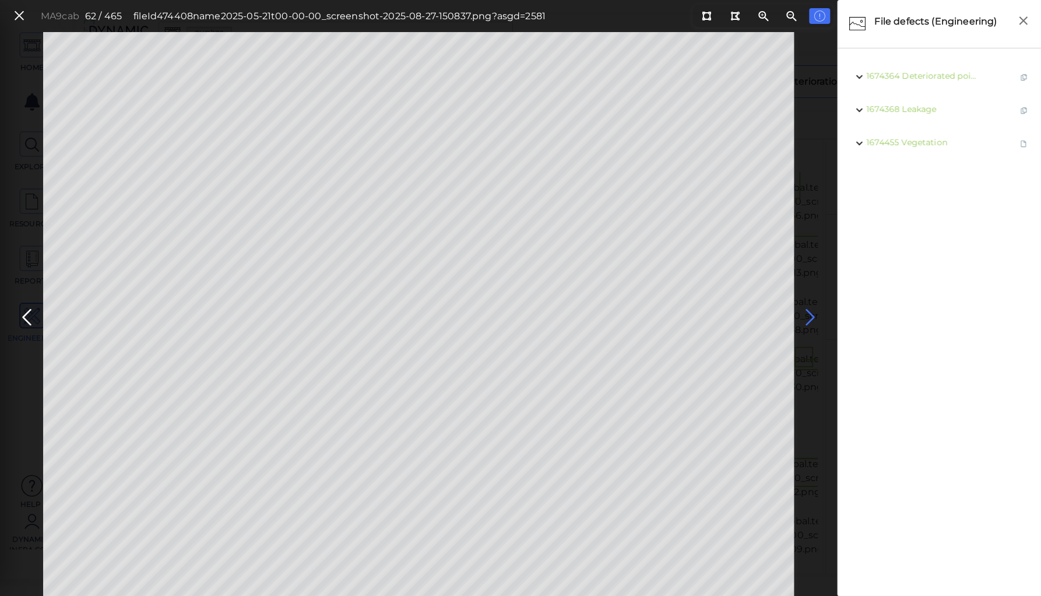
click at [812, 314] on icon at bounding box center [810, 317] width 19 height 23
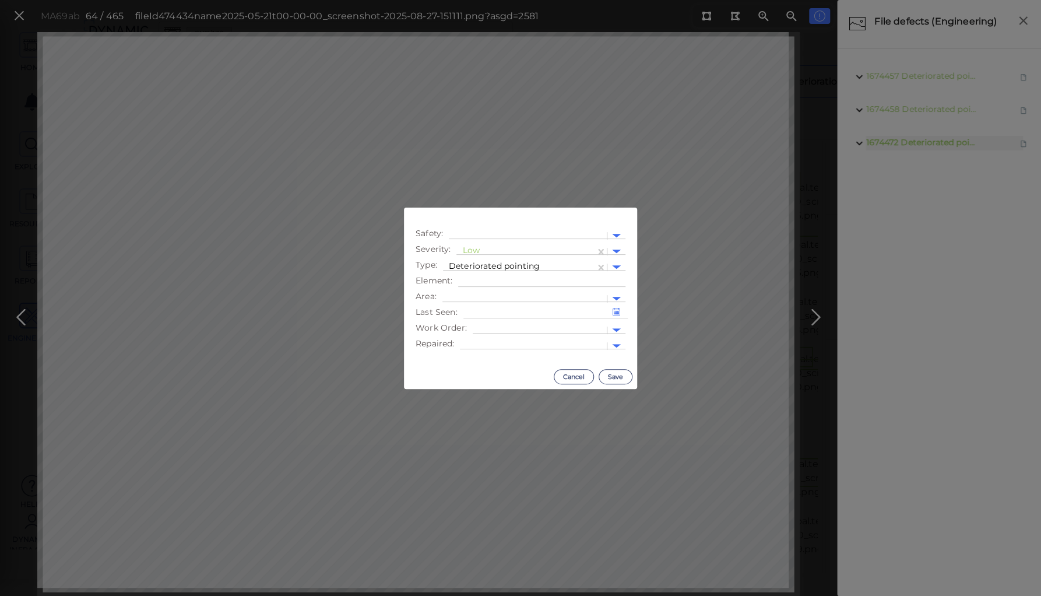
click at [432, 0] on body "This app is not optimized for mobile screens. Please access using a desktop or …" at bounding box center [520, 0] width 1041 height 0
click at [503, 252] on div at bounding box center [525, 251] width 127 height 12
click at [490, 308] on div "Moderate" at bounding box center [489, 307] width 64 height 18
click at [496, 265] on div at bounding box center [519, 267] width 141 height 12
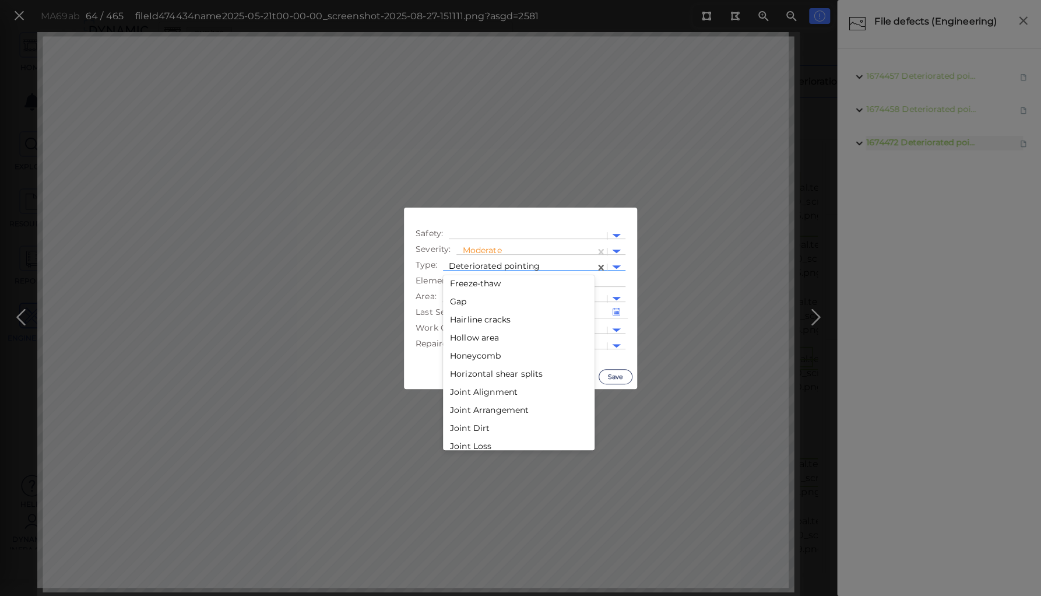
scroll to position [1038, 0]
click at [480, 397] on div "Joint Loss" at bounding box center [519, 400] width 152 height 18
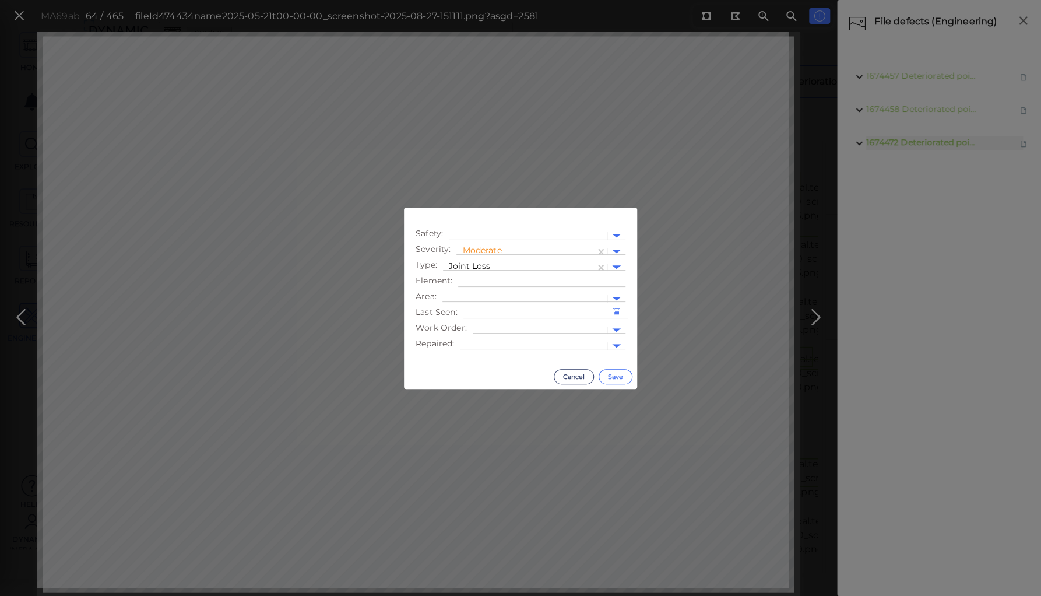
click at [615, 374] on button "Save" at bounding box center [616, 376] width 34 height 15
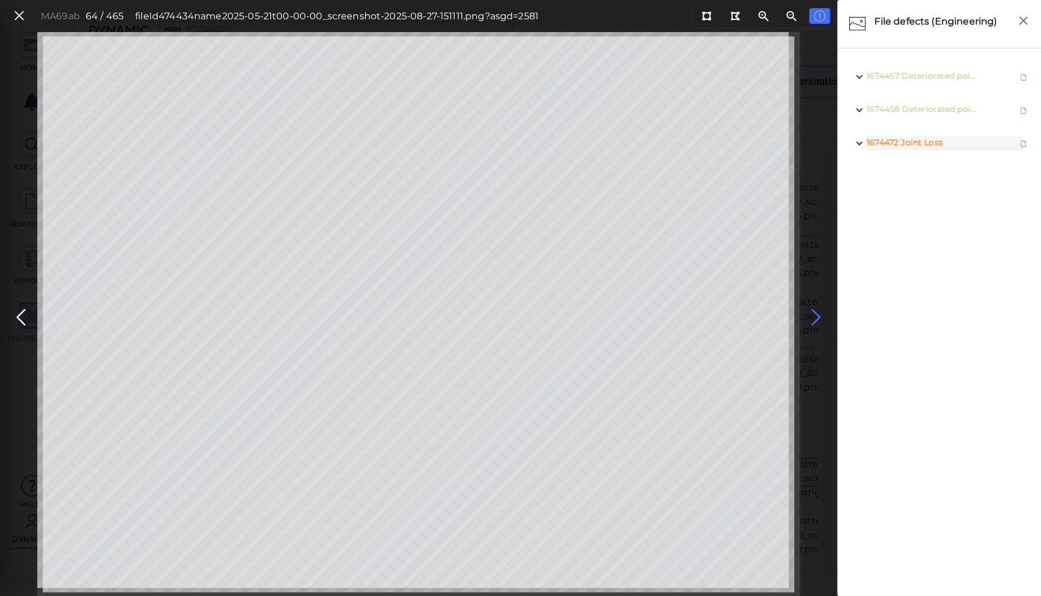
click at [815, 314] on icon at bounding box center [816, 317] width 19 height 23
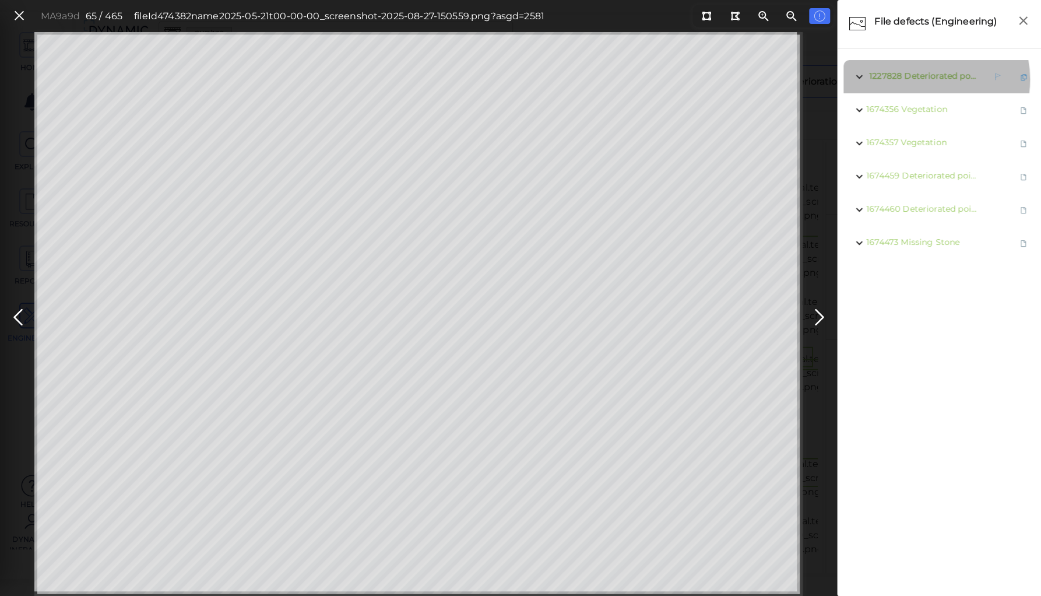
click at [924, 79] on span "Deteriorated pointing" at bounding box center [949, 76] width 91 height 10
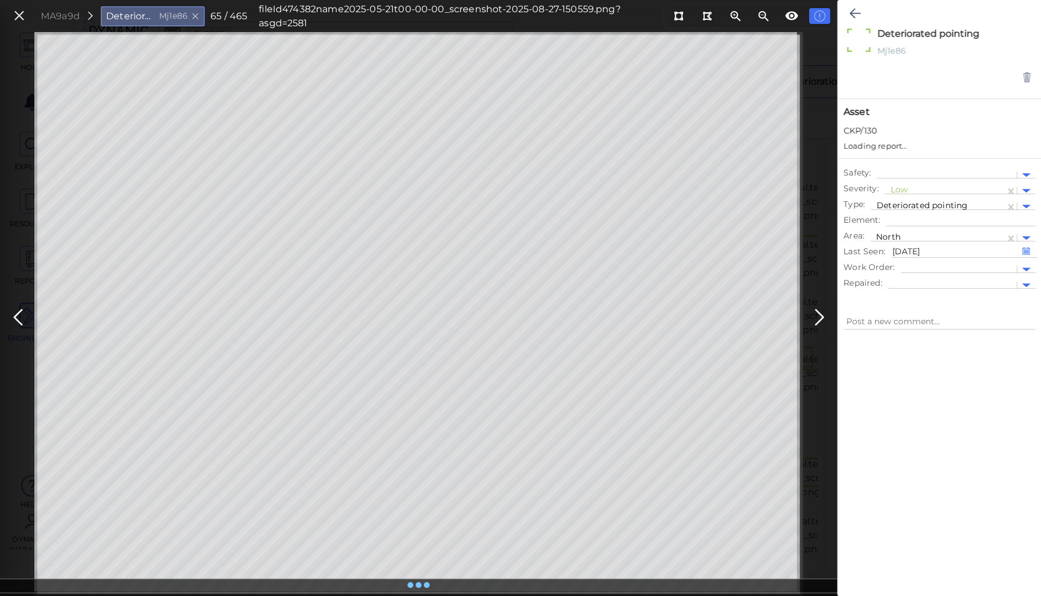
type textarea "x"
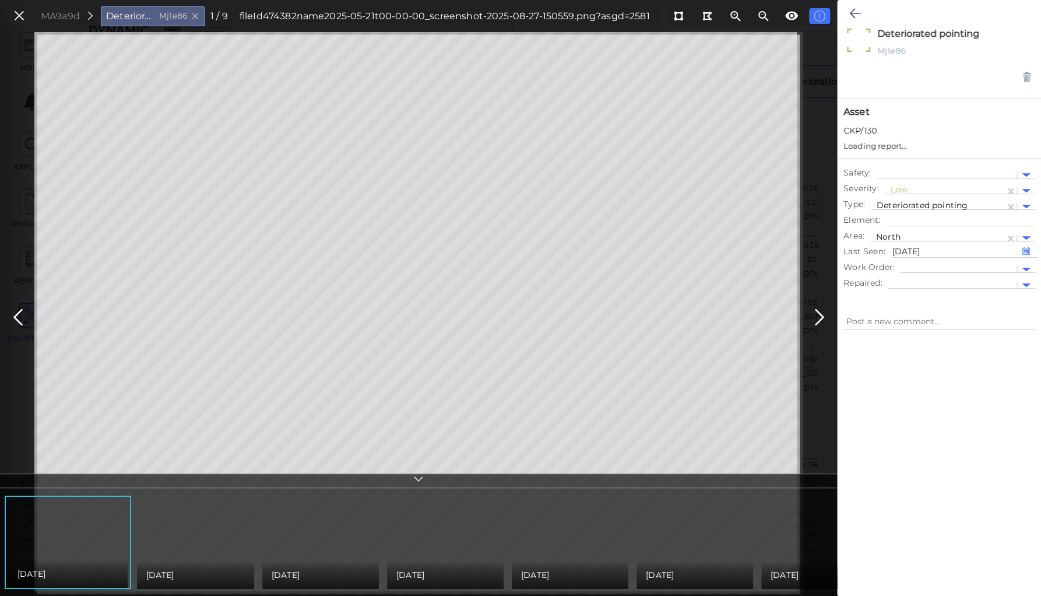
type textarea "x"
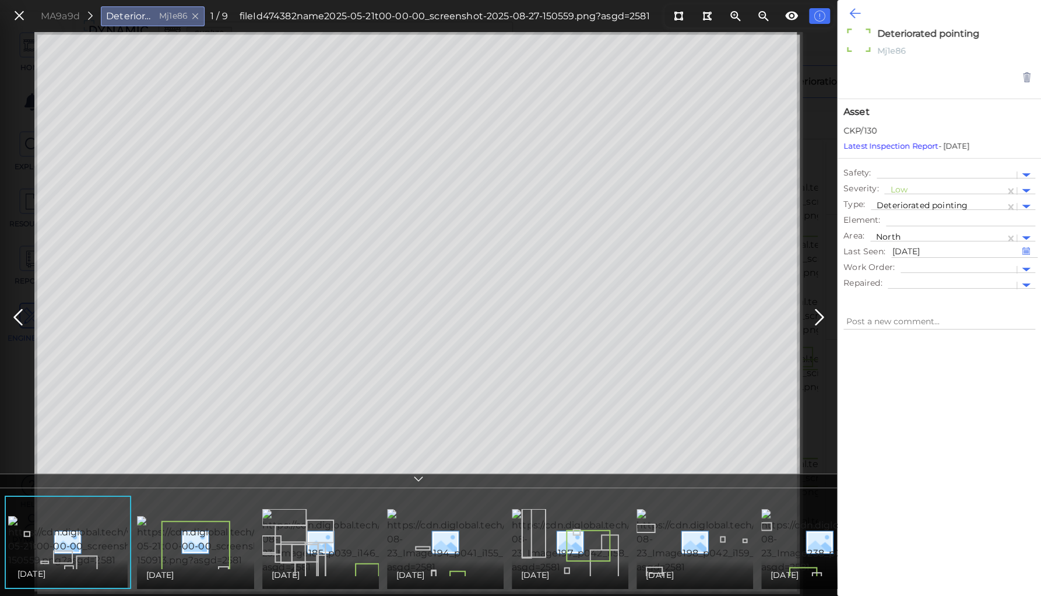
click at [856, 11] on icon at bounding box center [855, 13] width 11 height 14
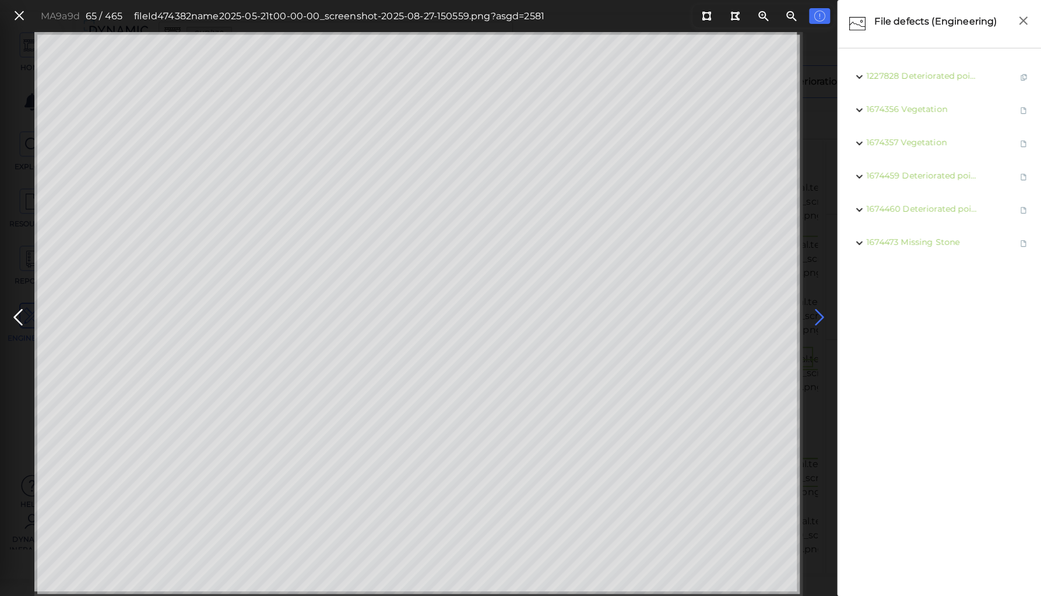
click at [819, 316] on icon at bounding box center [819, 317] width 19 height 23
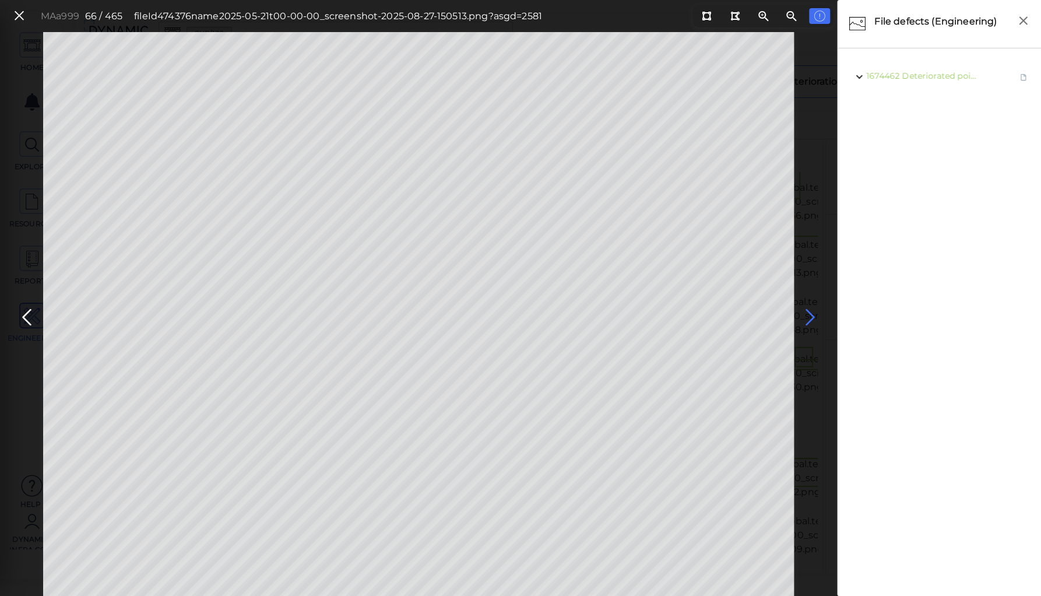
click at [809, 316] on icon at bounding box center [810, 317] width 19 height 23
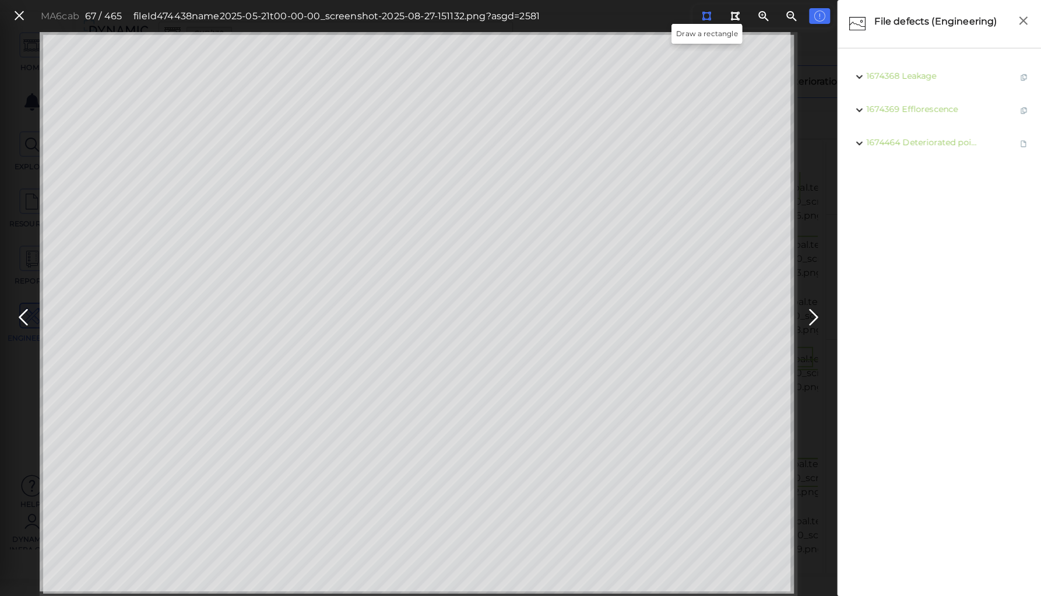
drag, startPoint x: 710, startPoint y: 19, endPoint x: 704, endPoint y: 20, distance: 6.5
click at [707, 20] on icon at bounding box center [706, 16] width 9 height 9
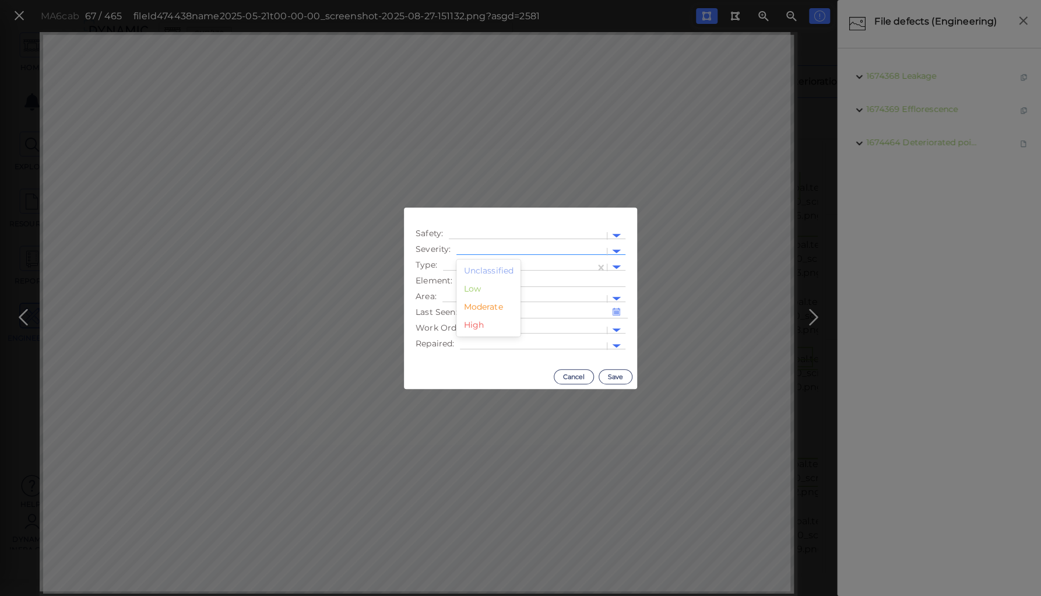
click at [525, 250] on div at bounding box center [531, 251] width 139 height 12
click at [472, 307] on div "Moderate" at bounding box center [489, 307] width 64 height 18
click at [480, 265] on div at bounding box center [519, 267] width 141 height 12
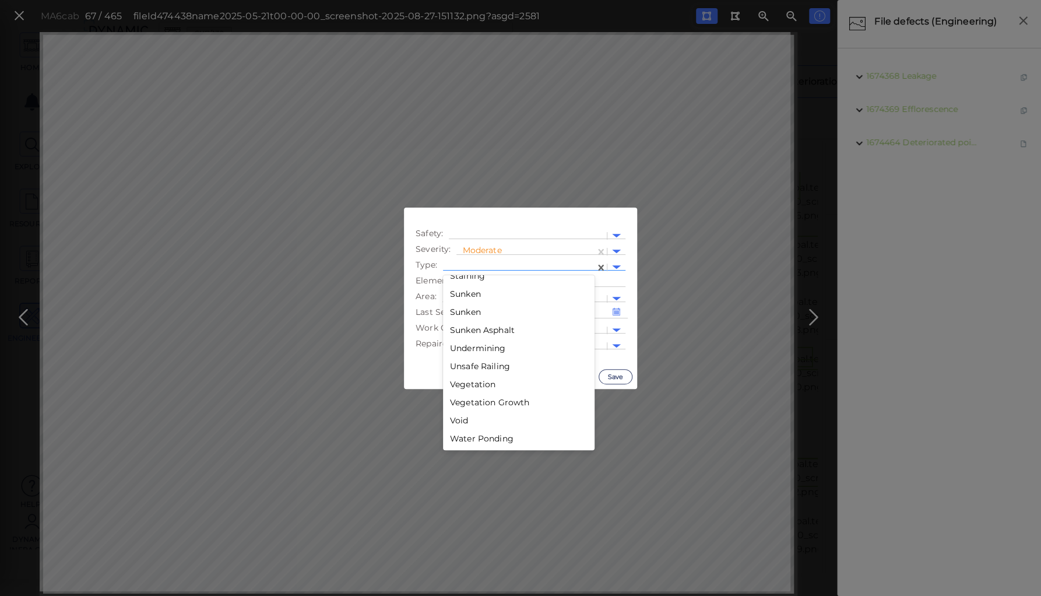
scroll to position [2002, 0]
click at [459, 311] on div "Spall" at bounding box center [519, 315] width 152 height 18
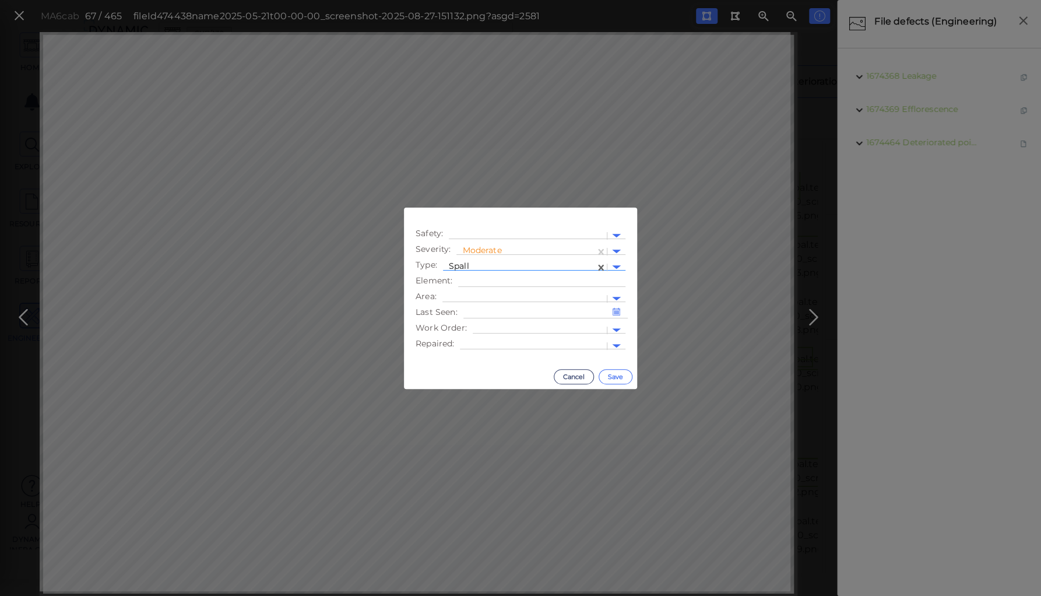
click at [612, 376] on button "Save" at bounding box center [616, 376] width 34 height 15
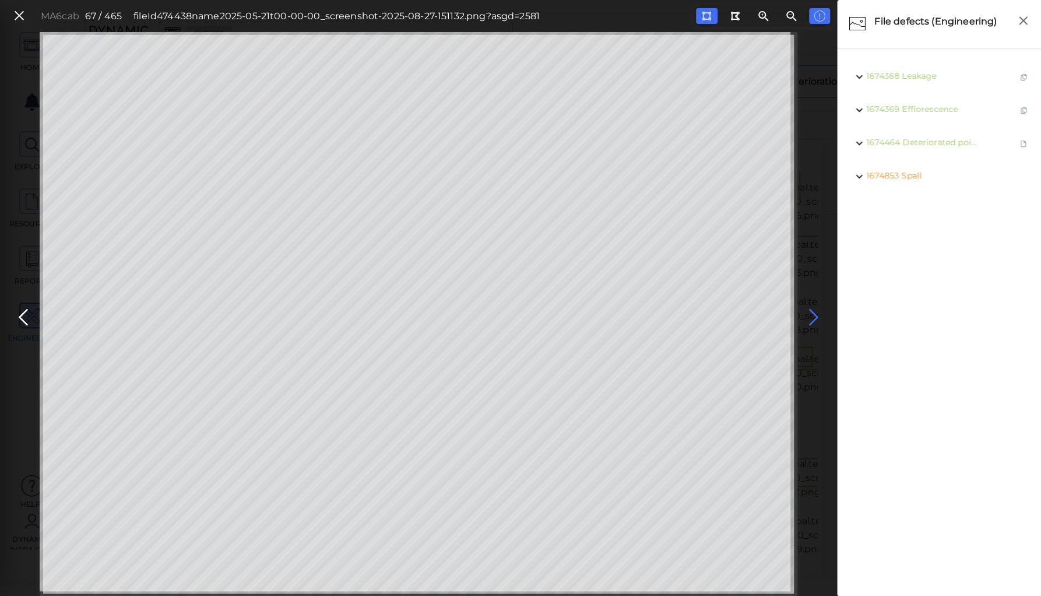
click at [812, 317] on icon at bounding box center [814, 317] width 19 height 23
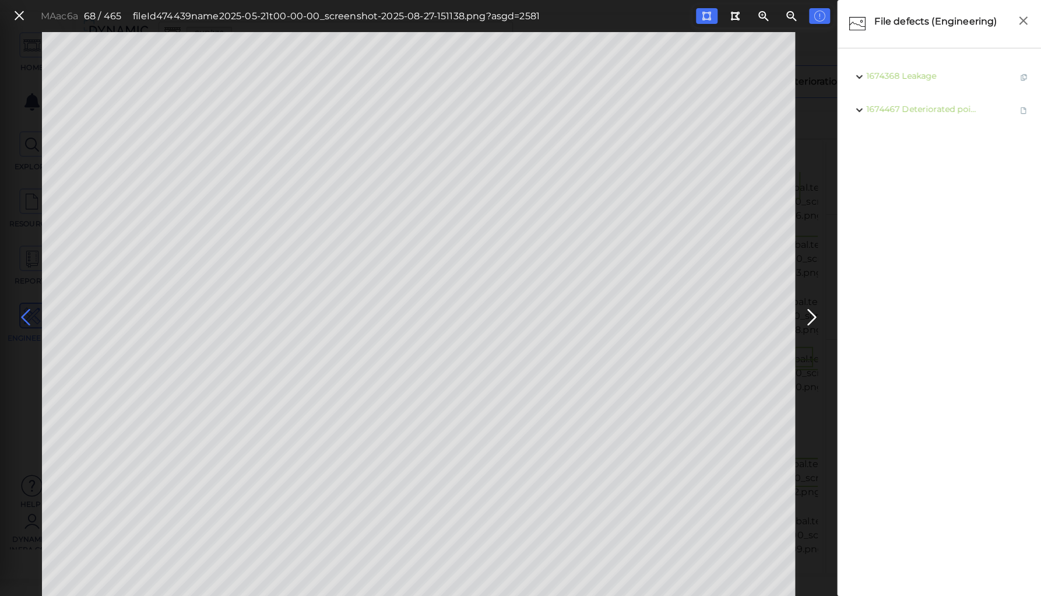
click at [24, 317] on icon at bounding box center [25, 317] width 19 height 23
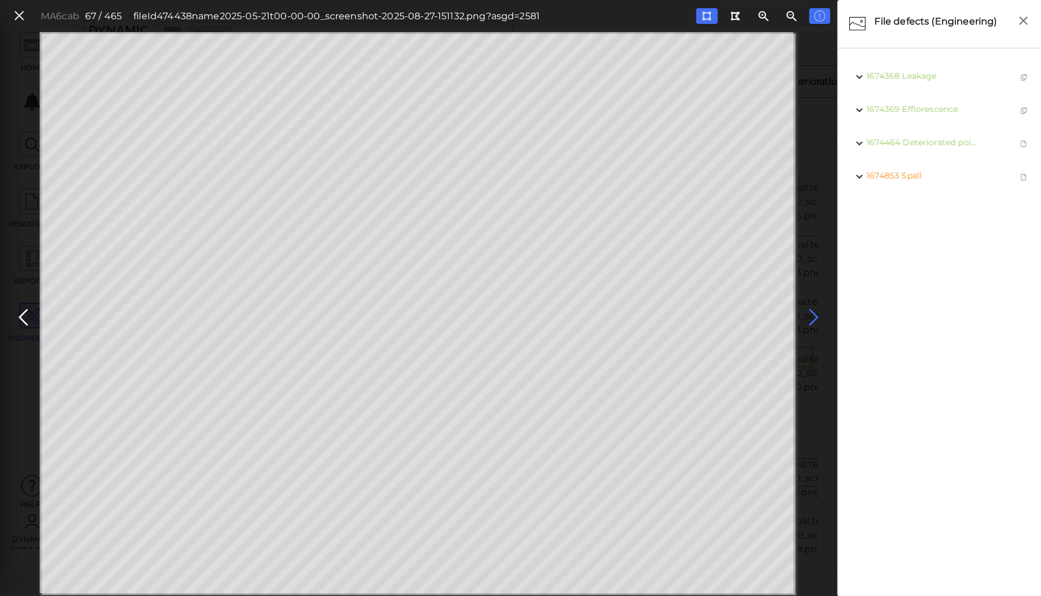
click at [813, 309] on icon at bounding box center [814, 317] width 19 height 23
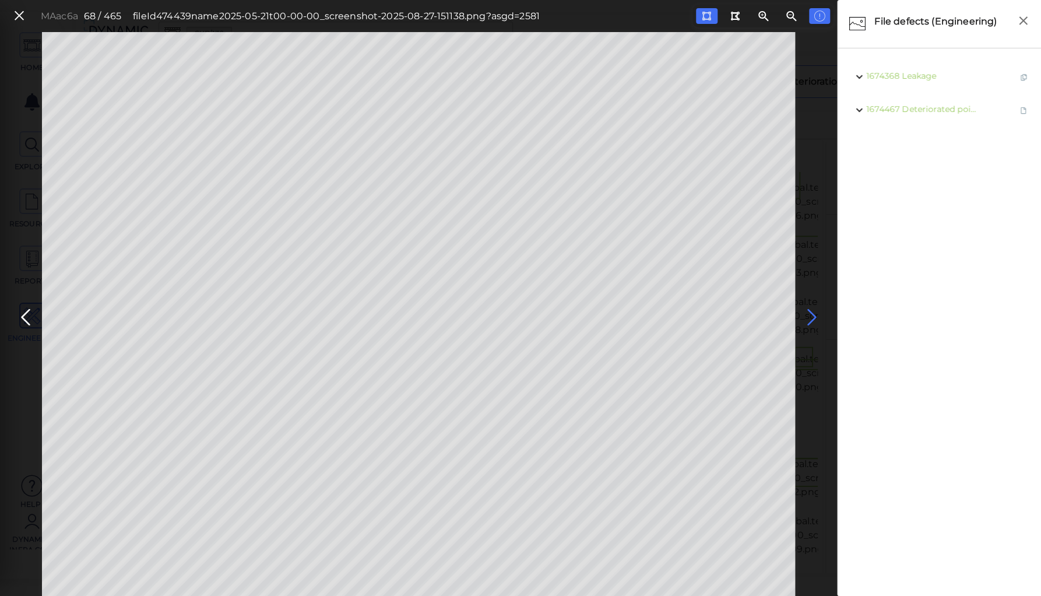
click at [813, 310] on icon at bounding box center [811, 317] width 19 height 23
click at [805, 315] on icon at bounding box center [811, 317] width 19 height 23
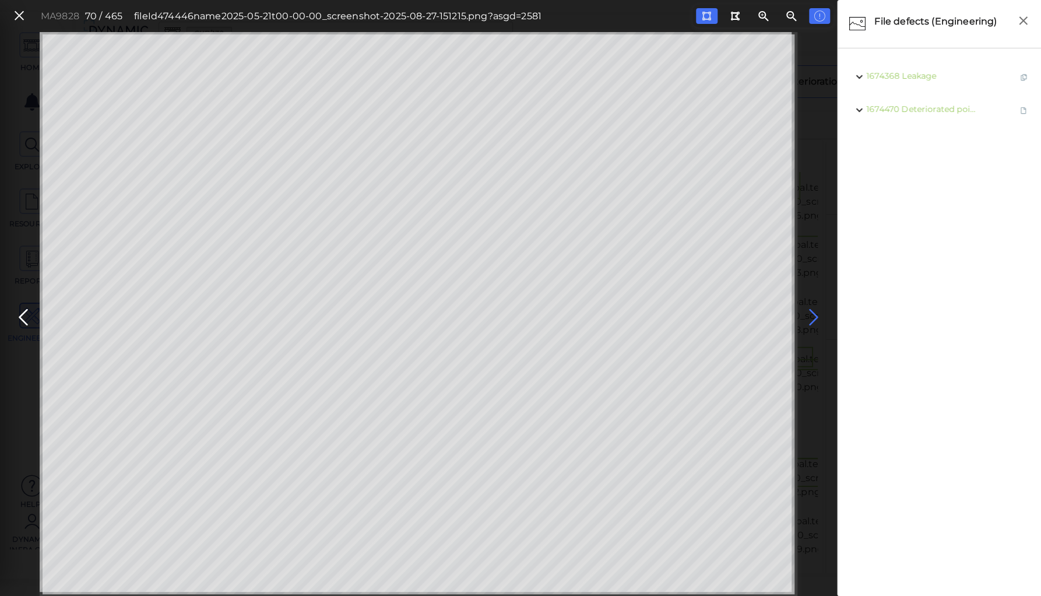
click at [805, 315] on icon at bounding box center [814, 317] width 19 height 23
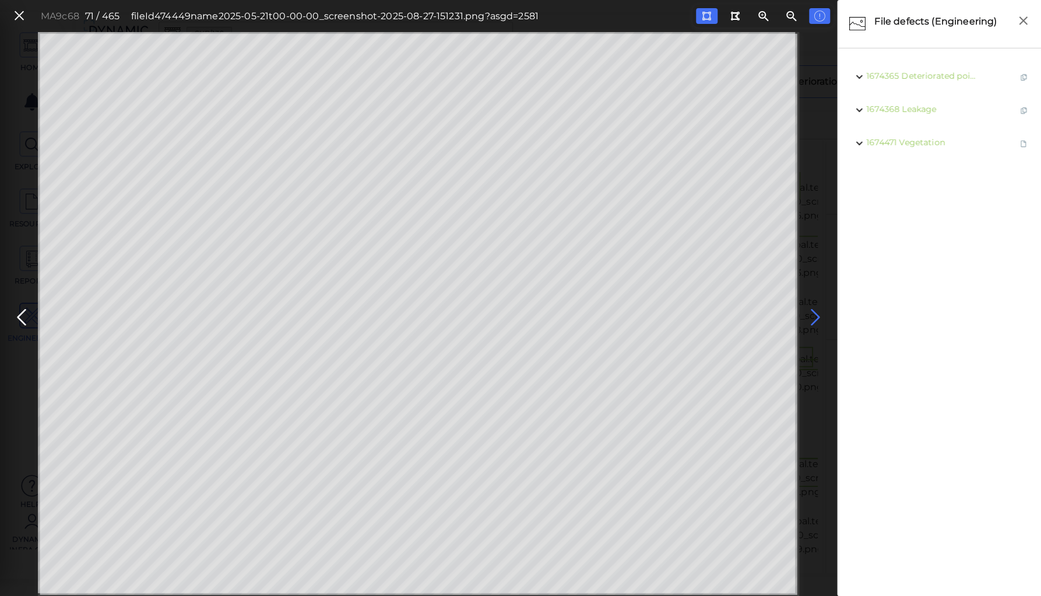
click at [807, 314] on icon at bounding box center [815, 317] width 19 height 23
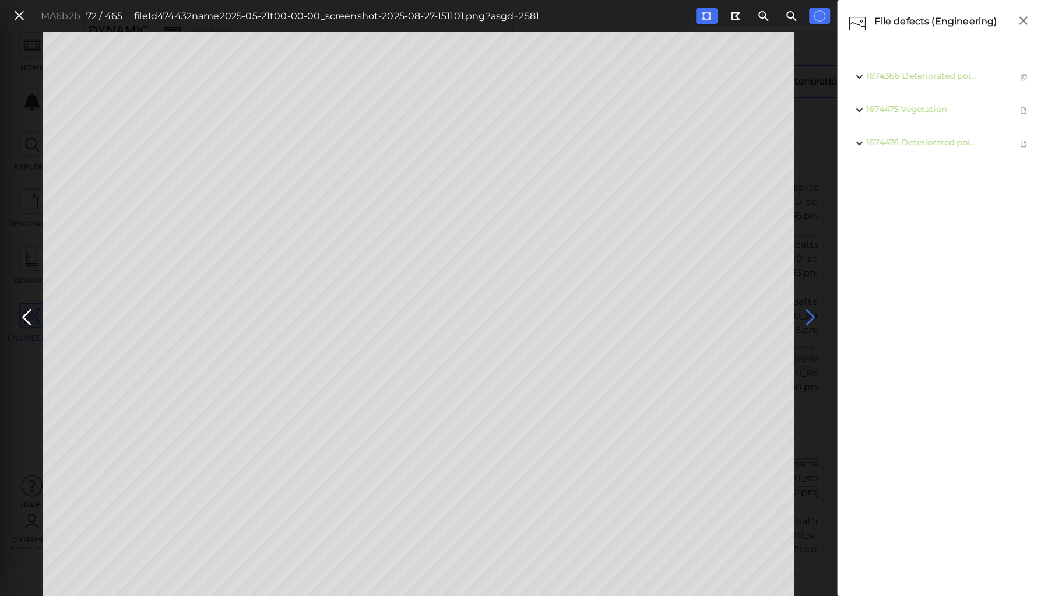
click at [807, 314] on icon at bounding box center [810, 317] width 19 height 23
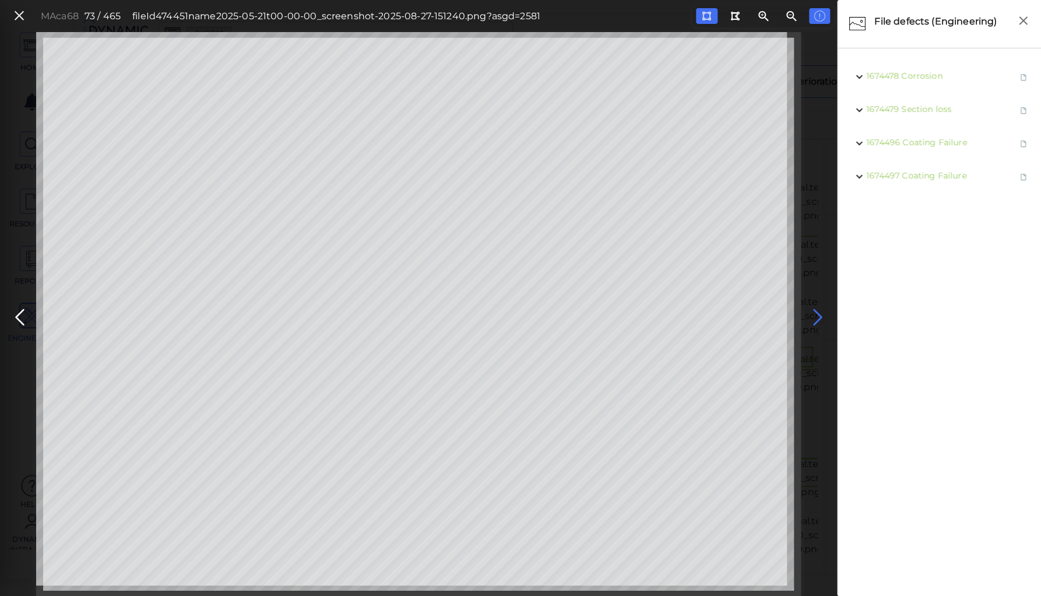
click at [816, 314] on icon at bounding box center [817, 317] width 19 height 23
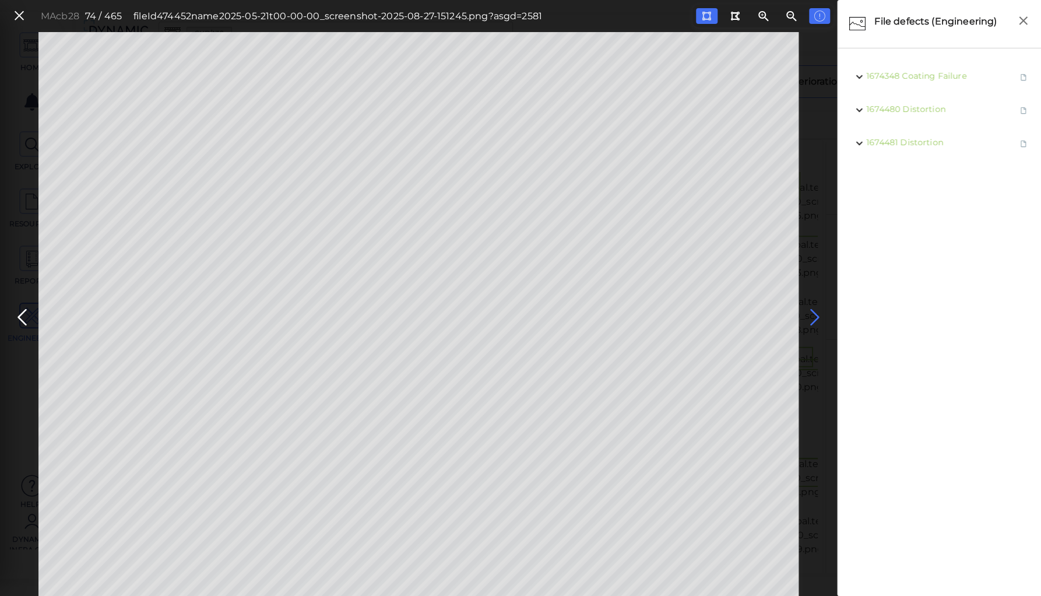
click at [816, 314] on icon at bounding box center [815, 317] width 19 height 23
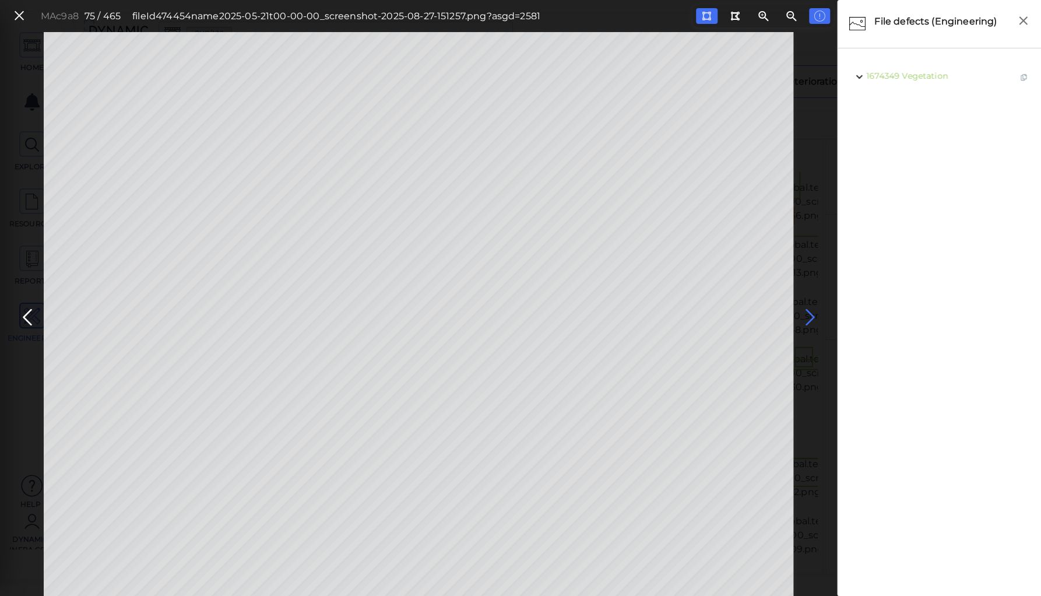
click at [815, 313] on icon at bounding box center [810, 317] width 19 height 23
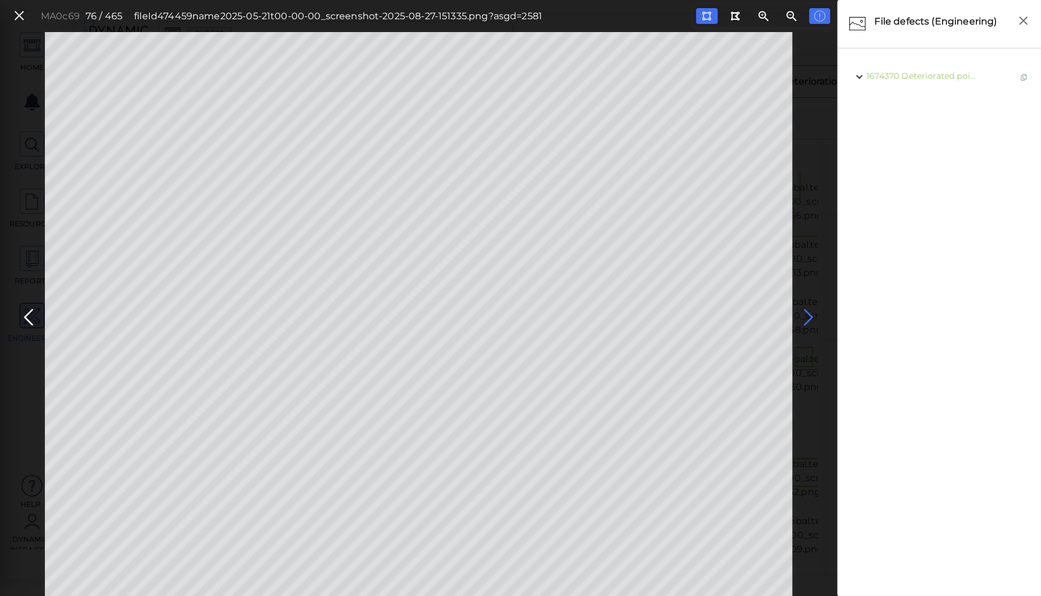
click at [806, 313] on icon at bounding box center [808, 317] width 19 height 23
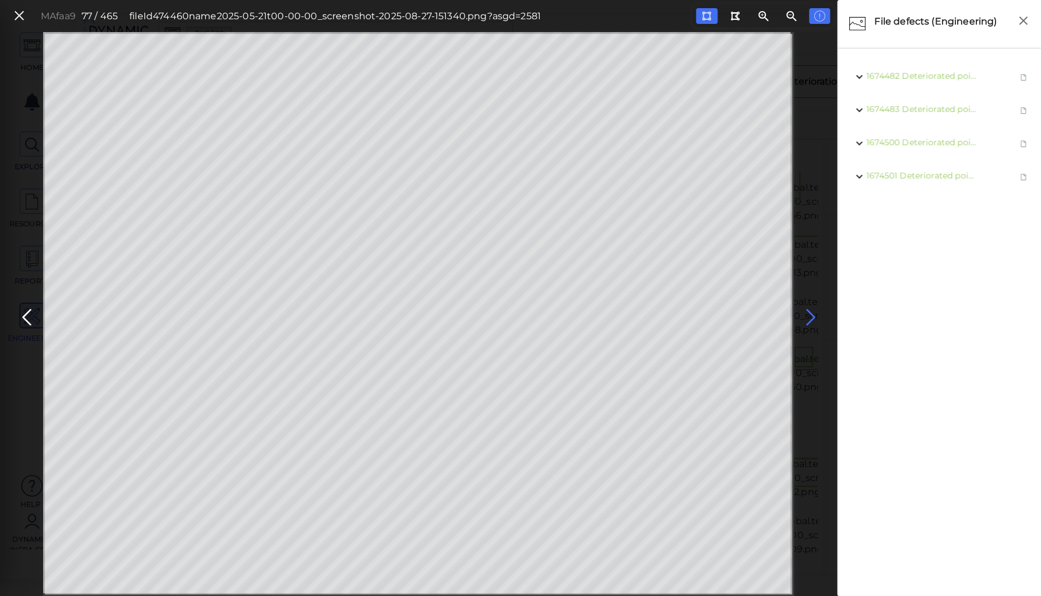
click at [806, 313] on icon at bounding box center [810, 317] width 19 height 23
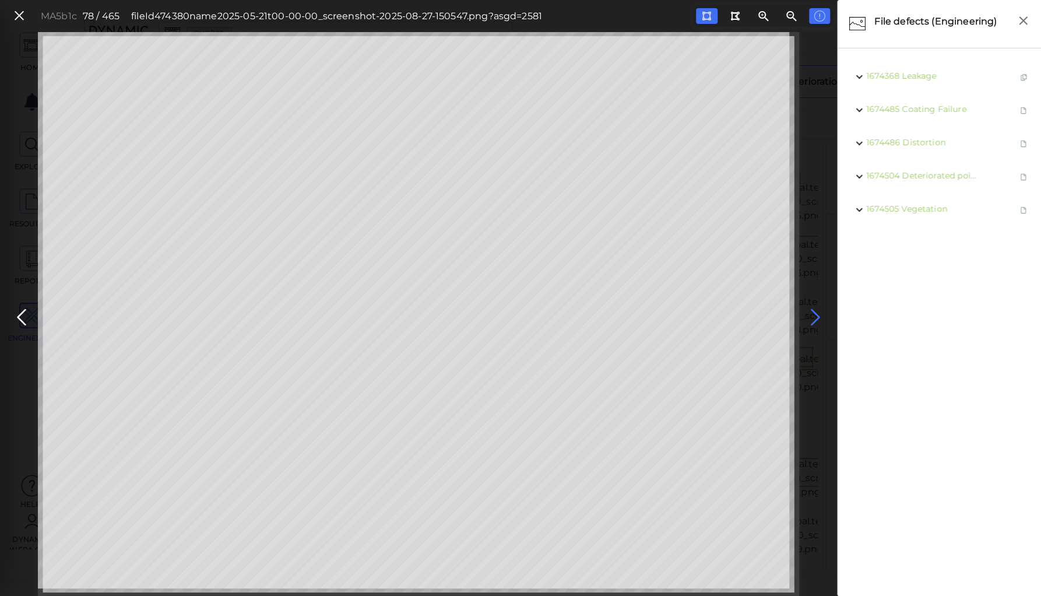
click at [815, 314] on icon at bounding box center [815, 317] width 19 height 23
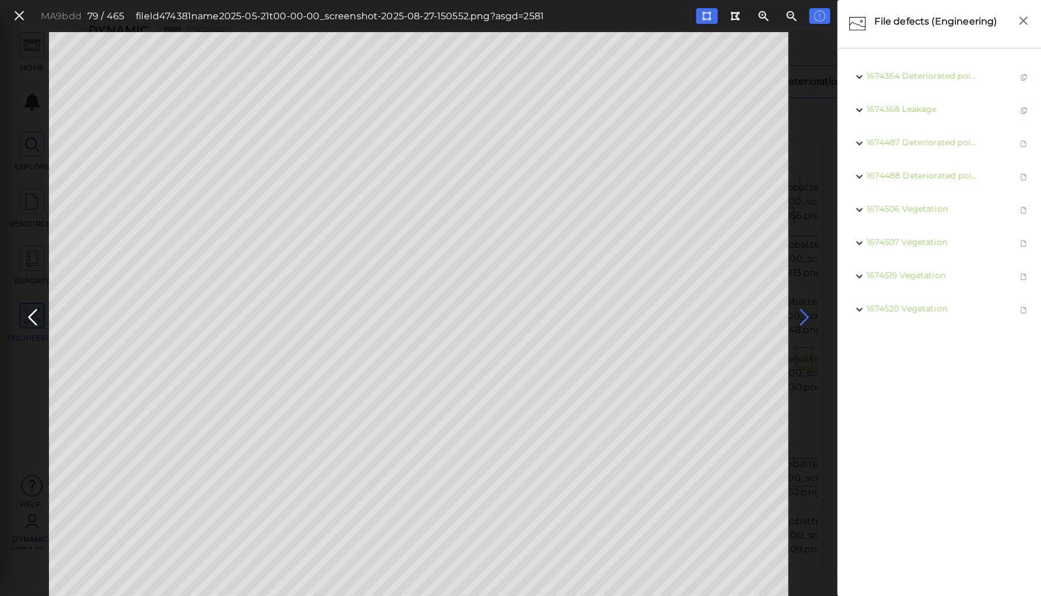
click at [802, 316] on icon at bounding box center [804, 317] width 19 height 23
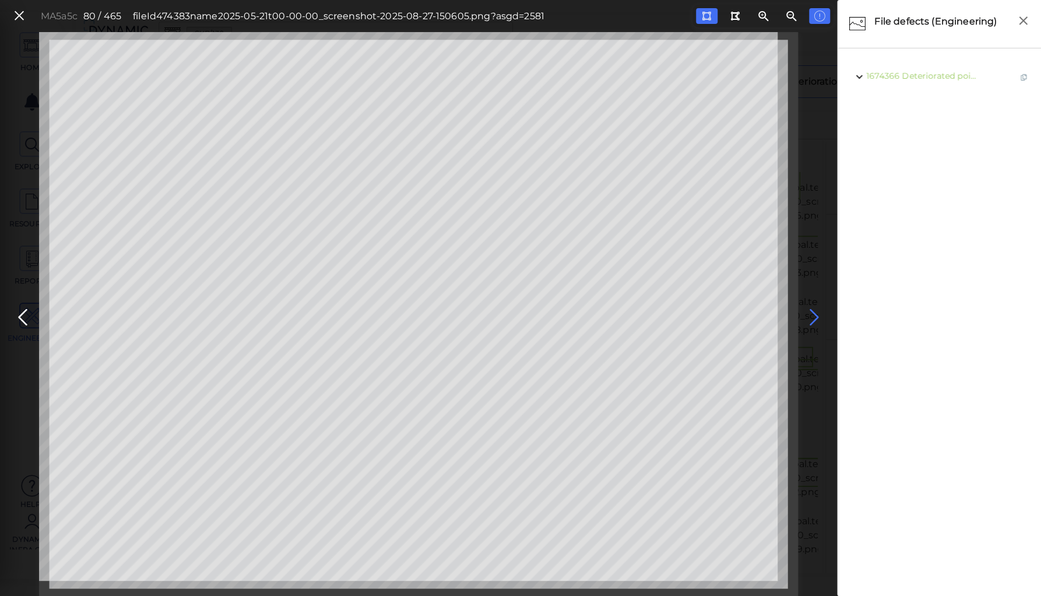
click at [812, 311] on icon at bounding box center [814, 317] width 19 height 23
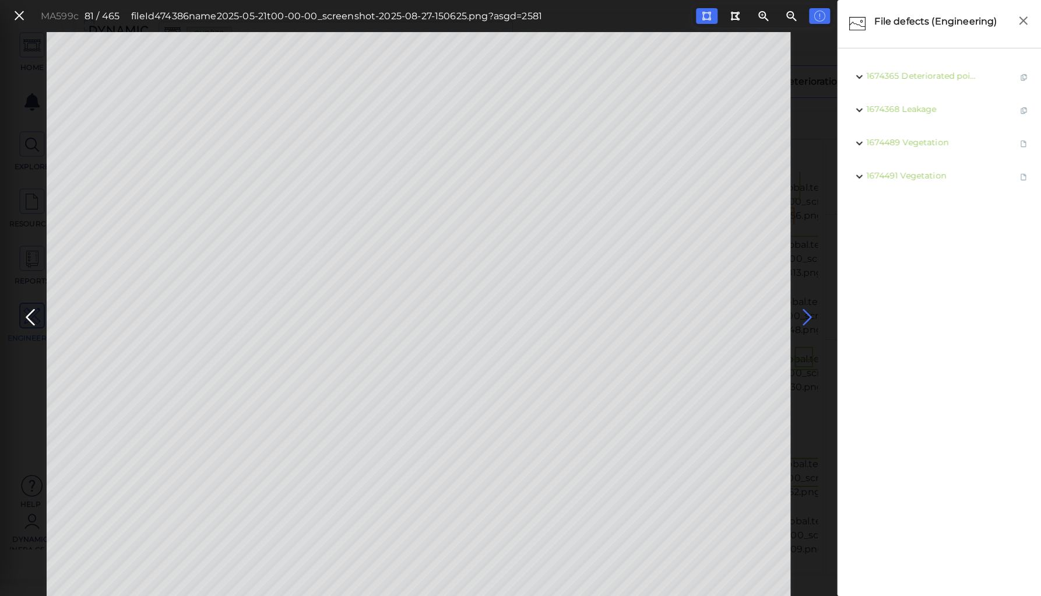
click at [812, 311] on icon at bounding box center [807, 317] width 19 height 23
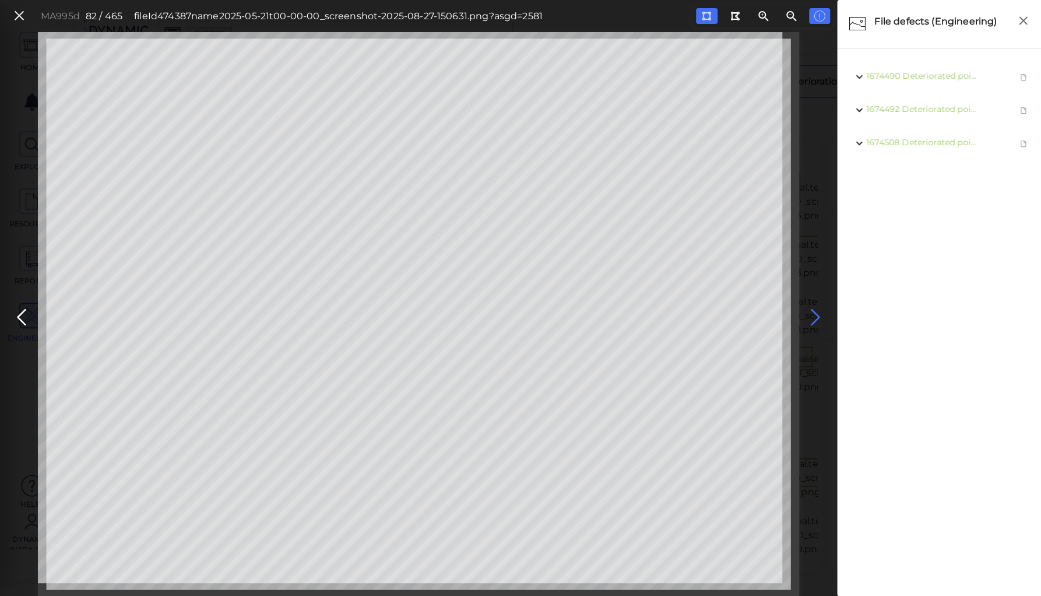
click at [811, 311] on icon at bounding box center [815, 317] width 19 height 23
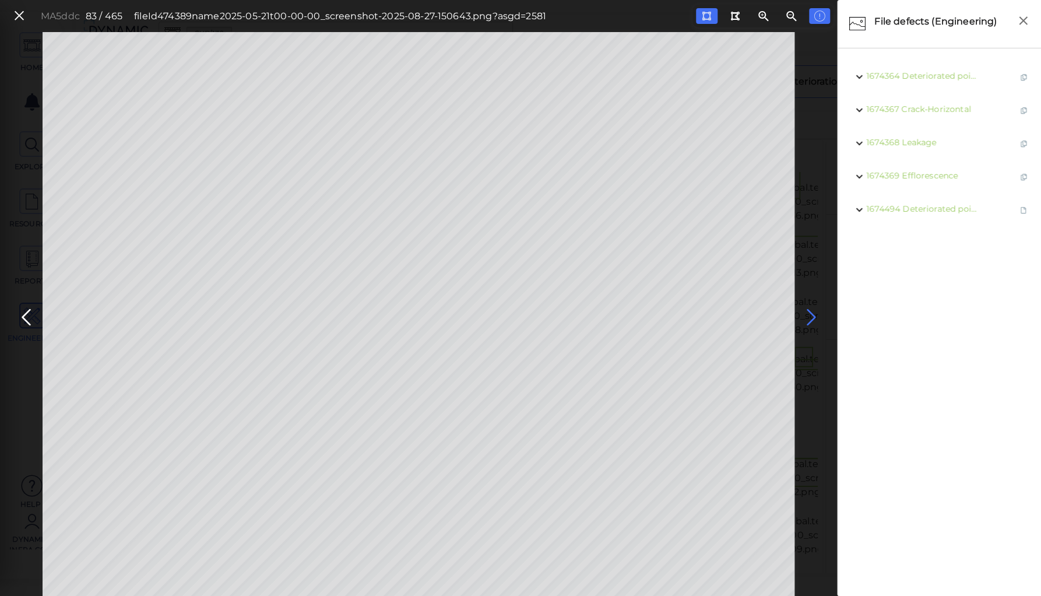
click at [811, 311] on icon at bounding box center [811, 317] width 19 height 23
click at [811, 311] on icon at bounding box center [810, 317] width 19 height 23
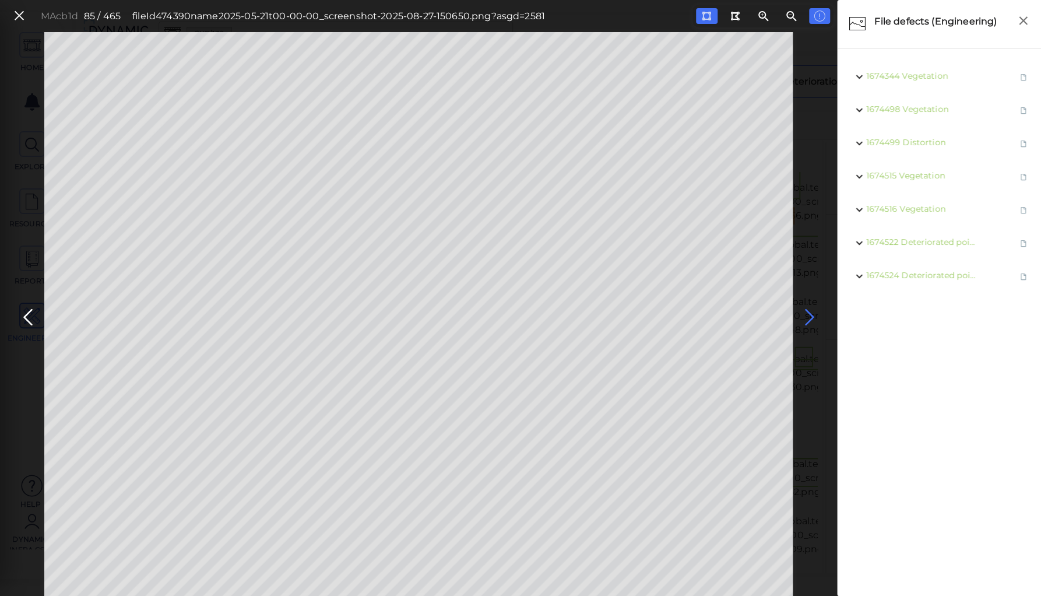
click at [811, 311] on icon at bounding box center [809, 317] width 19 height 23
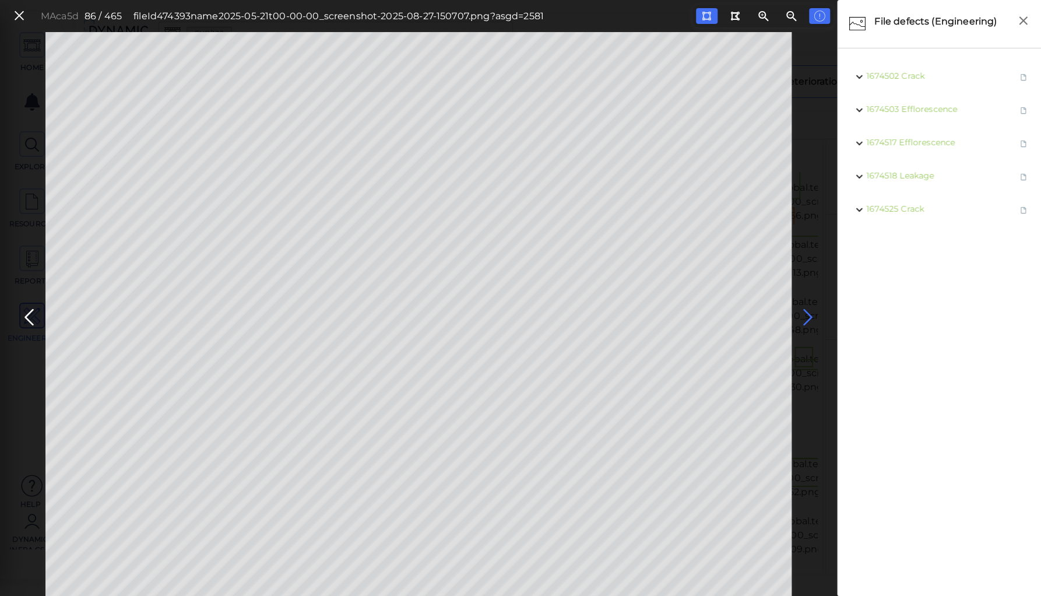
click at [803, 314] on icon at bounding box center [808, 317] width 19 height 23
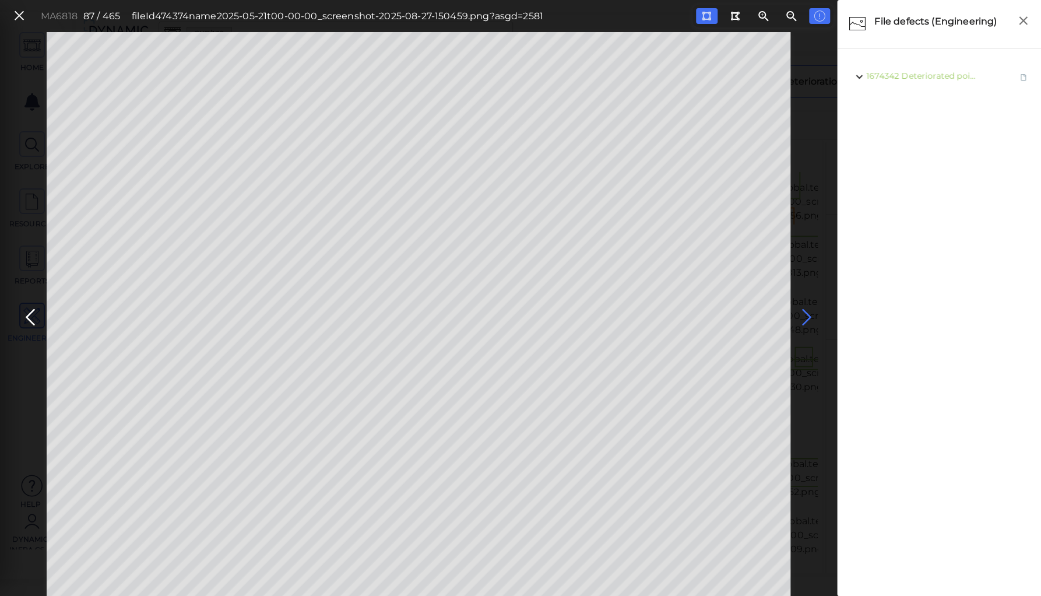
click at [806, 310] on icon at bounding box center [807, 317] width 19 height 23
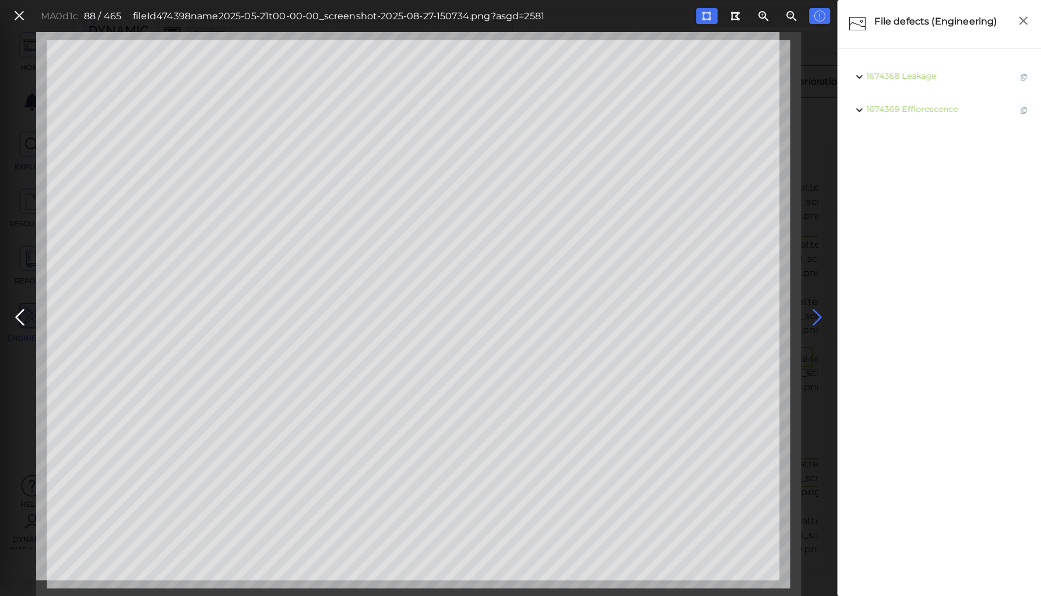
click at [815, 314] on icon at bounding box center [817, 317] width 19 height 23
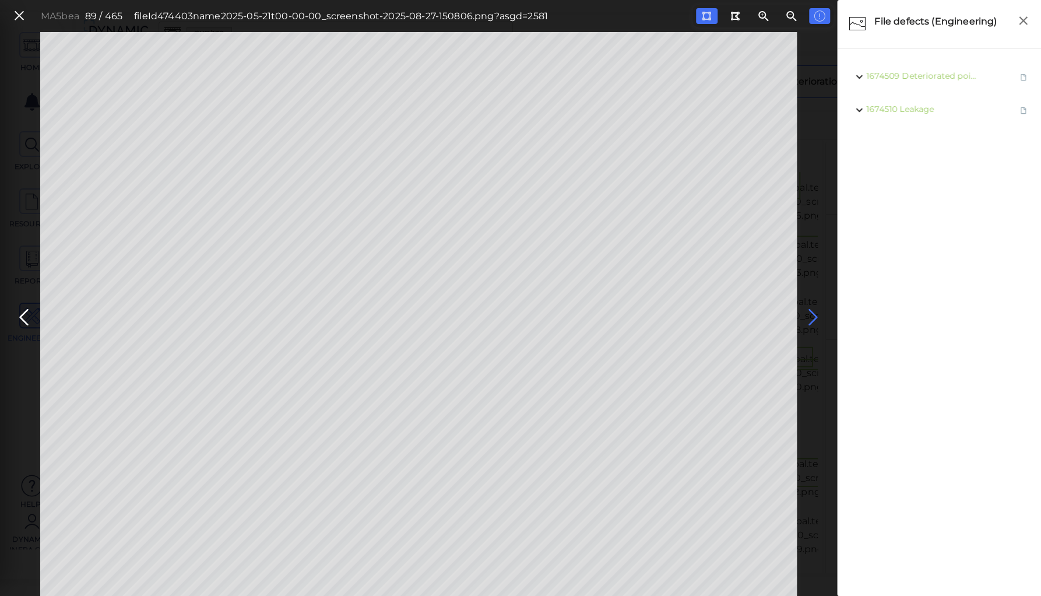
click at [814, 313] on icon at bounding box center [813, 317] width 19 height 23
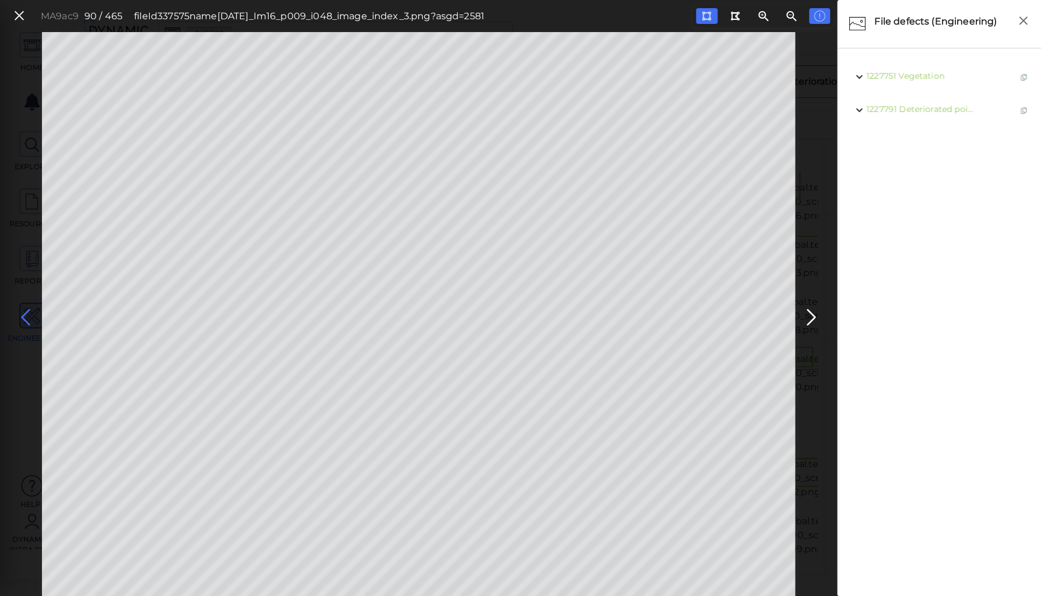
click at [24, 313] on icon at bounding box center [25, 317] width 19 height 23
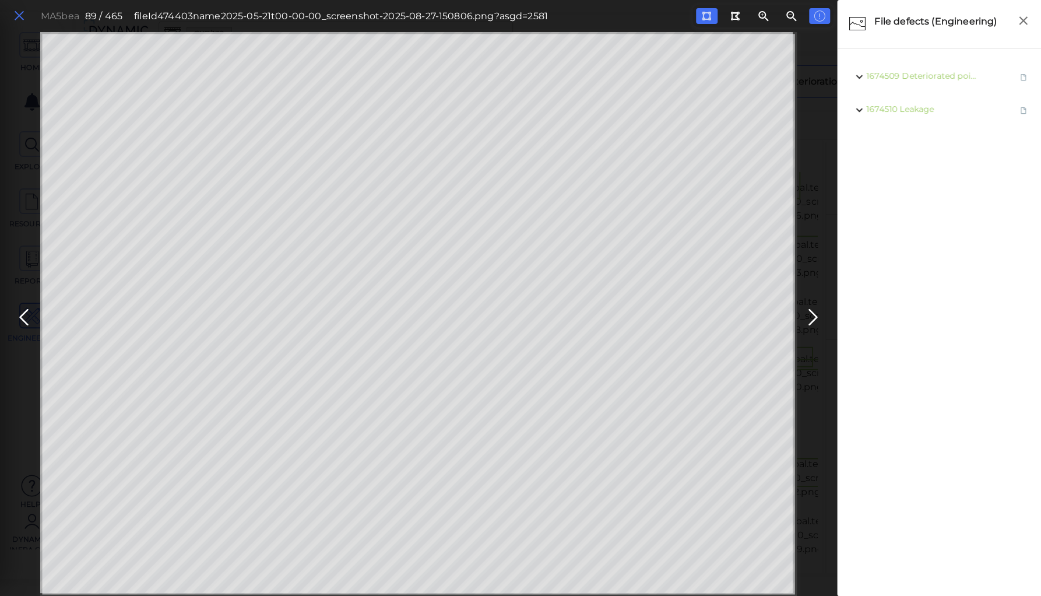
click at [19, 16] on icon at bounding box center [19, 16] width 13 height 16
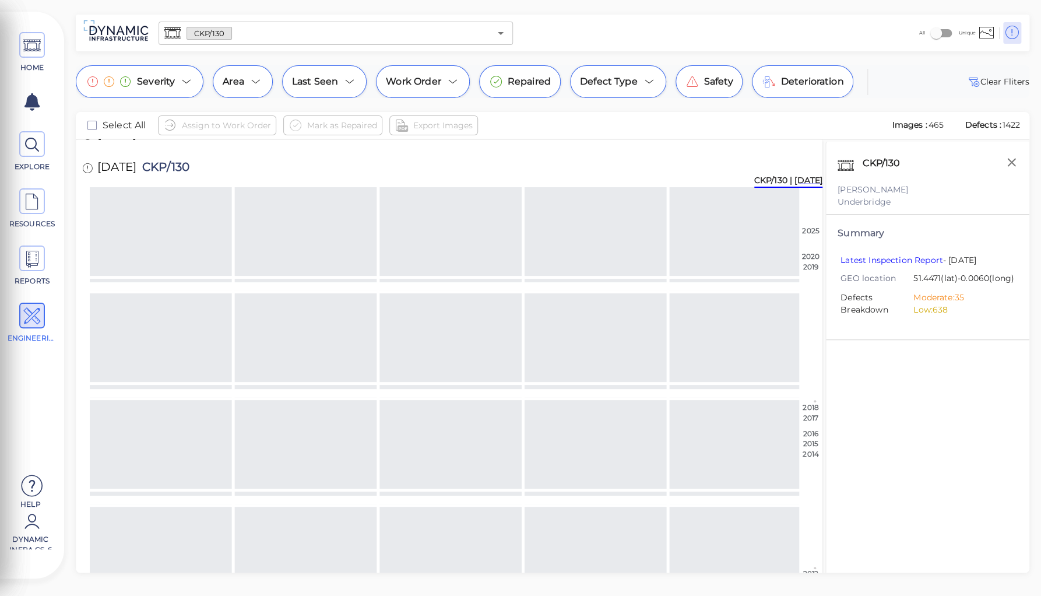
scroll to position [1617, 0]
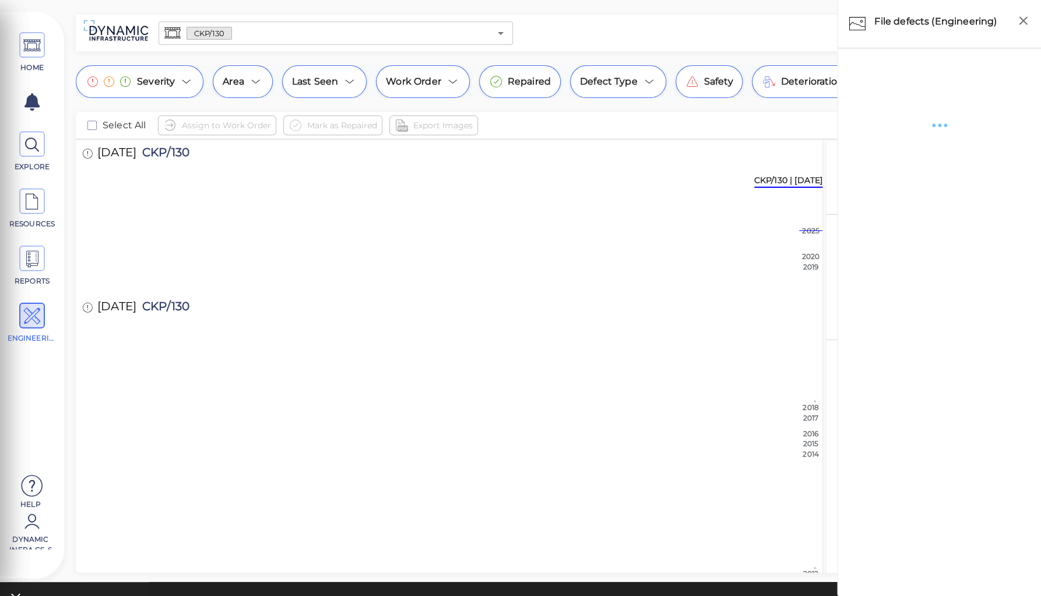
scroll to position [1629, 0]
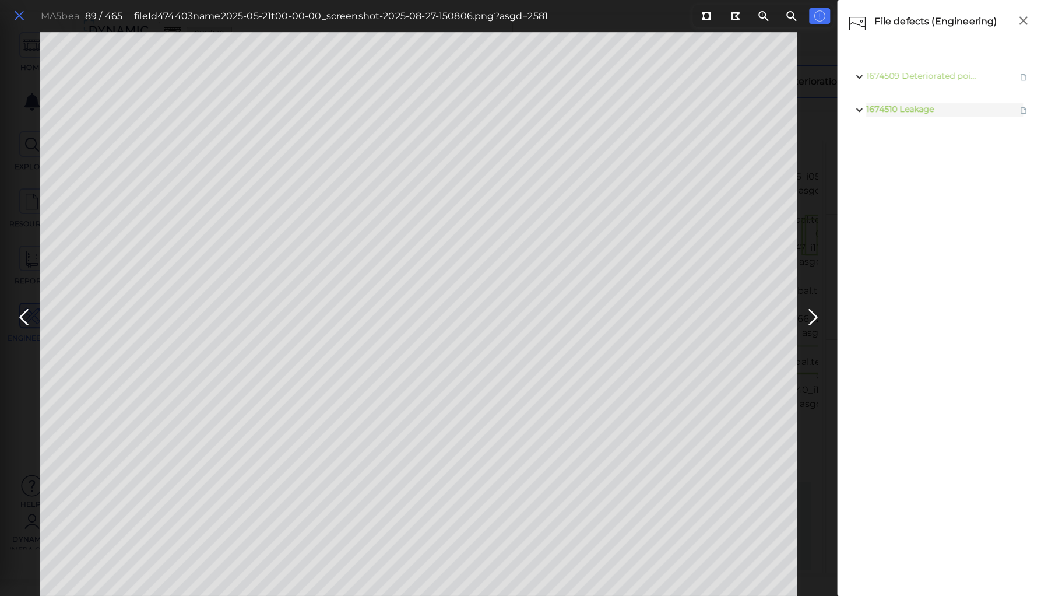
click at [20, 16] on icon at bounding box center [19, 16] width 13 height 16
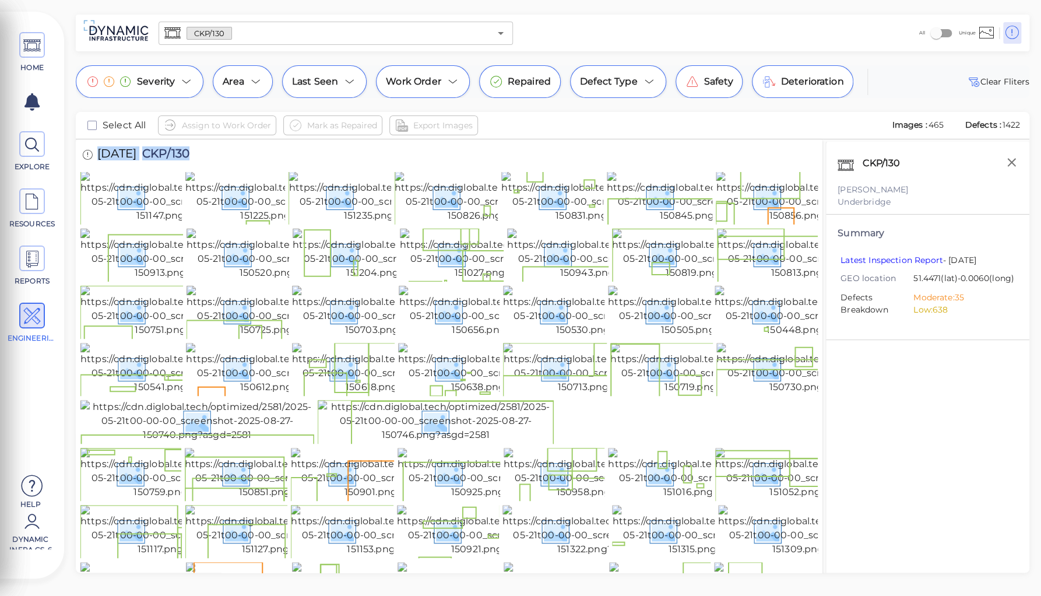
drag, startPoint x: 99, startPoint y: 155, endPoint x: 211, endPoint y: 152, distance: 112.6
click at [211, 152] on div "[DATE] CKP/130" at bounding box center [147, 155] width 134 height 32
copy div "[DATE] CKP/130"
click at [214, 101] on div "Severity Area Last Seen Work Order Repaired Defect Type Safety Deterioration Cl…" at bounding box center [552, 318] width 977 height 507
